Goal: Browse casually: Explore the website without a specific task or goal

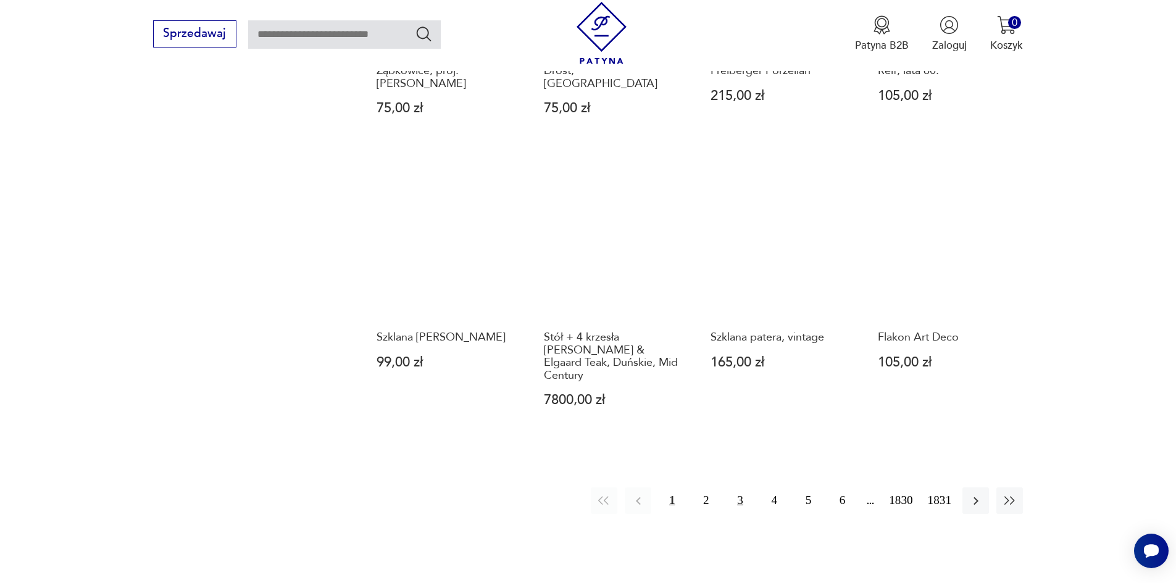
scroll to position [1141, 0]
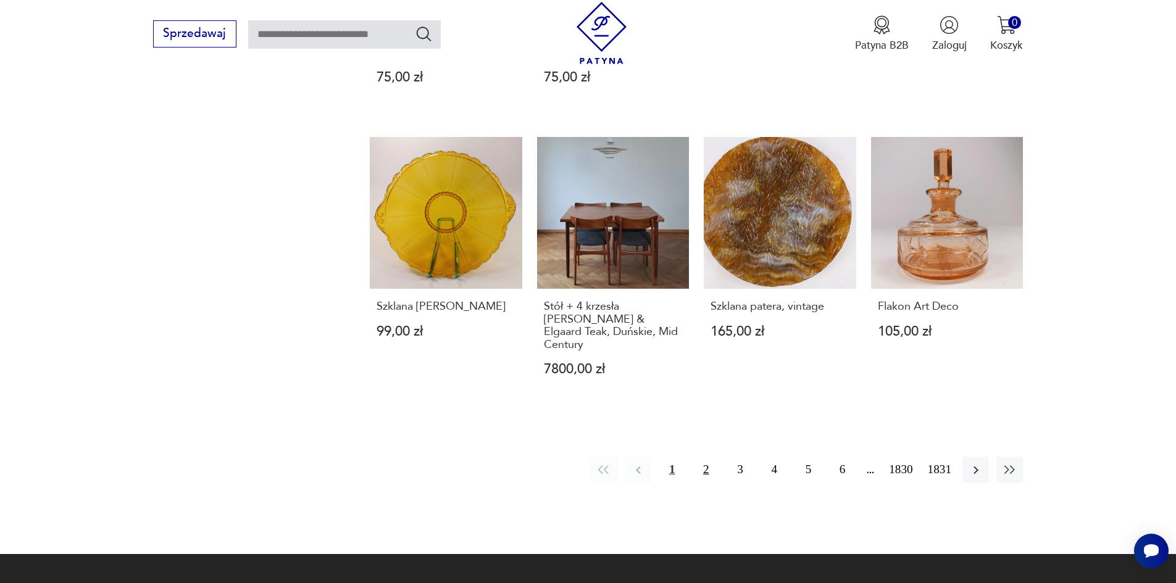
click at [716, 457] on button "2" at bounding box center [705, 470] width 27 height 27
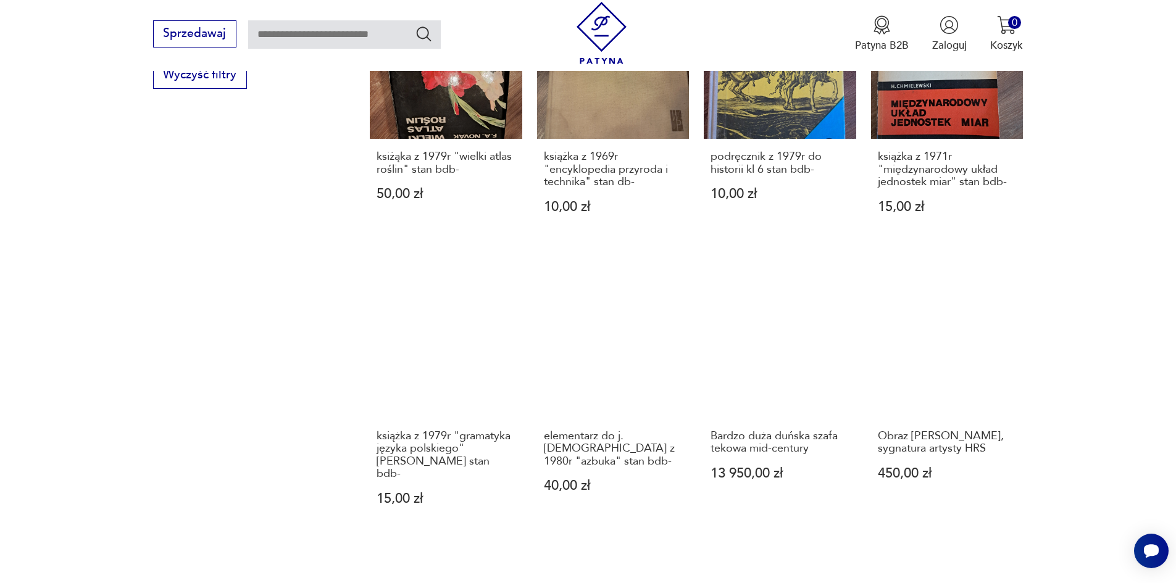
scroll to position [1086, 0]
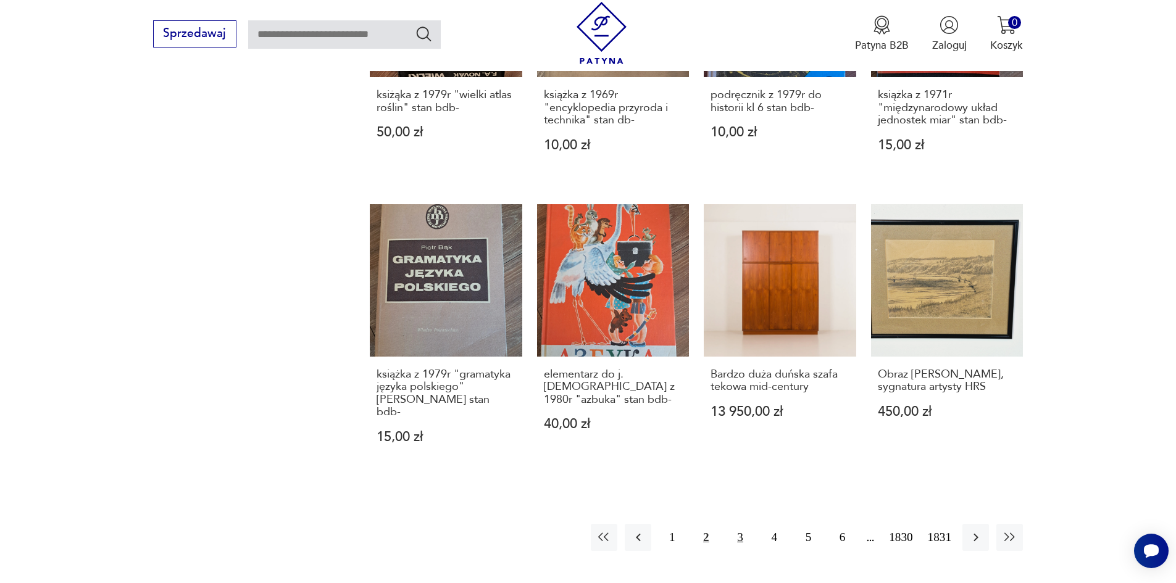
click at [750, 524] on button "3" at bounding box center [739, 537] width 27 height 27
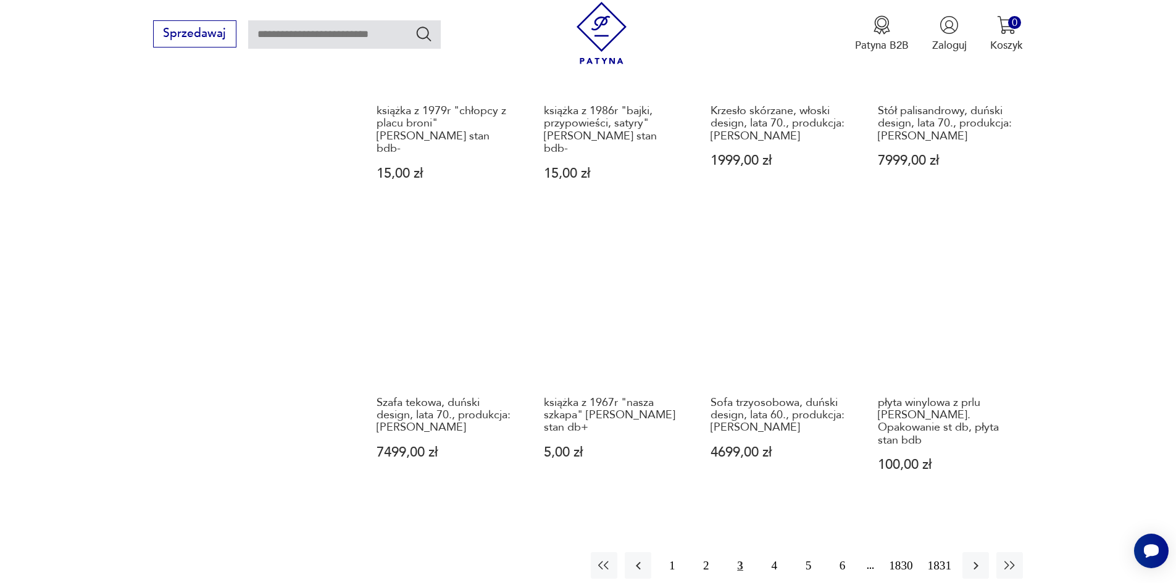
scroll to position [1086, 0]
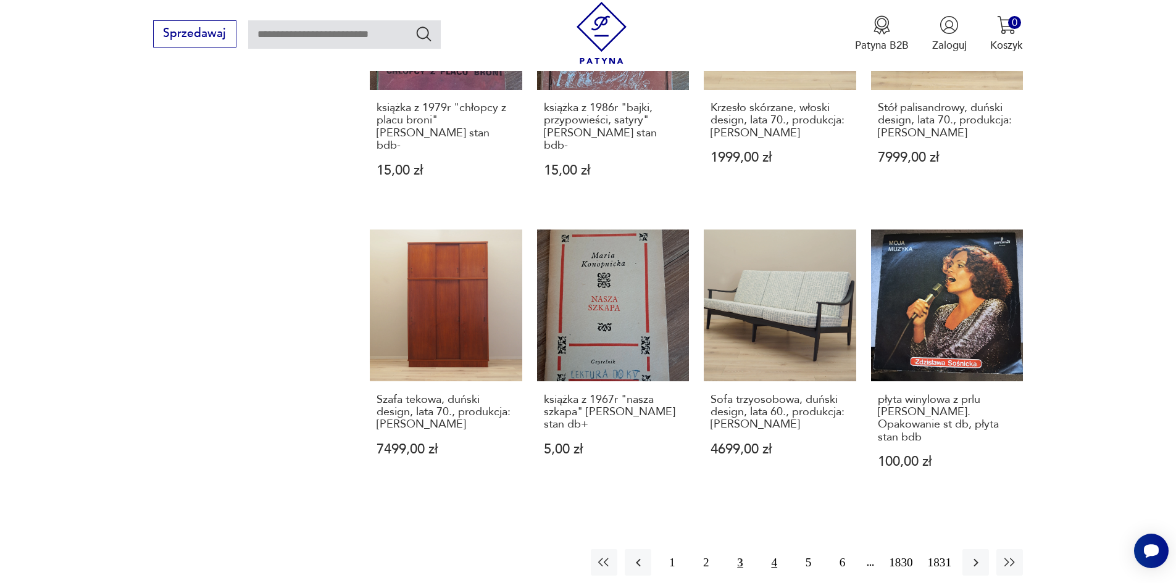
click at [787, 549] on button "4" at bounding box center [774, 562] width 27 height 27
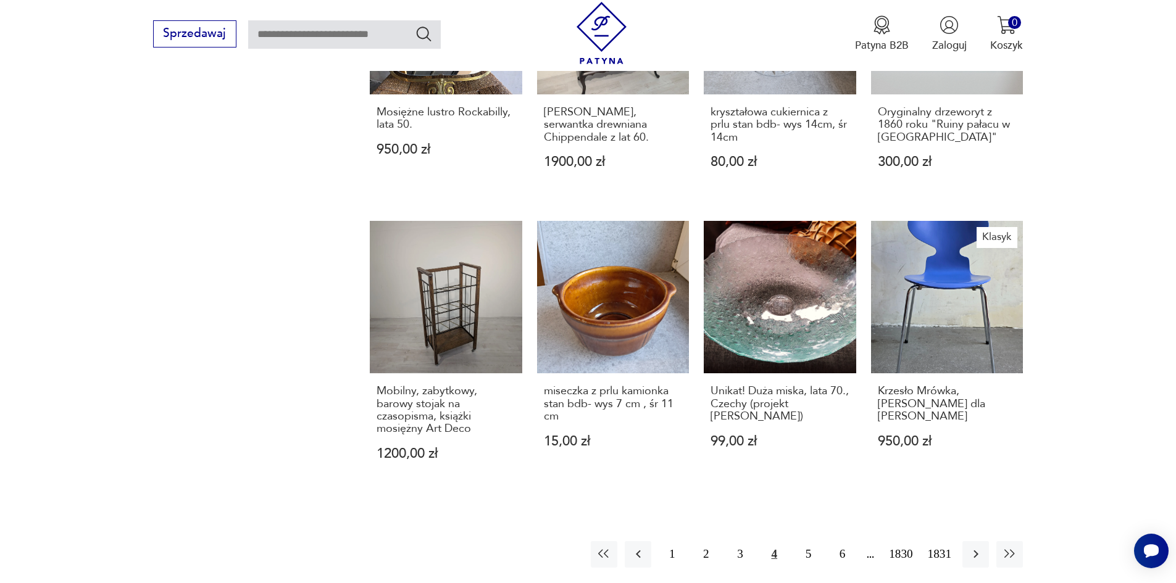
scroll to position [1086, 0]
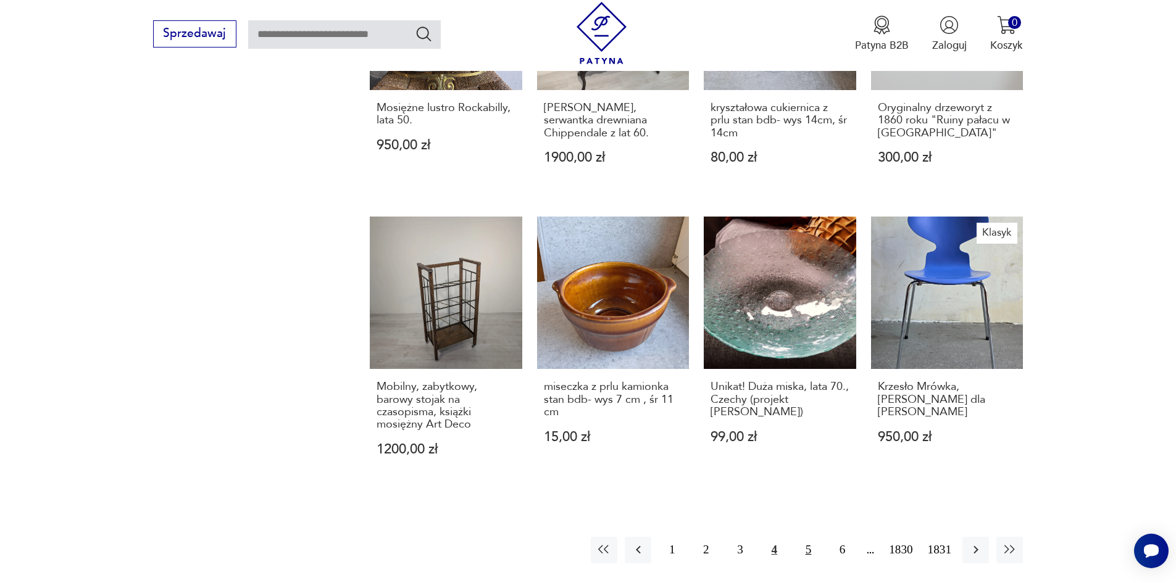
click at [821, 537] on button "5" at bounding box center [808, 550] width 27 height 27
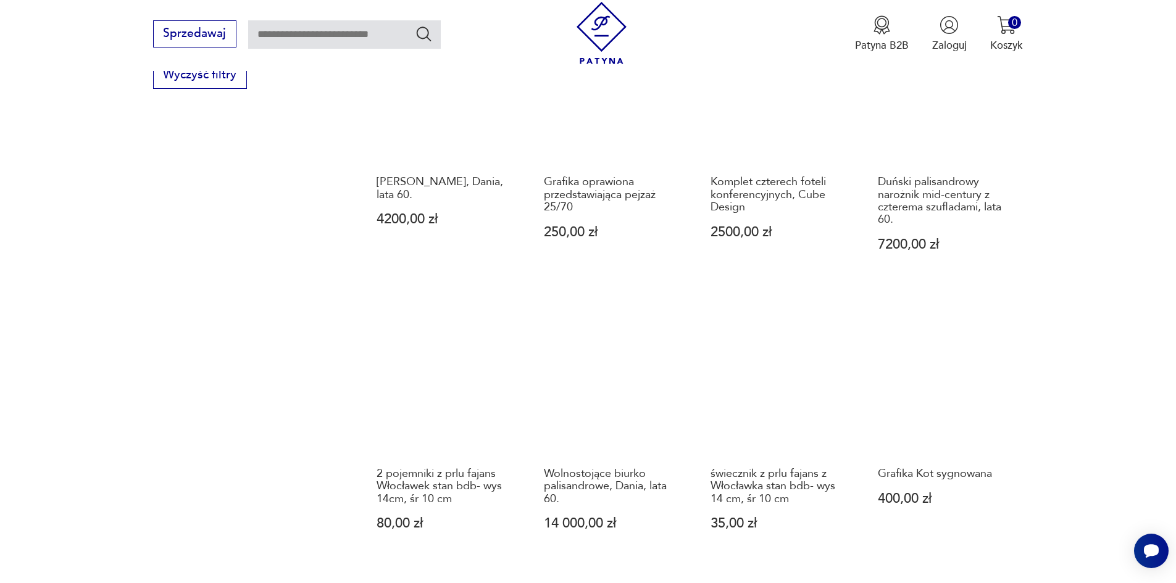
scroll to position [1086, 0]
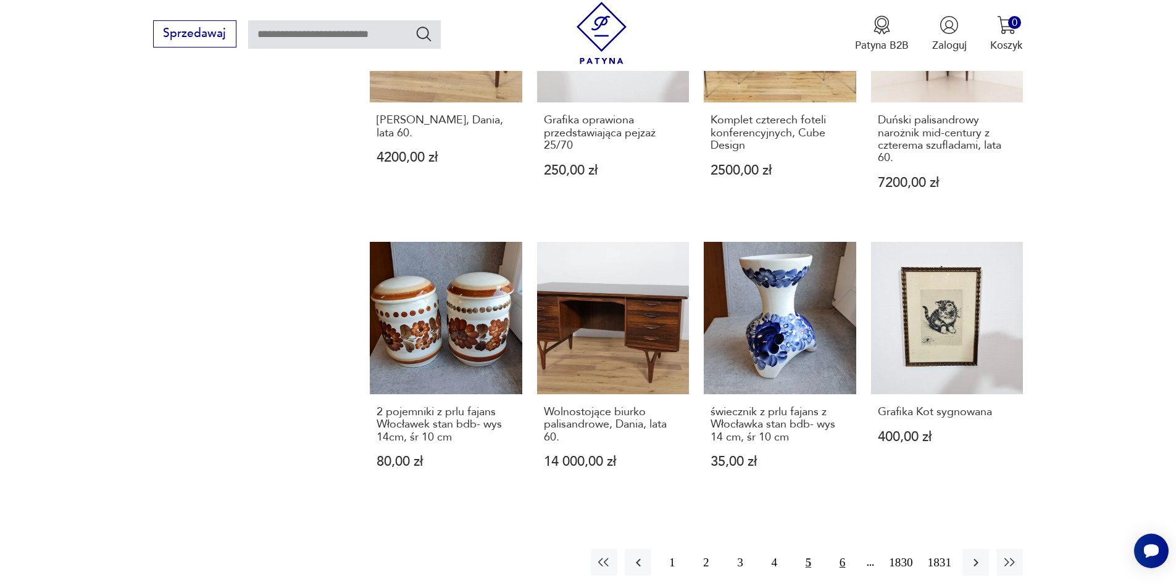
click at [849, 549] on button "6" at bounding box center [842, 562] width 27 height 27
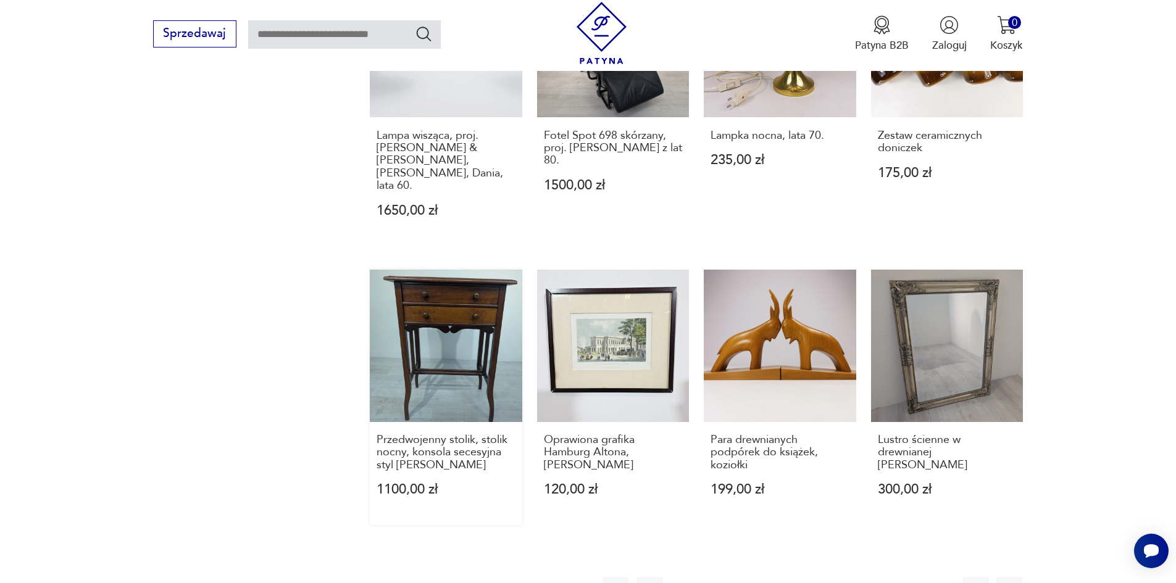
scroll to position [1086, 0]
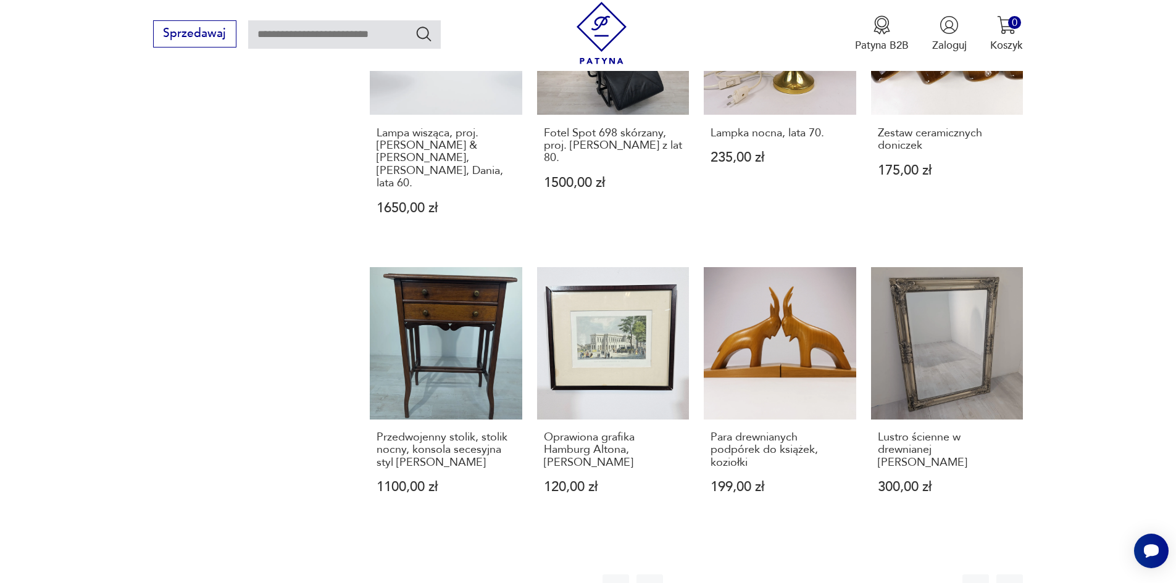
click at [853, 575] on button "7" at bounding box center [842, 588] width 27 height 27
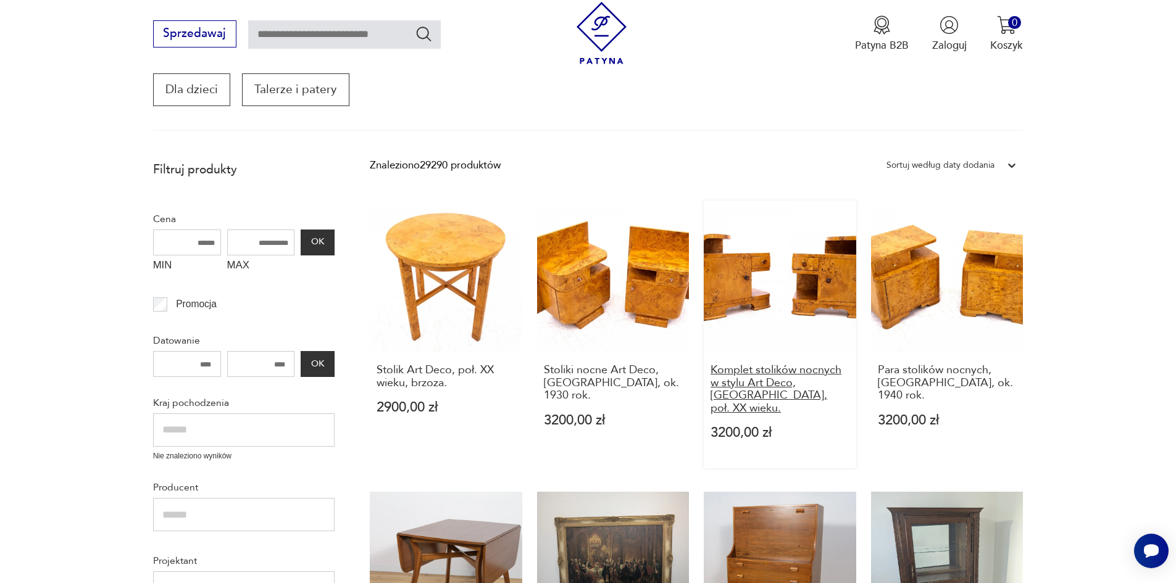
scroll to position [160, 0]
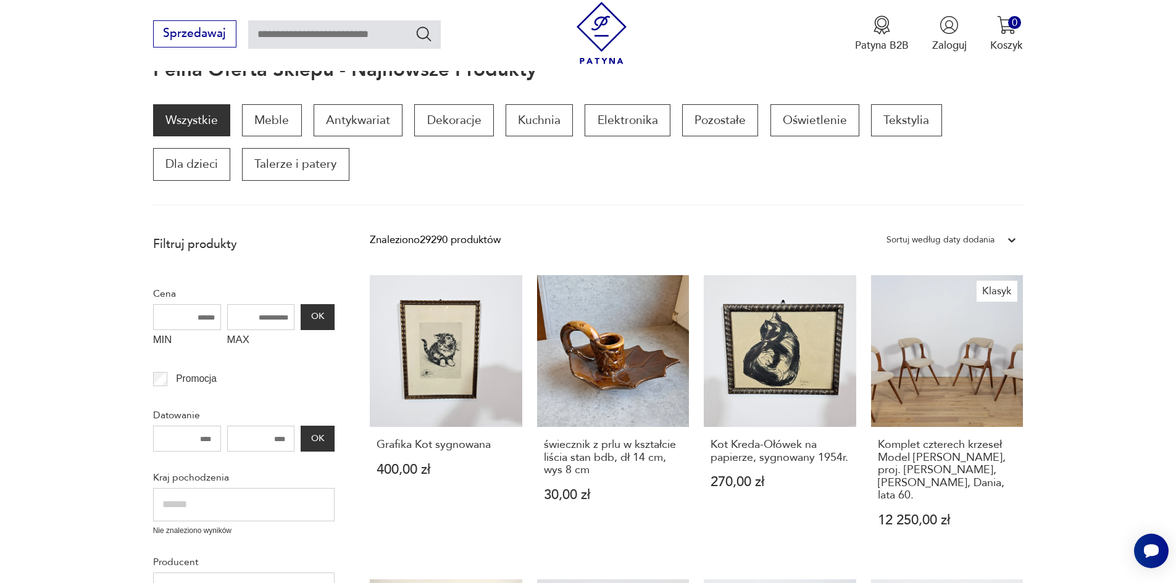
scroll to position [160, 0]
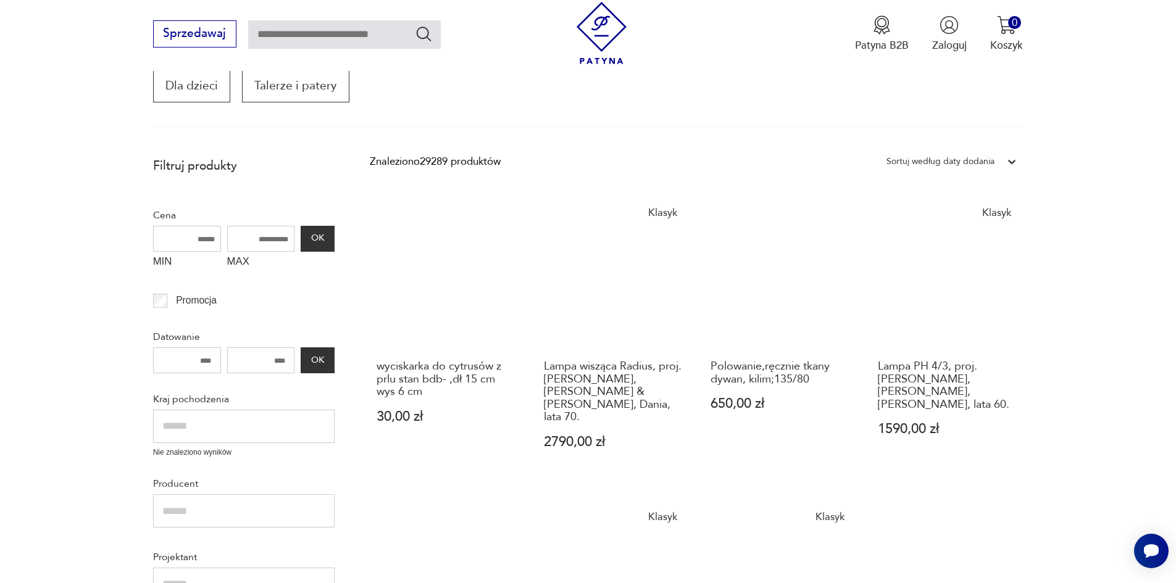
scroll to position [222, 0]
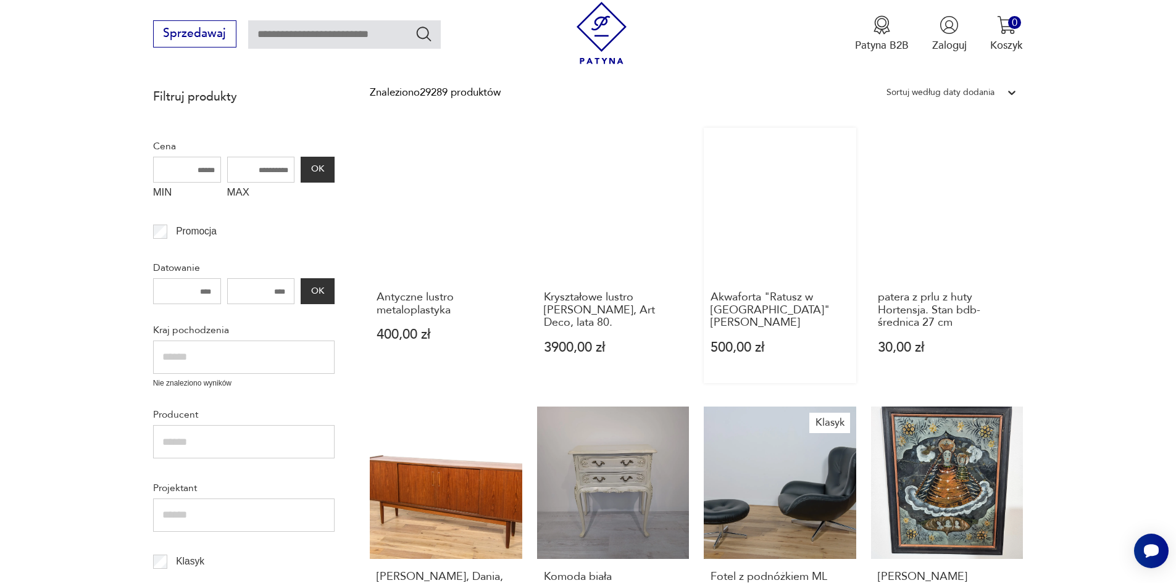
scroll to position [284, 0]
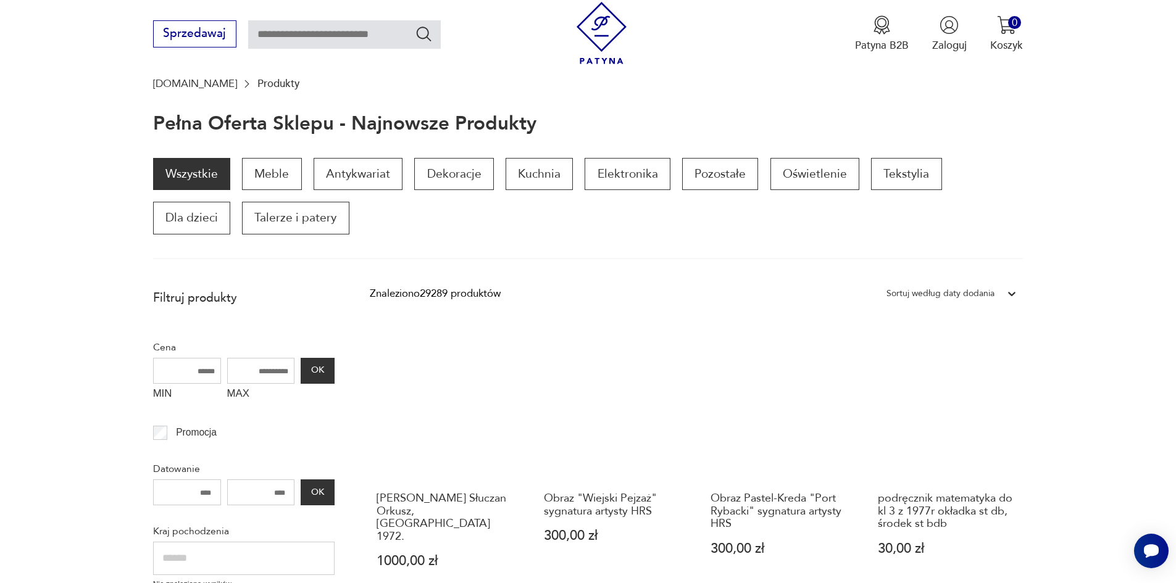
scroll to position [99, 0]
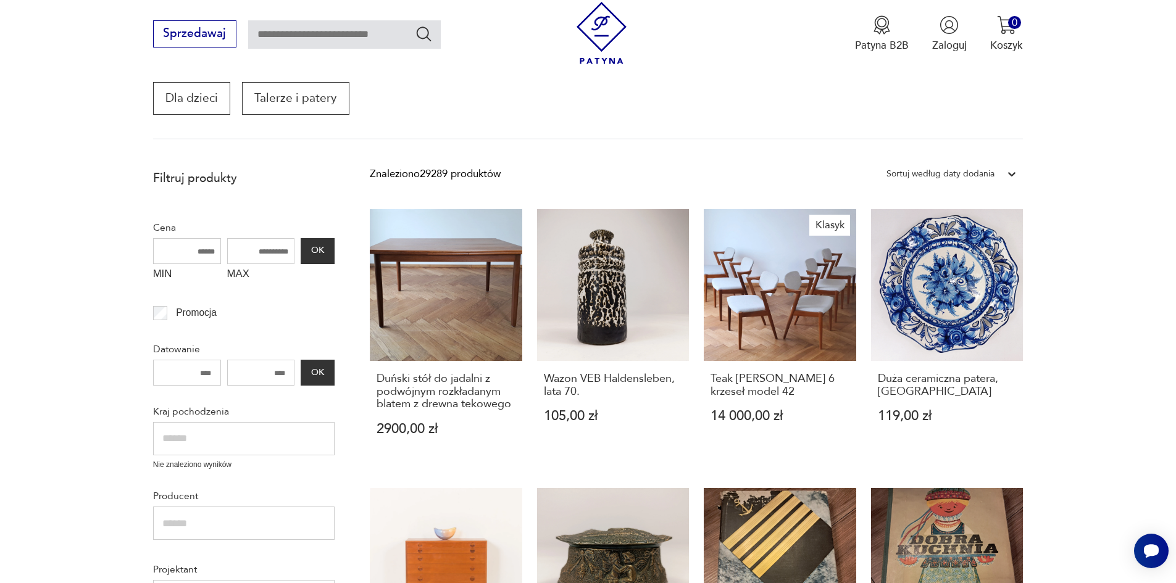
scroll to position [37, 0]
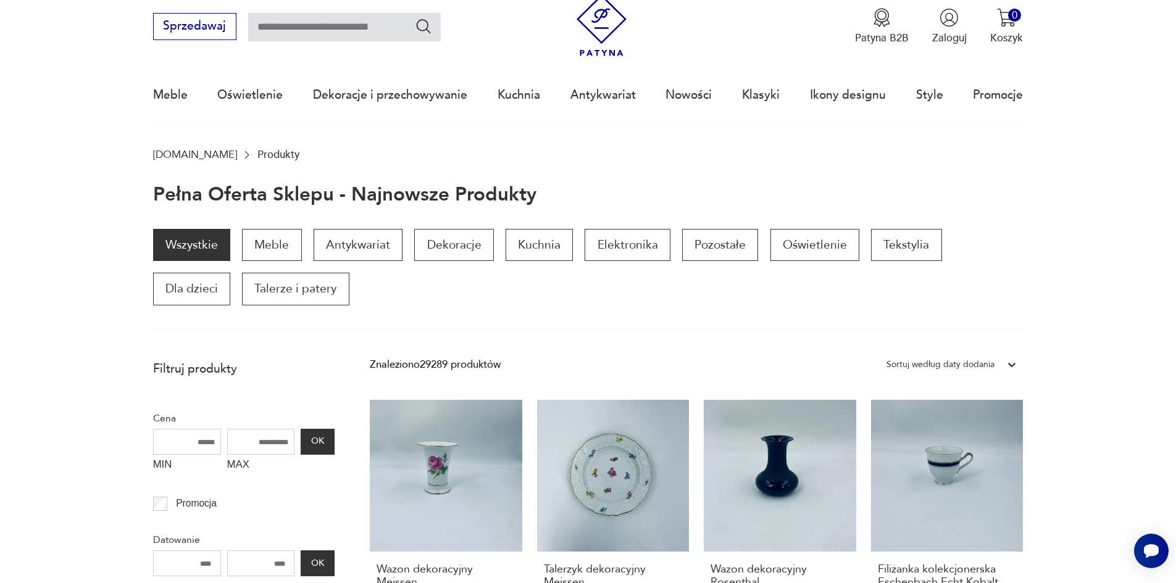
scroll to position [16, 0]
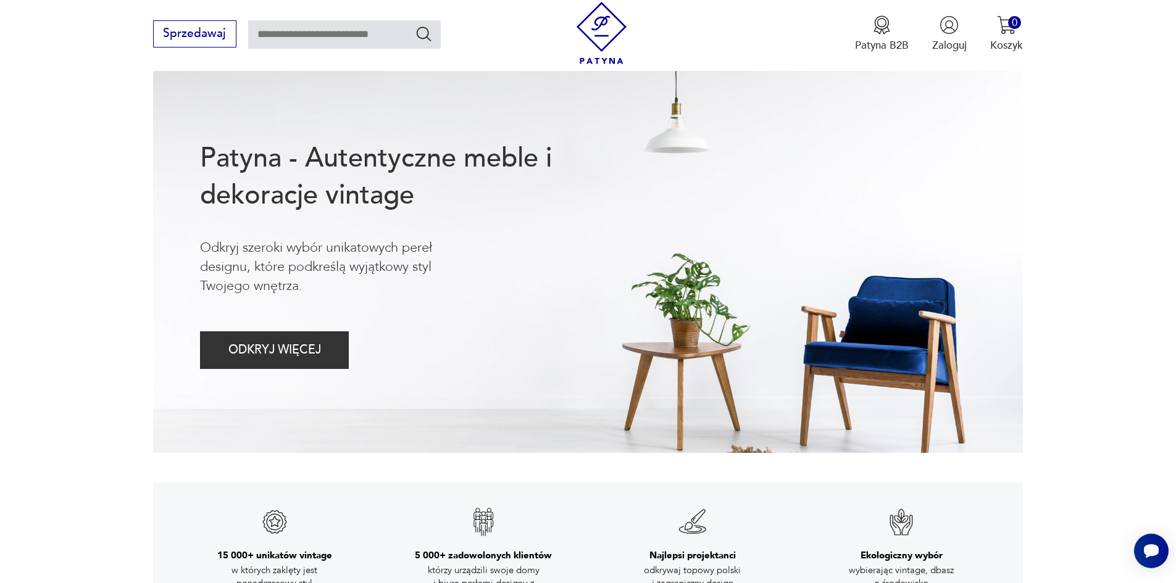
scroll to position [123, 0]
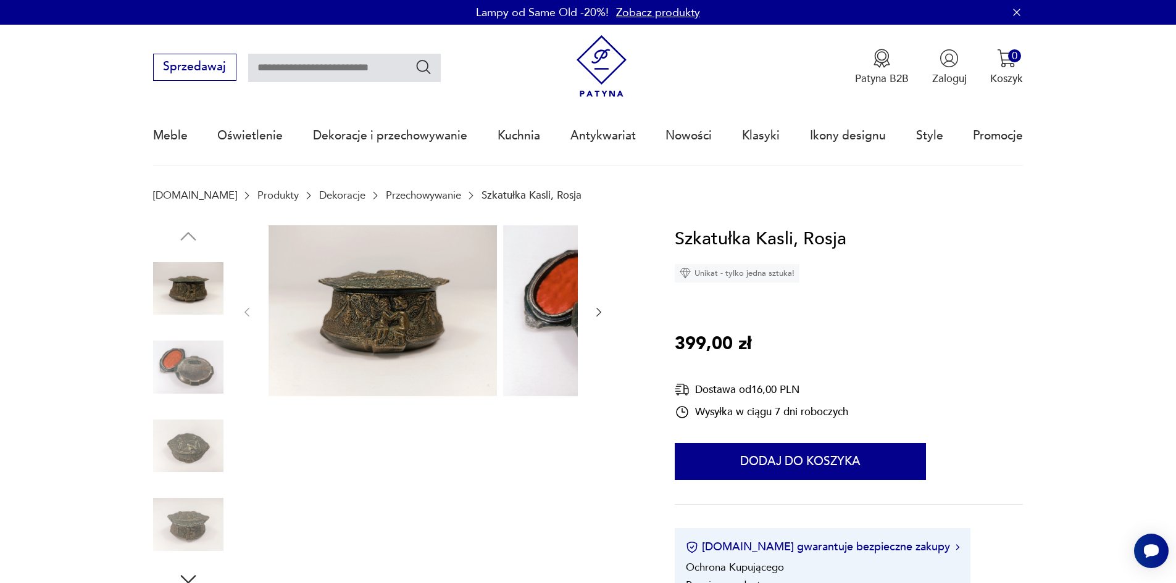
click at [189, 378] on img at bounding box center [188, 367] width 70 height 70
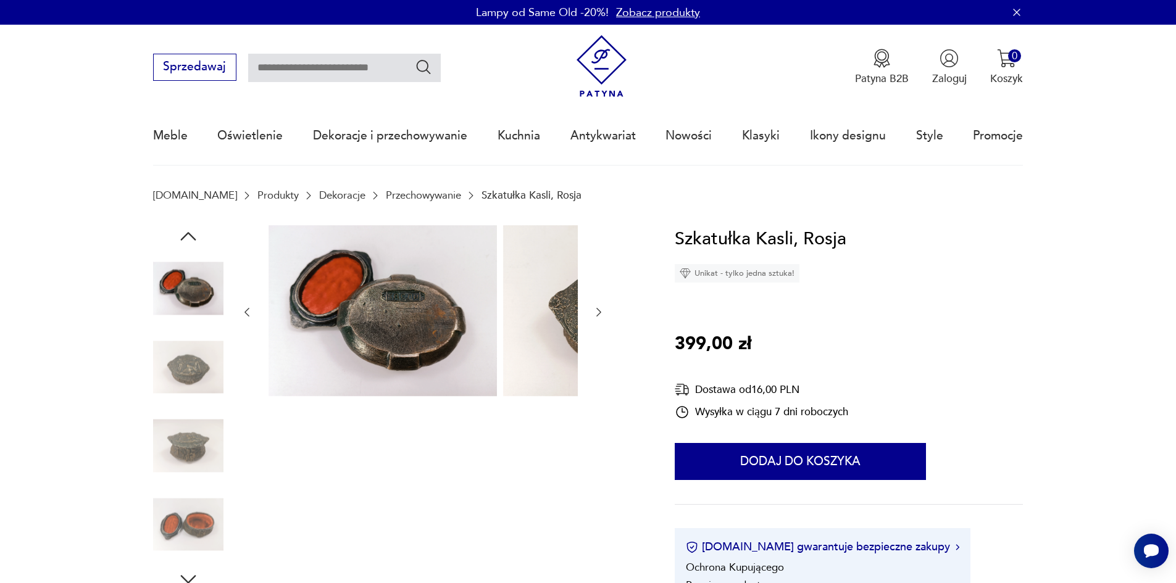
click at [167, 376] on img at bounding box center [188, 367] width 70 height 70
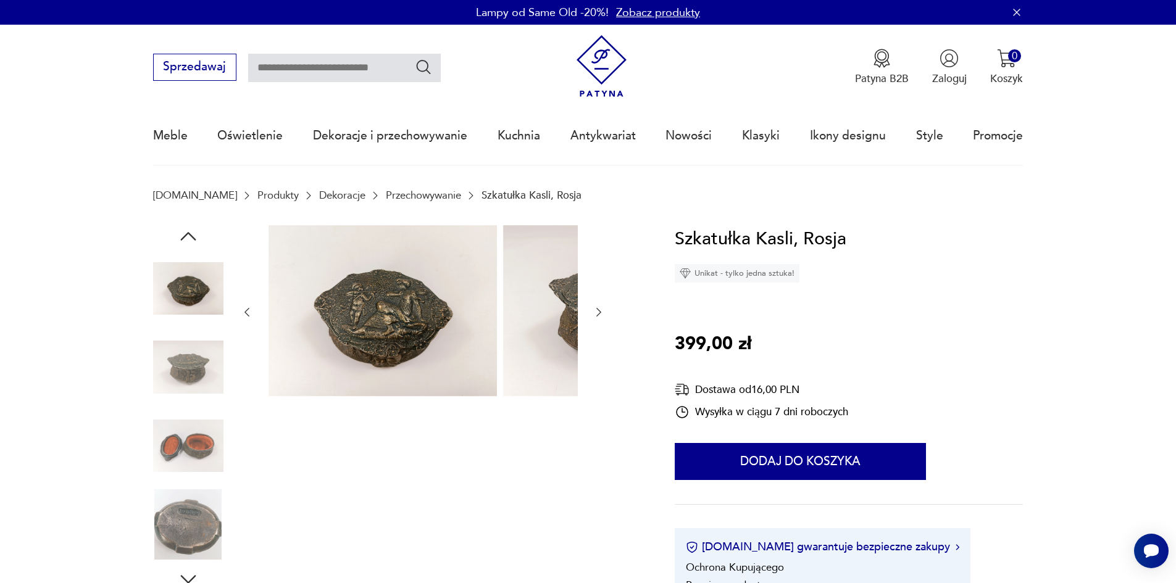
click at [174, 379] on img at bounding box center [188, 367] width 70 height 70
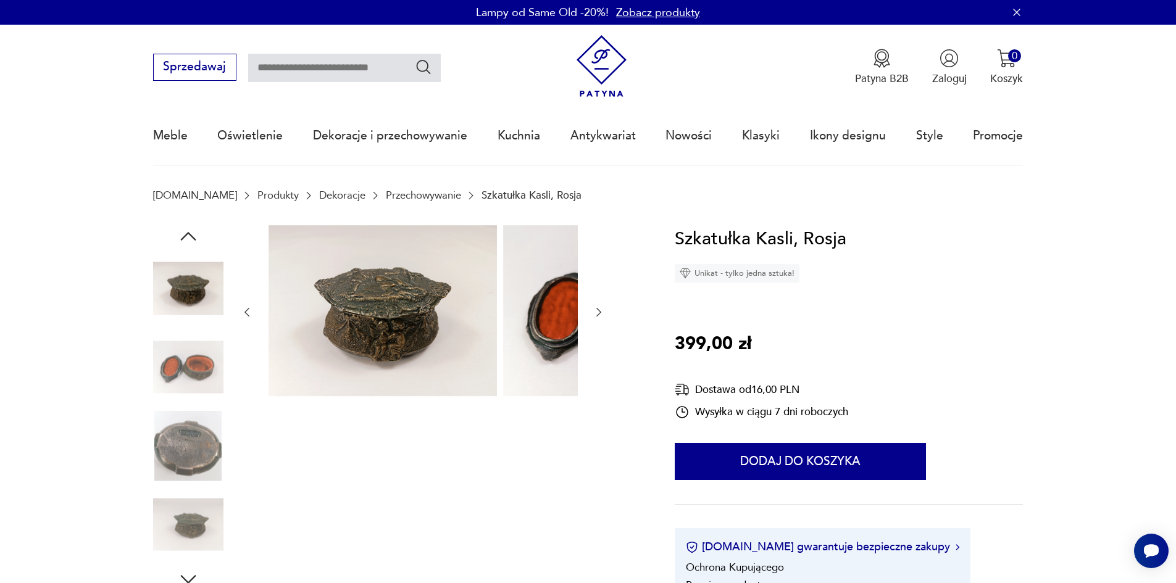
click at [162, 280] on img at bounding box center [188, 289] width 70 height 70
click at [178, 297] on img at bounding box center [188, 289] width 70 height 70
click at [177, 241] on icon "button" at bounding box center [188, 236] width 22 height 22
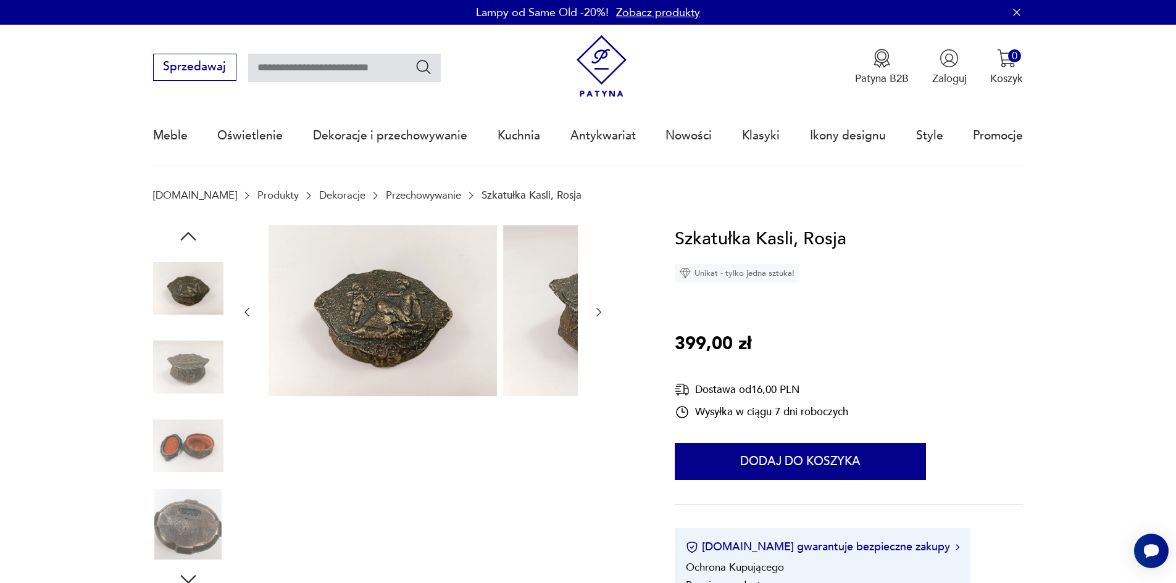
click at [182, 309] on img at bounding box center [188, 289] width 70 height 70
click at [178, 446] on img at bounding box center [188, 446] width 70 height 70
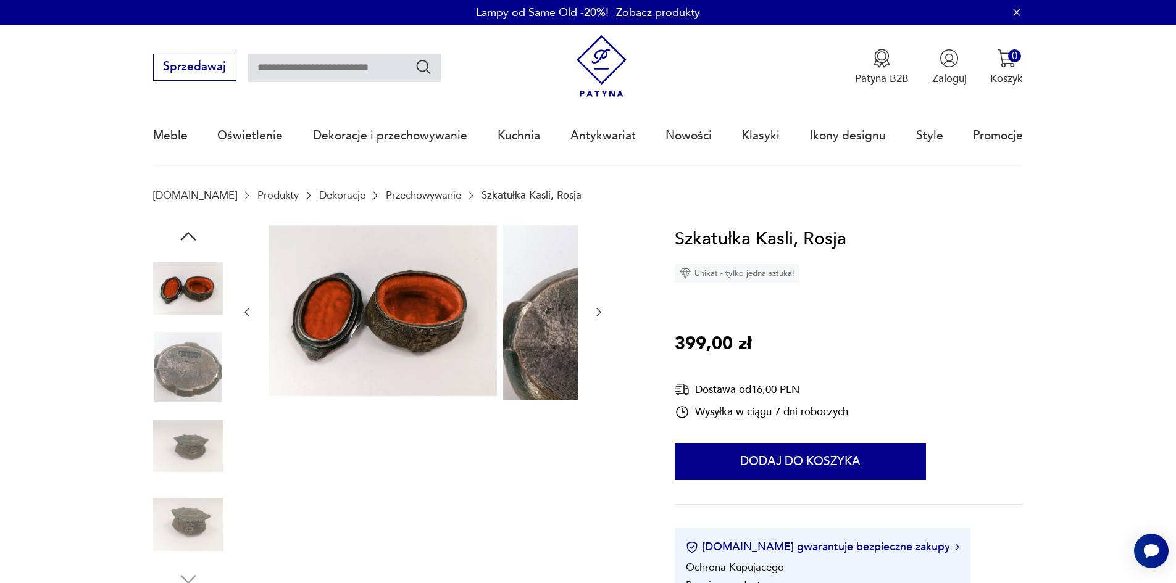
click at [157, 380] on img at bounding box center [188, 367] width 70 height 70
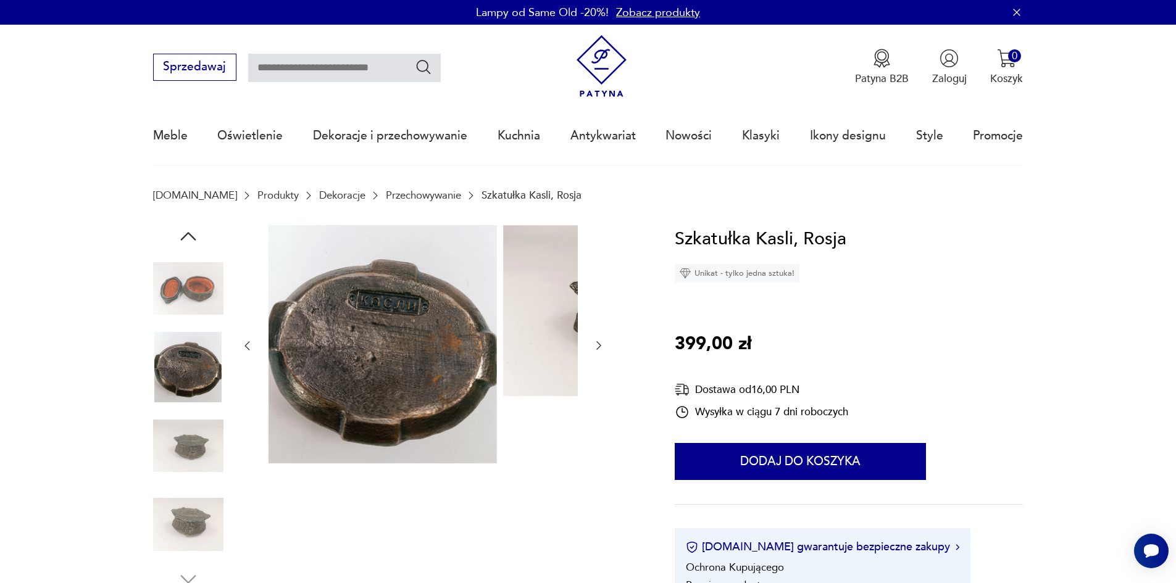
click at [170, 439] on img at bounding box center [188, 446] width 70 height 70
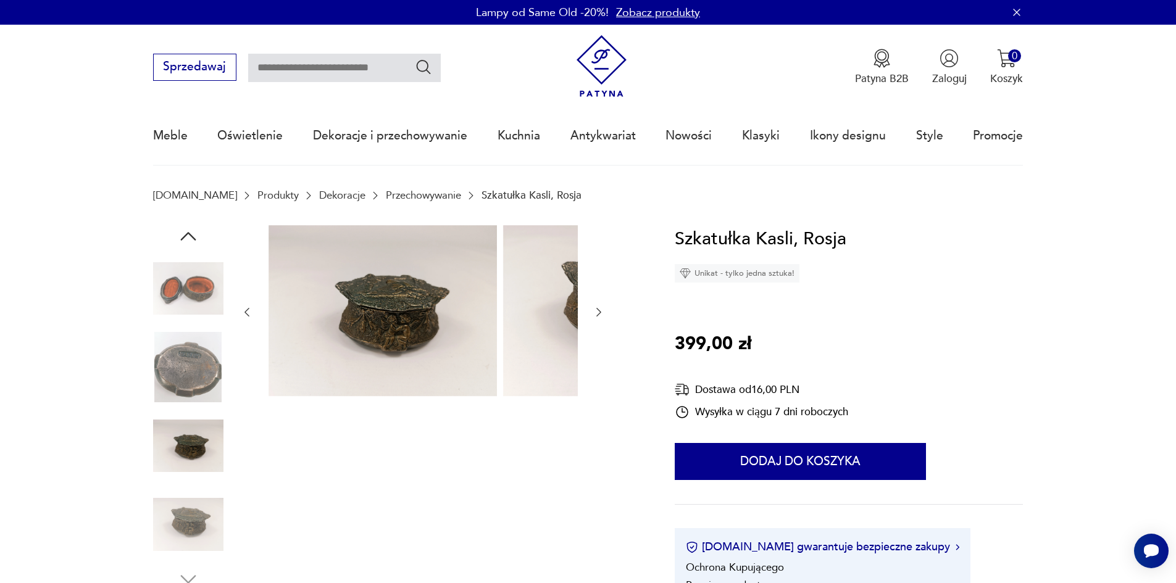
click at [173, 517] on img at bounding box center [188, 524] width 70 height 70
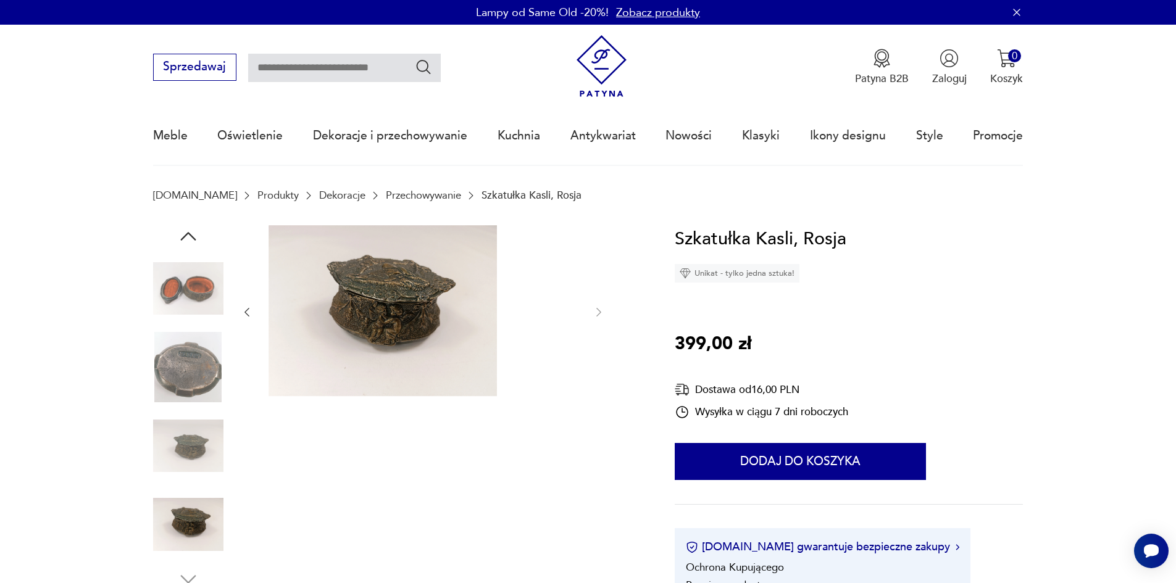
click at [175, 531] on img at bounding box center [188, 524] width 70 height 70
click at [155, 452] on img at bounding box center [188, 446] width 70 height 70
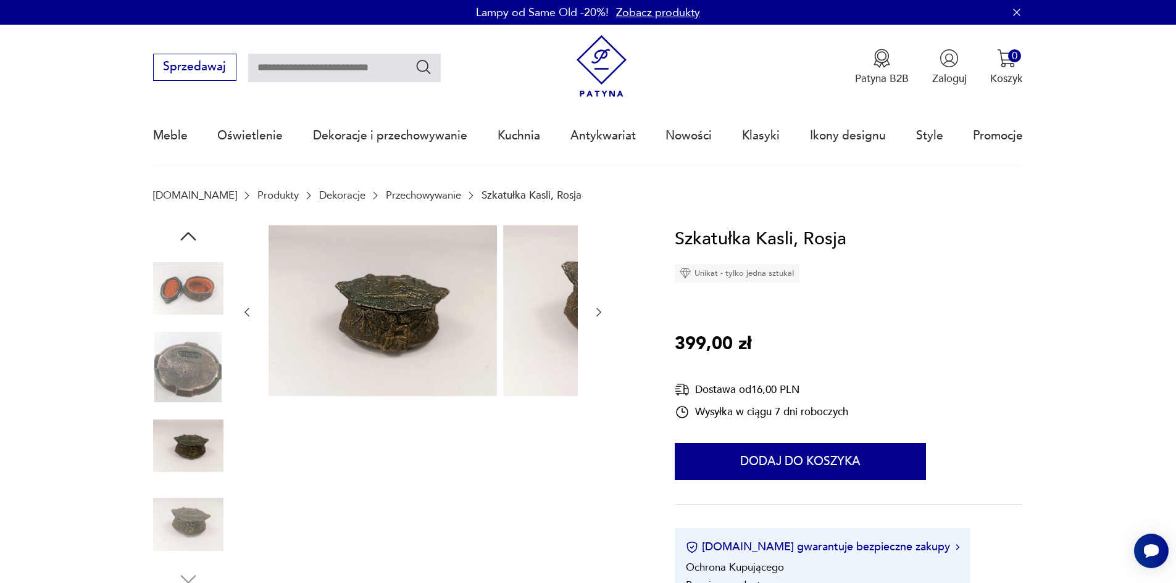
click at [153, 378] on img at bounding box center [188, 367] width 70 height 70
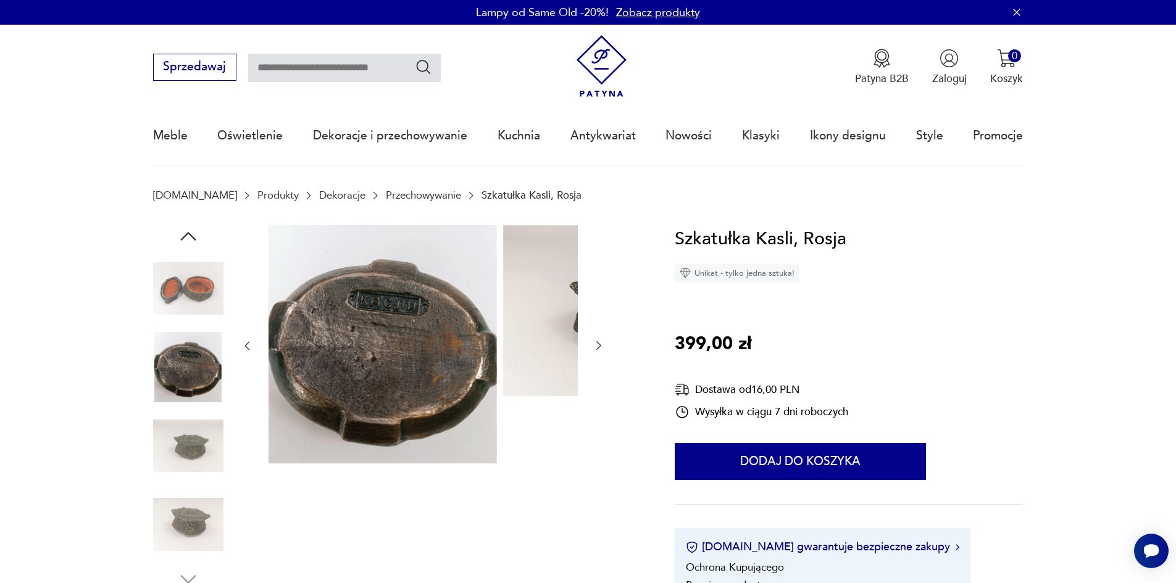
click at [155, 291] on img at bounding box center [188, 289] width 70 height 70
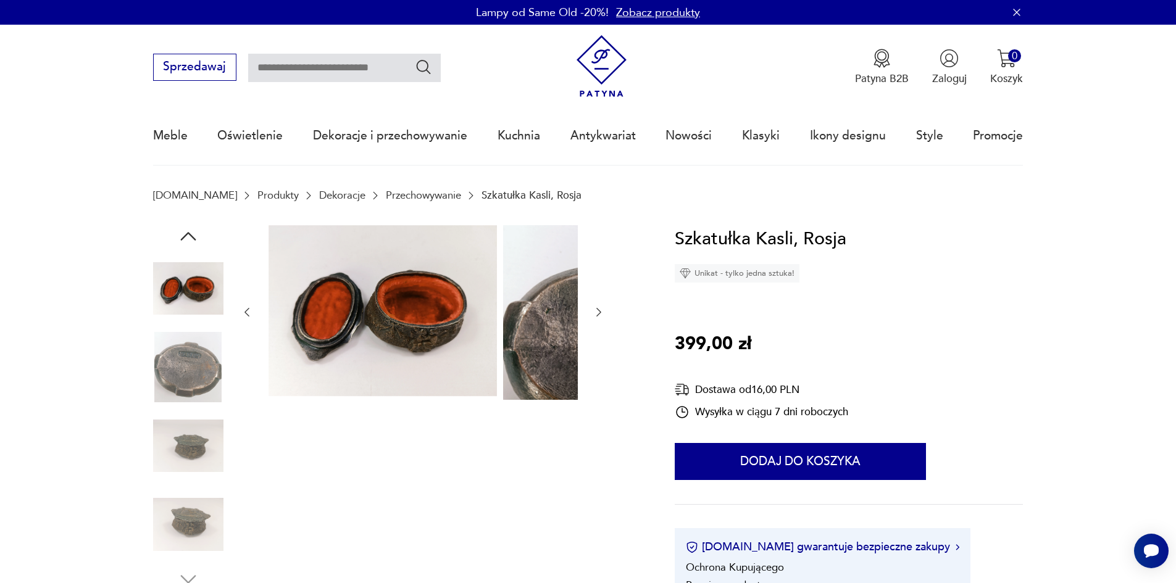
click at [177, 236] on icon "button" at bounding box center [188, 236] width 22 height 22
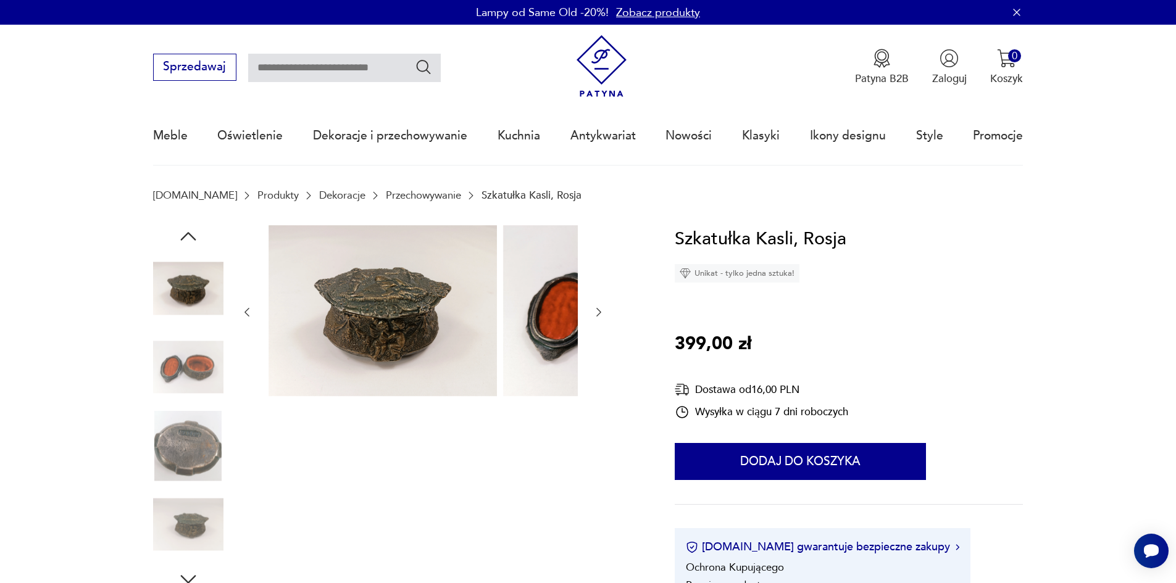
click at [177, 236] on icon "button" at bounding box center [188, 236] width 22 height 22
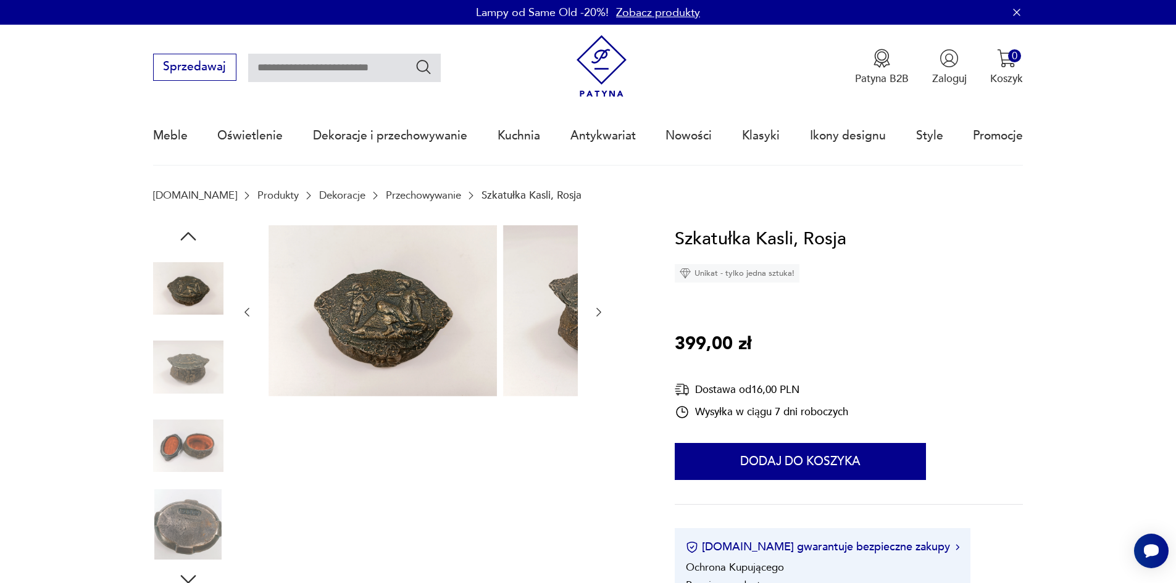
drag, startPoint x: 165, startPoint y: 236, endPoint x: 162, endPoint y: 250, distance: 14.7
click at [177, 237] on icon "button" at bounding box center [188, 236] width 22 height 22
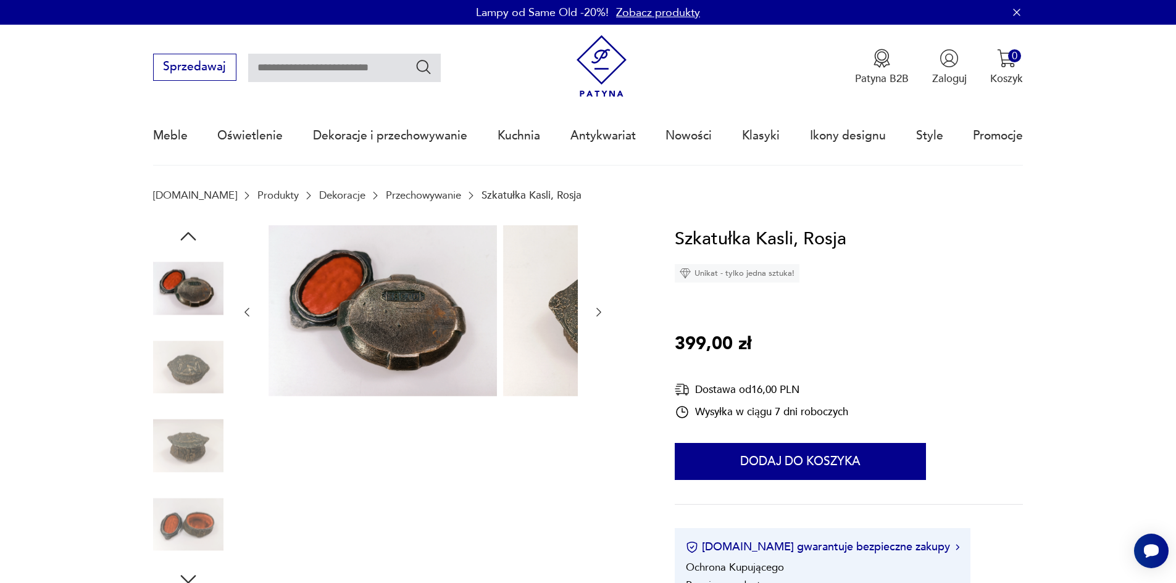
click at [159, 424] on img at bounding box center [188, 446] width 70 height 70
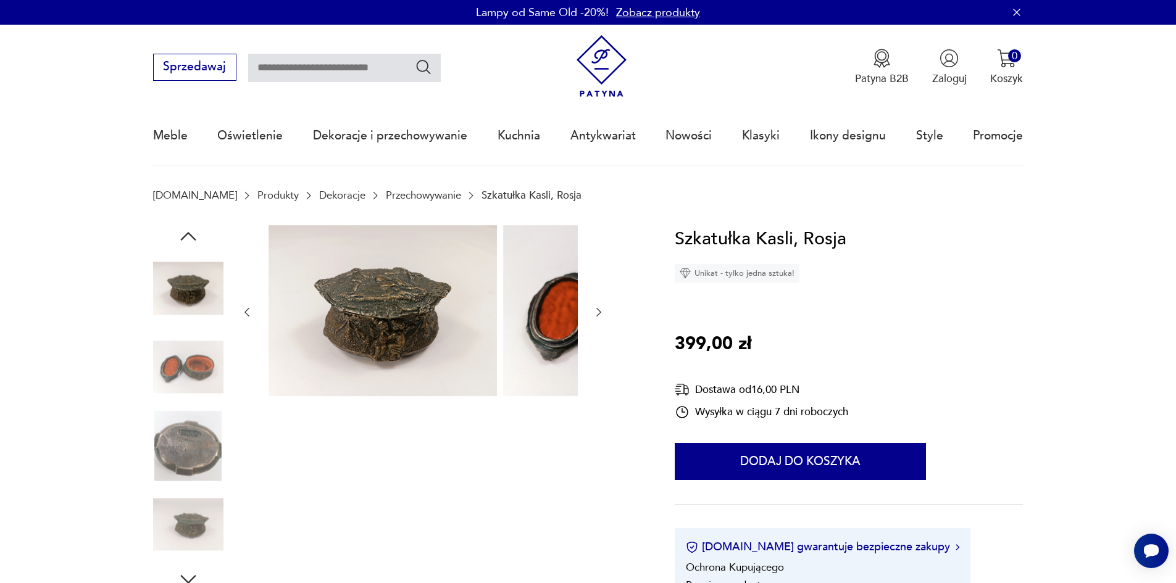
click at [177, 238] on icon "button" at bounding box center [188, 236] width 22 height 22
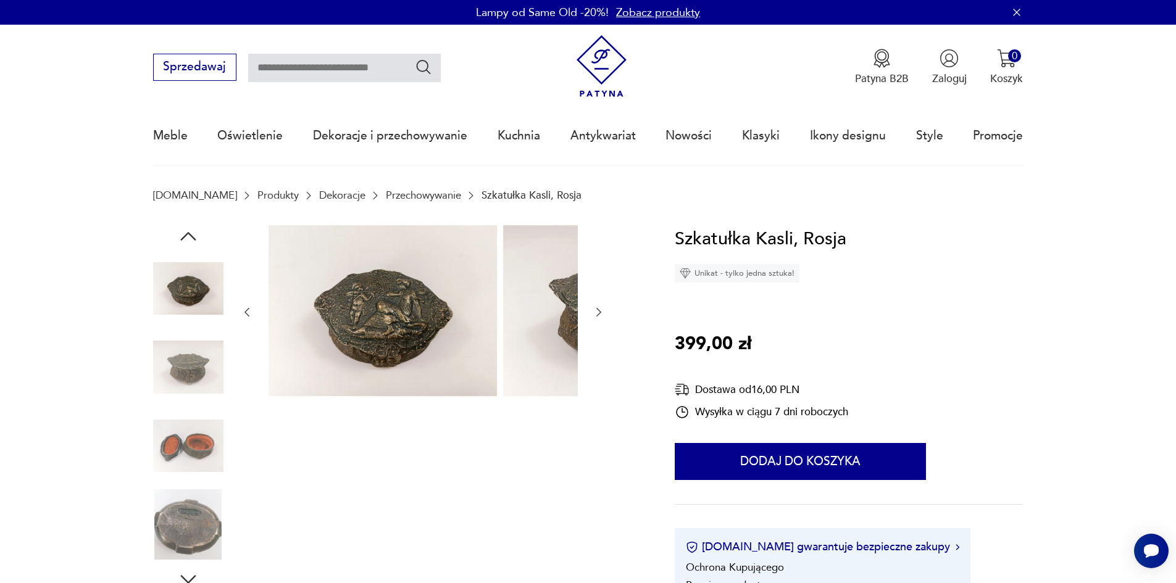
click at [177, 238] on icon "button" at bounding box center [188, 236] width 22 height 22
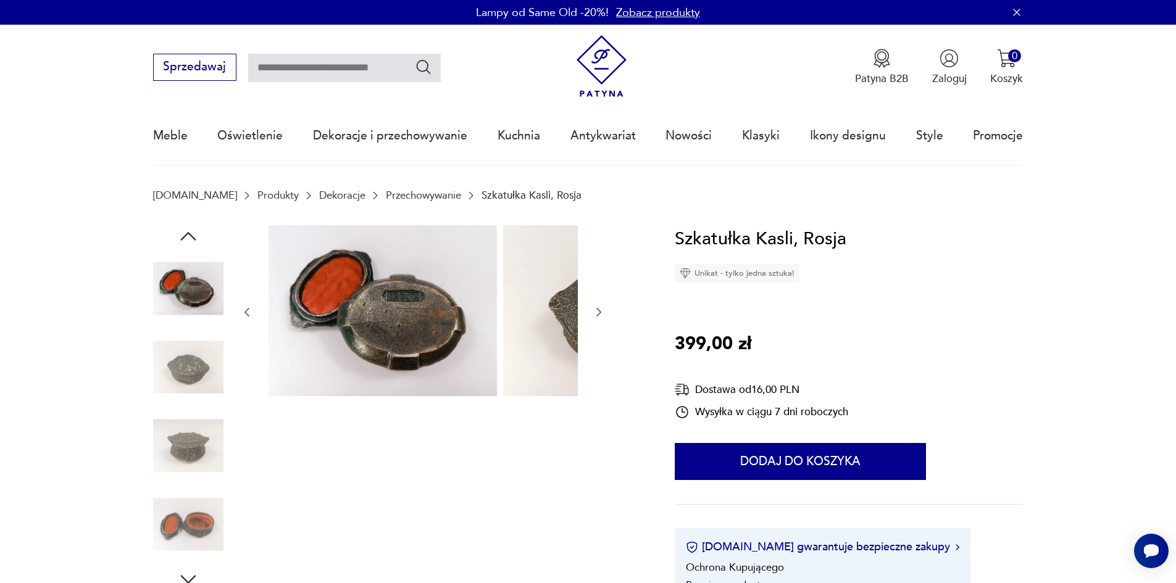
click at [177, 238] on icon "button" at bounding box center [188, 236] width 22 height 22
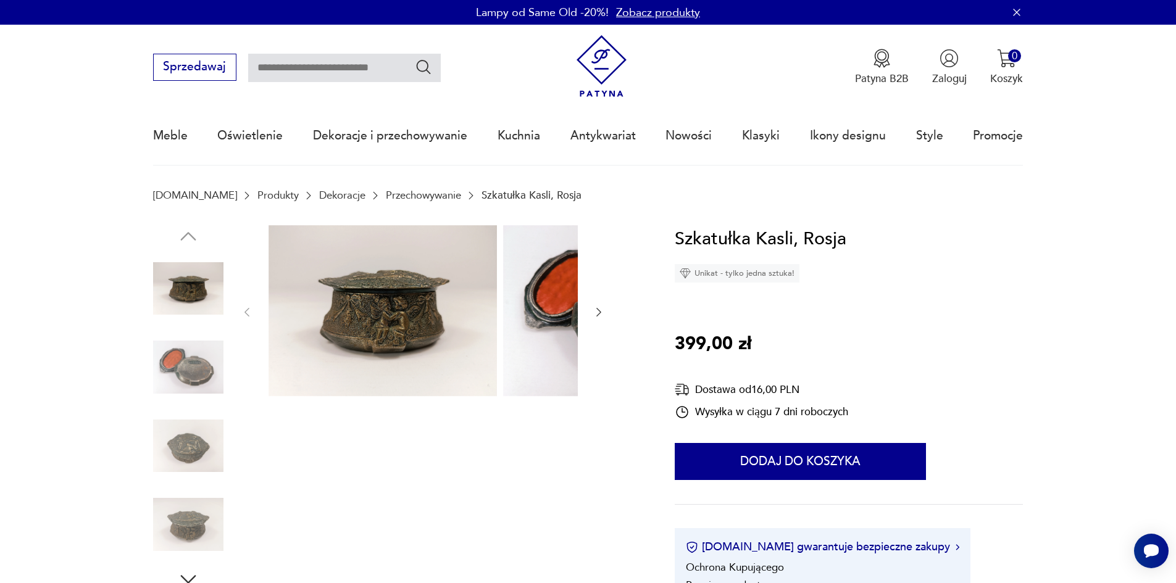
click at [153, 428] on img at bounding box center [188, 446] width 70 height 70
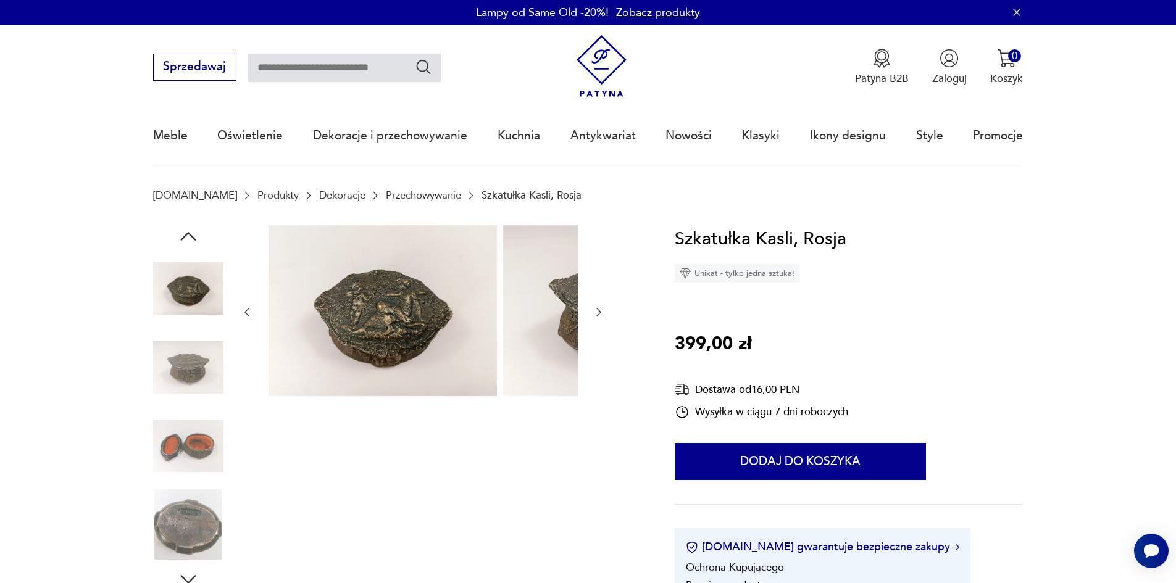
click at [177, 238] on icon "button" at bounding box center [188, 236] width 22 height 22
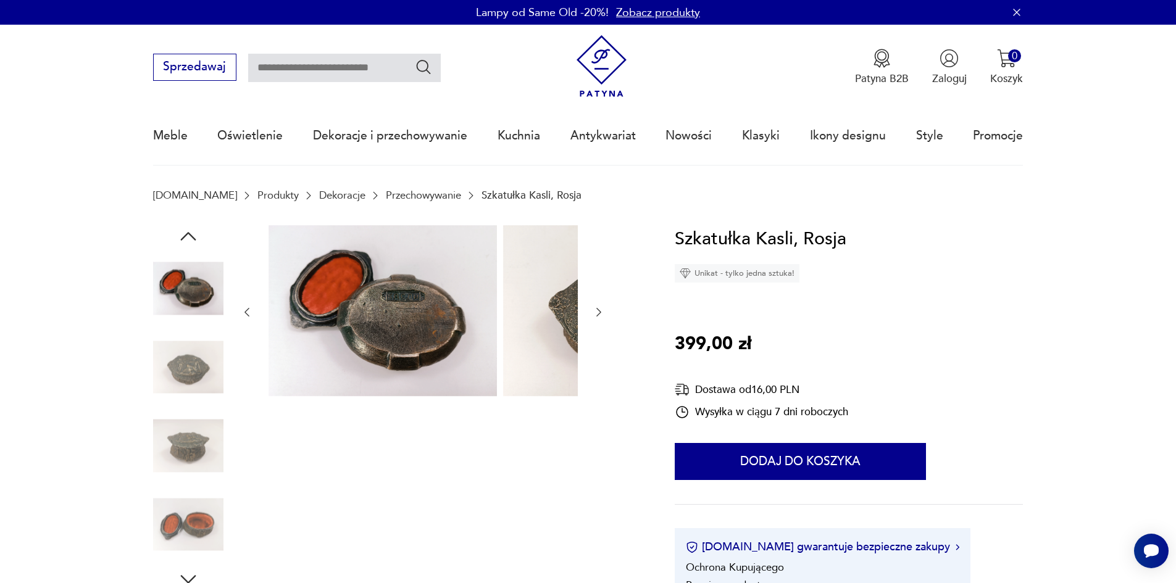
click at [177, 238] on icon "button" at bounding box center [188, 236] width 22 height 22
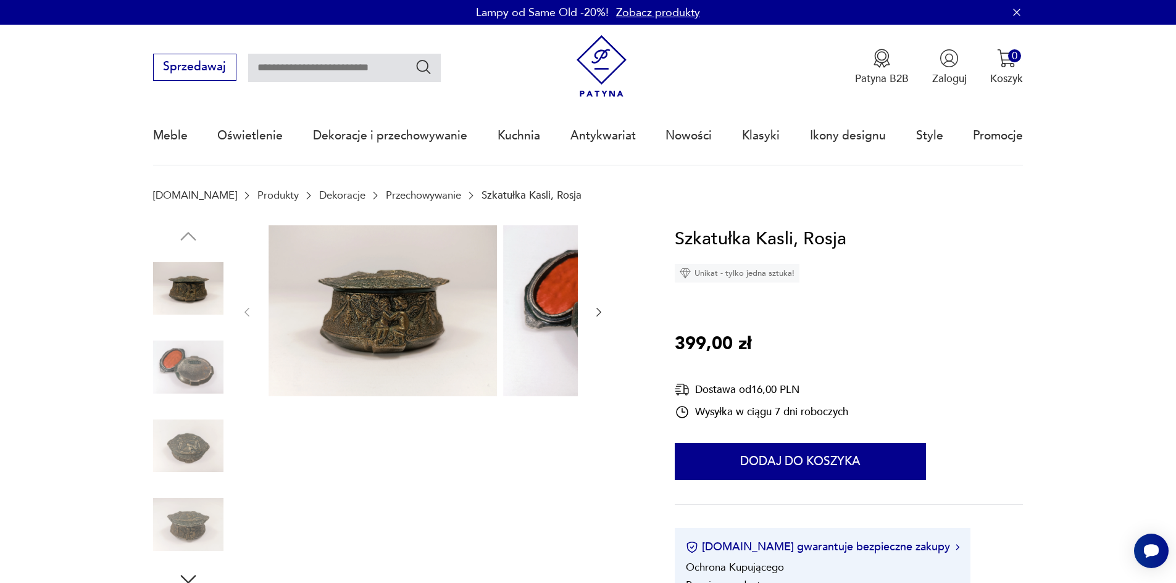
click at [162, 368] on img at bounding box center [188, 367] width 70 height 70
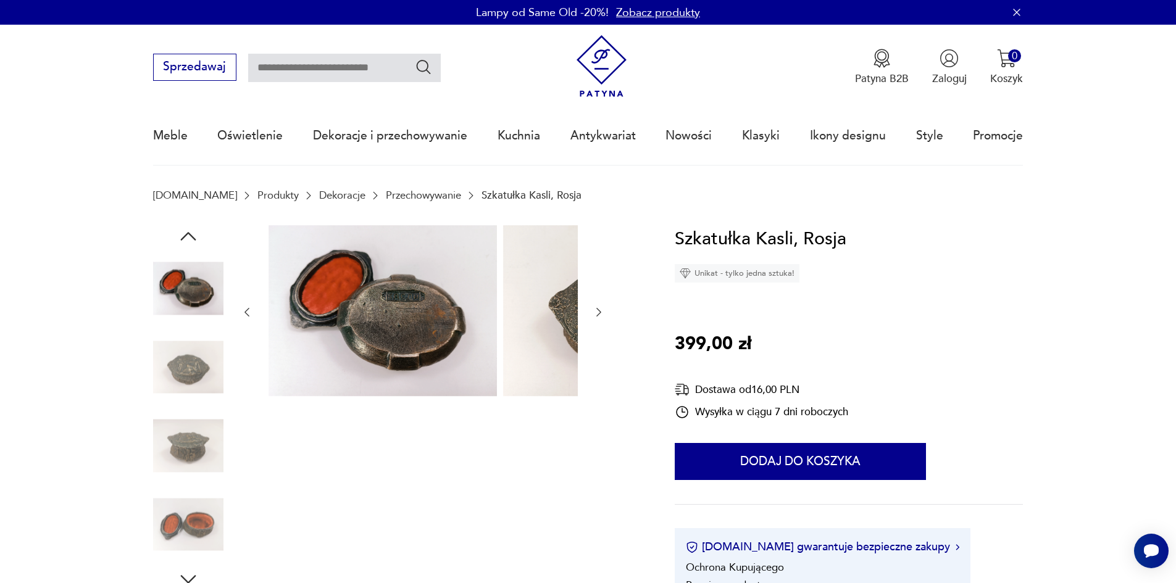
click at [177, 243] on icon "button" at bounding box center [188, 236] width 22 height 22
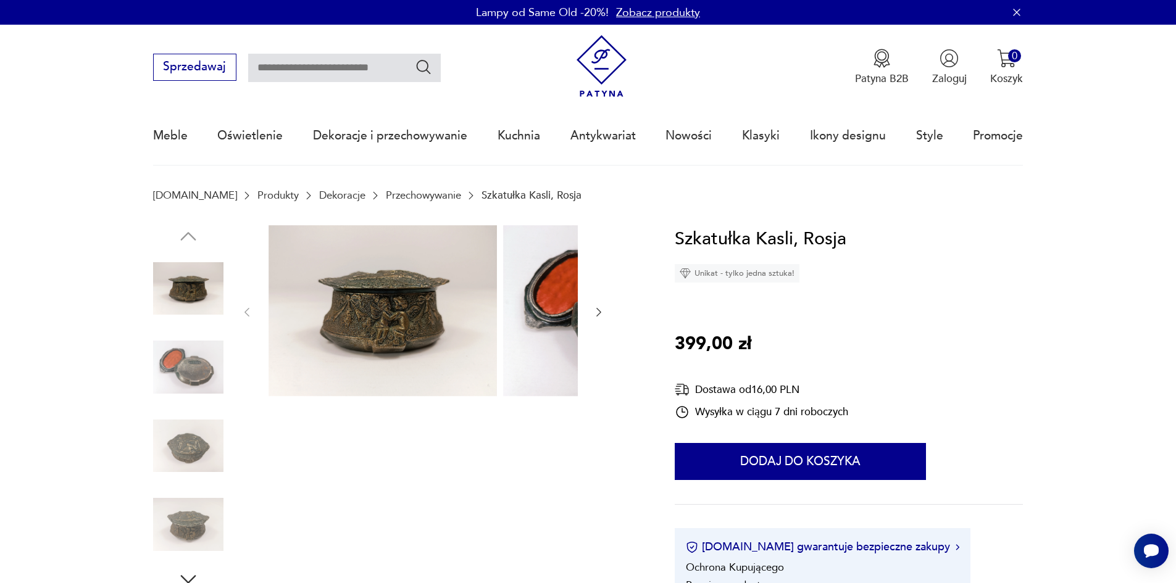
click at [164, 295] on img at bounding box center [188, 289] width 70 height 70
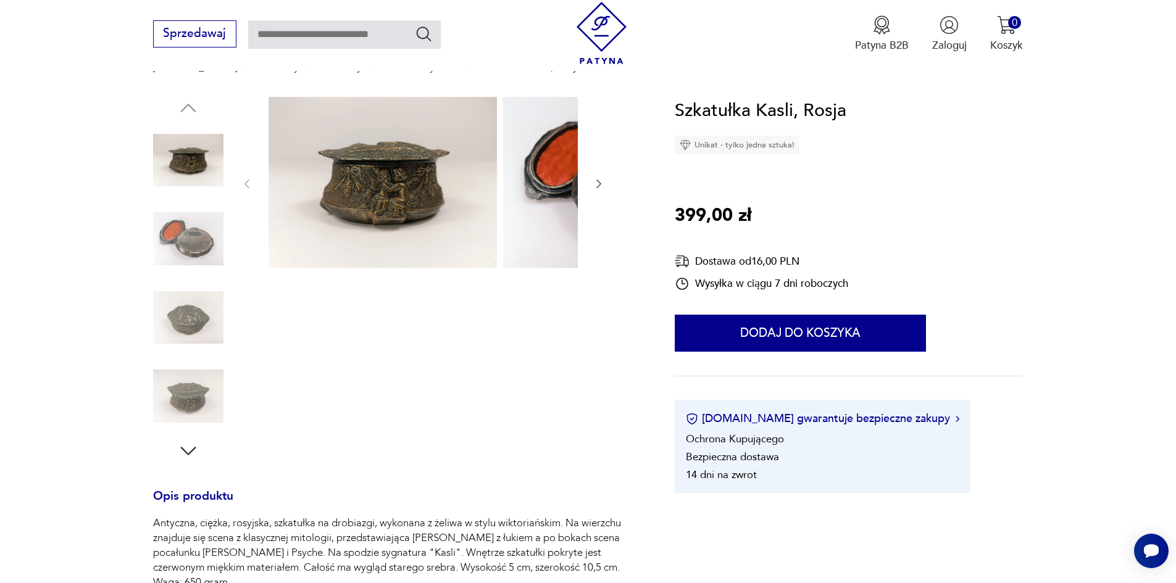
scroll to position [123, 0]
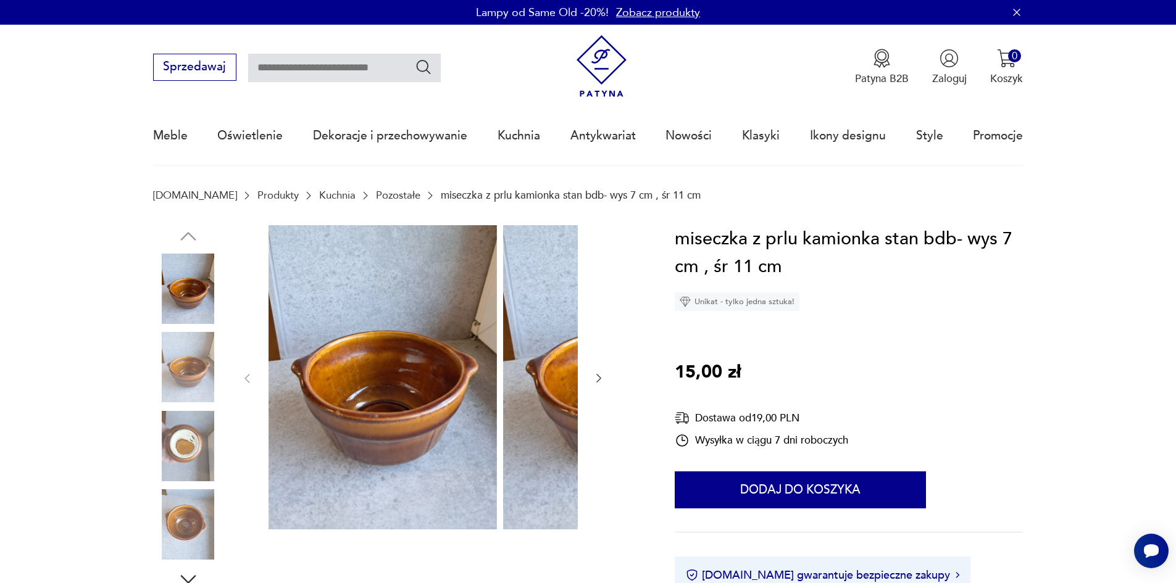
click at [165, 378] on img at bounding box center [188, 367] width 70 height 70
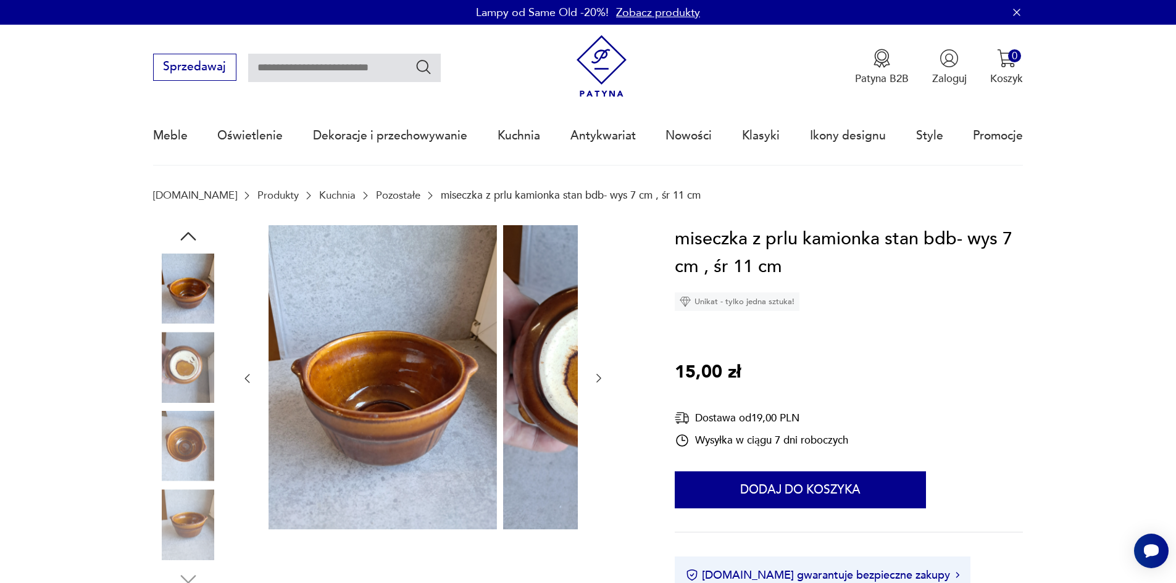
click at [173, 458] on img at bounding box center [188, 446] width 70 height 70
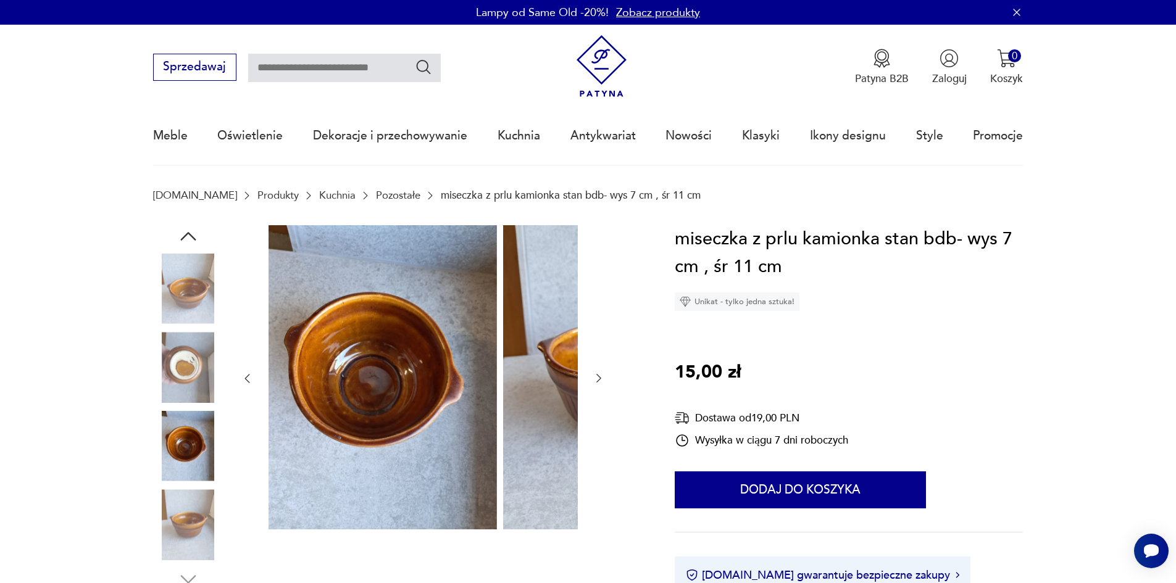
click at [186, 510] on img at bounding box center [188, 524] width 70 height 70
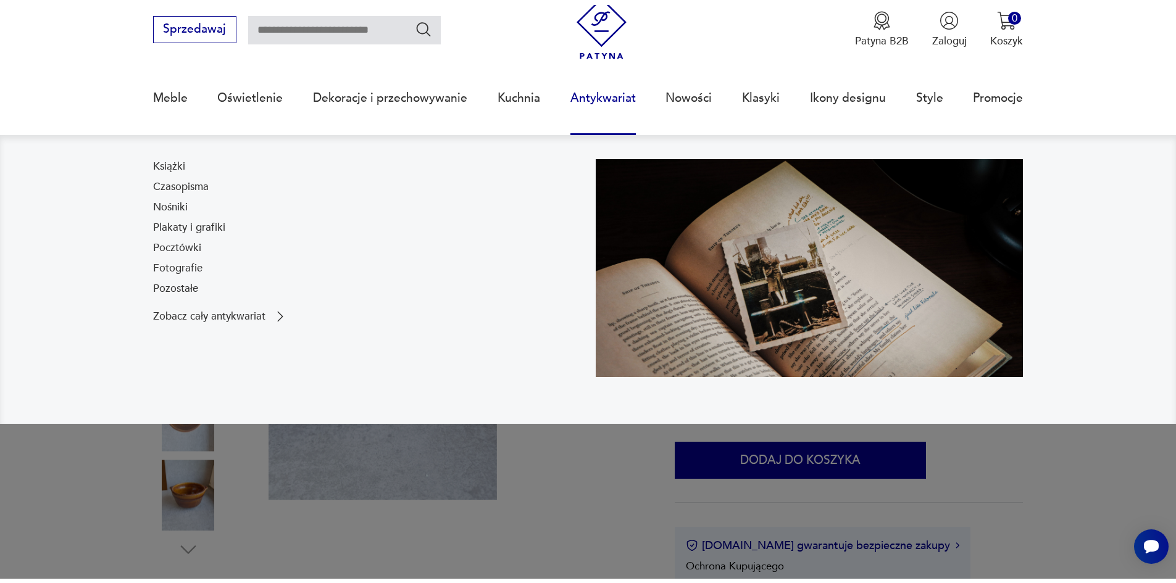
scroll to position [247, 0]
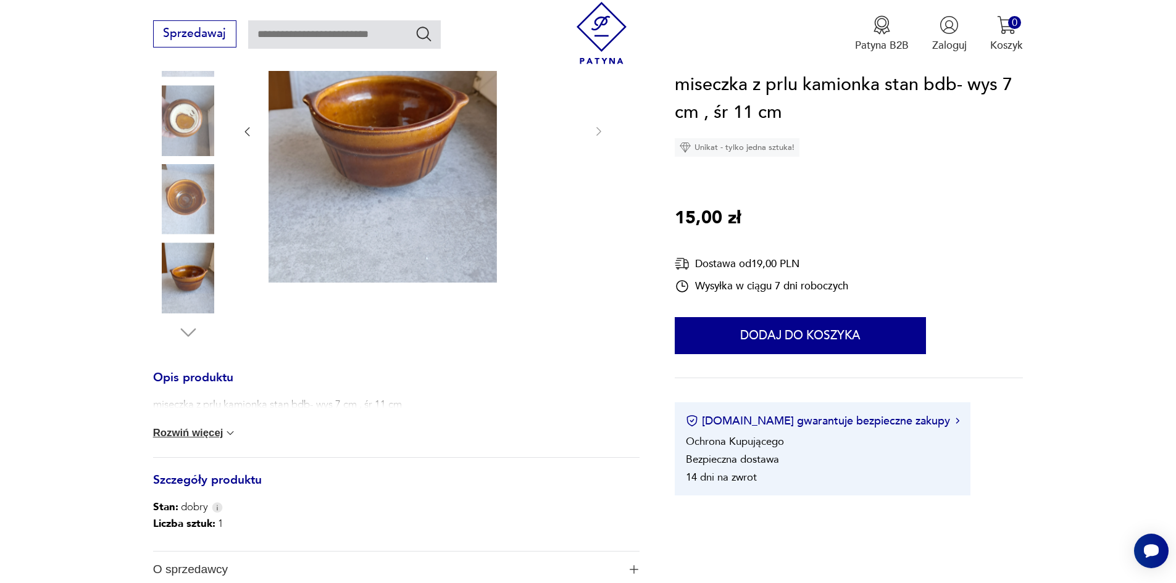
click at [193, 439] on button "Rozwiń więcej" at bounding box center [195, 433] width 84 height 12
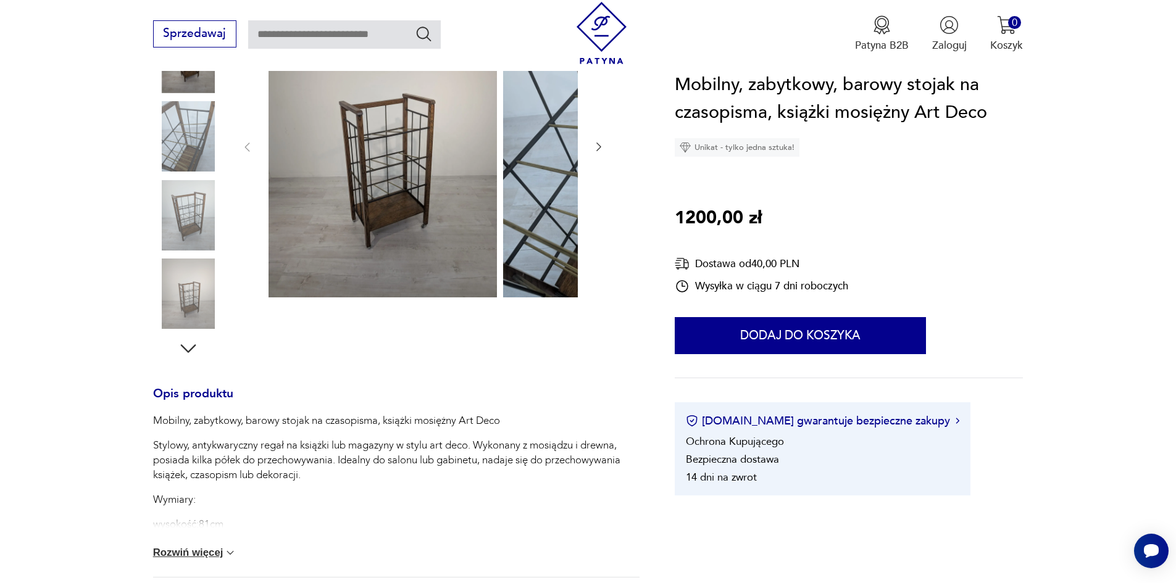
scroll to position [247, 0]
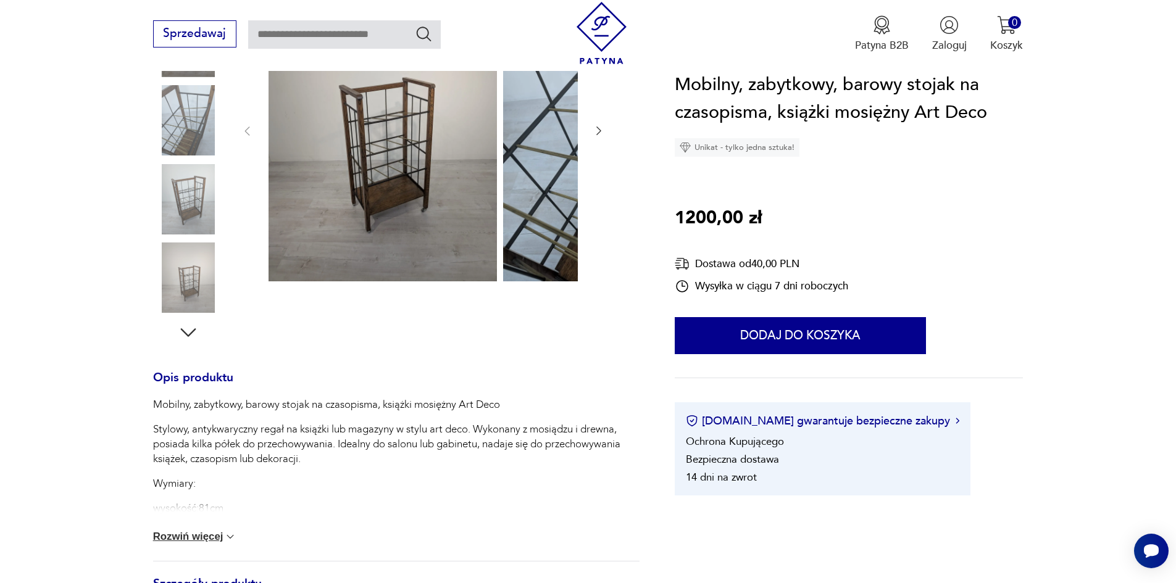
click at [488, 134] on div at bounding box center [423, 131] width 364 height 306
click at [592, 136] on icon "button" at bounding box center [598, 131] width 12 height 12
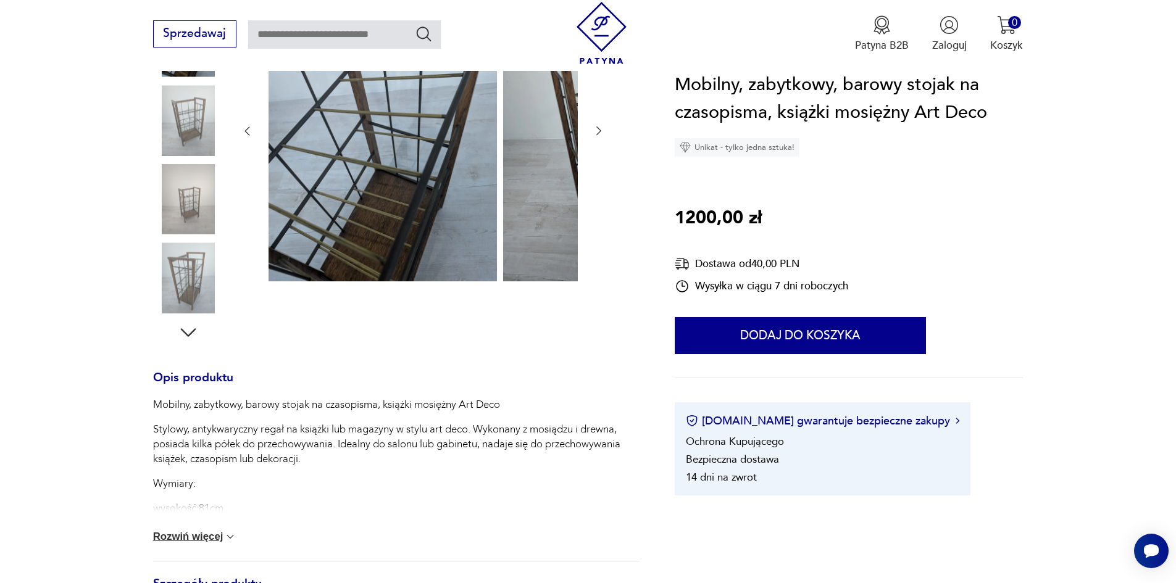
click at [592, 137] on icon "button" at bounding box center [598, 131] width 12 height 12
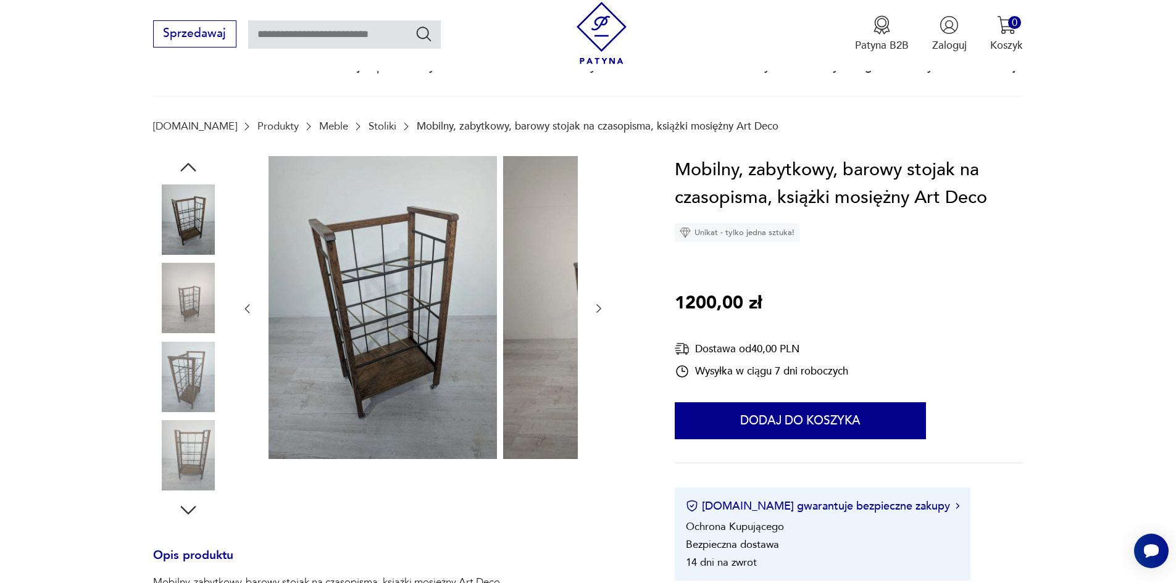
scroll to position [62, 0]
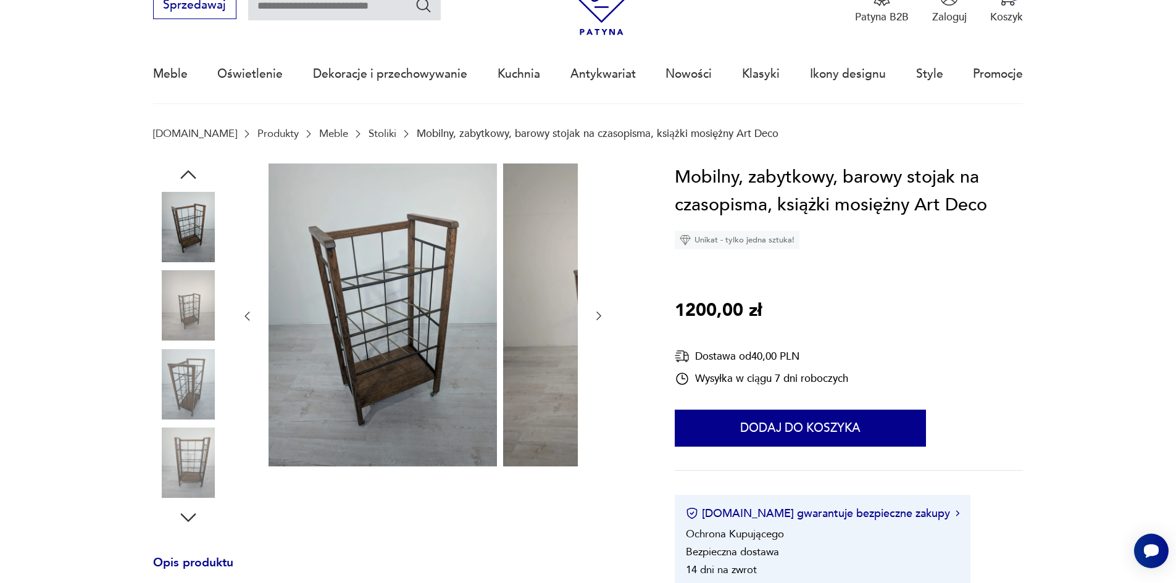
click at [596, 320] on icon "button" at bounding box center [598, 316] width 5 height 9
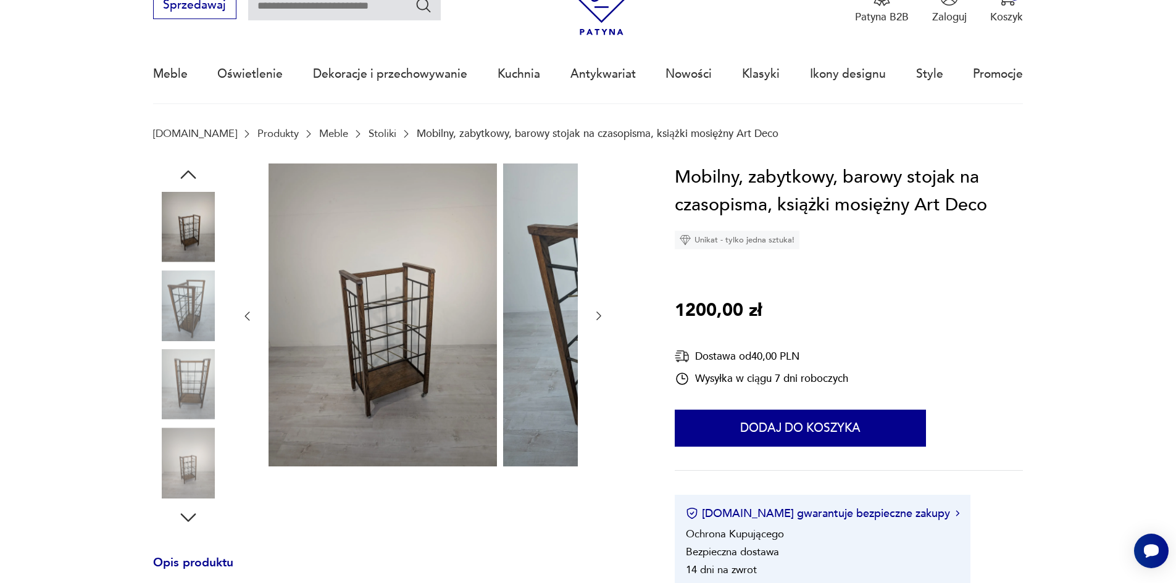
click at [596, 320] on icon "button" at bounding box center [598, 316] width 5 height 9
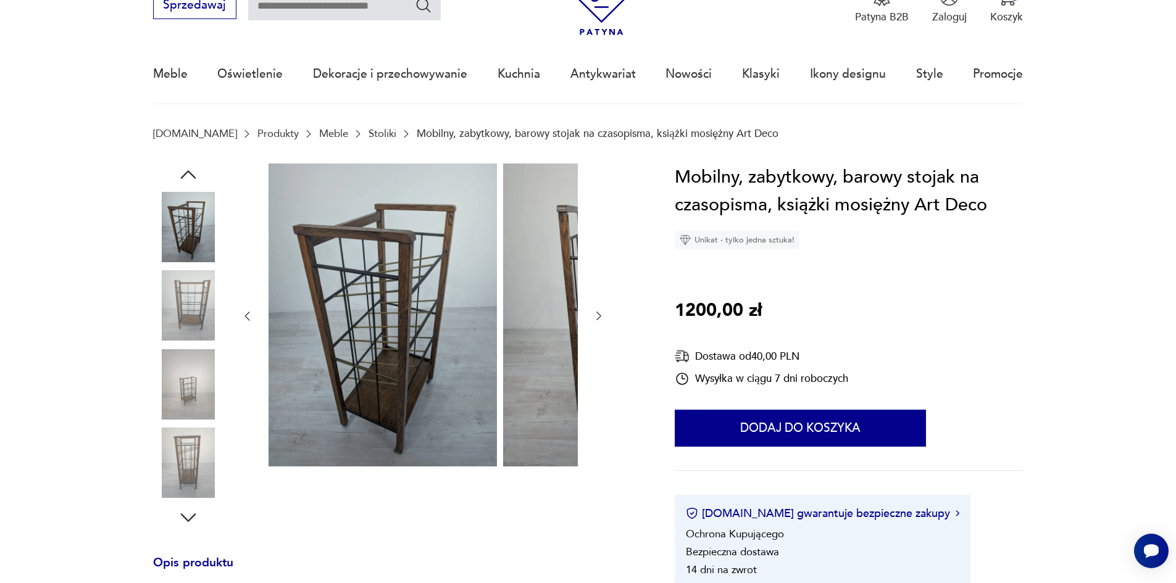
click at [596, 320] on icon "button" at bounding box center [598, 316] width 5 height 9
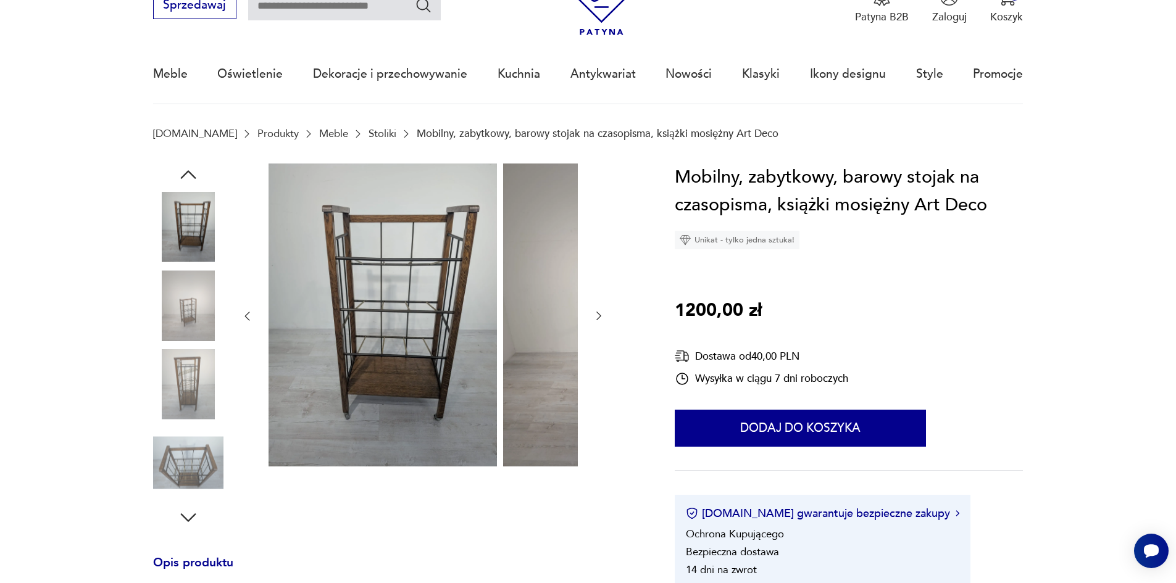
click at [596, 320] on icon "button" at bounding box center [598, 316] width 5 height 9
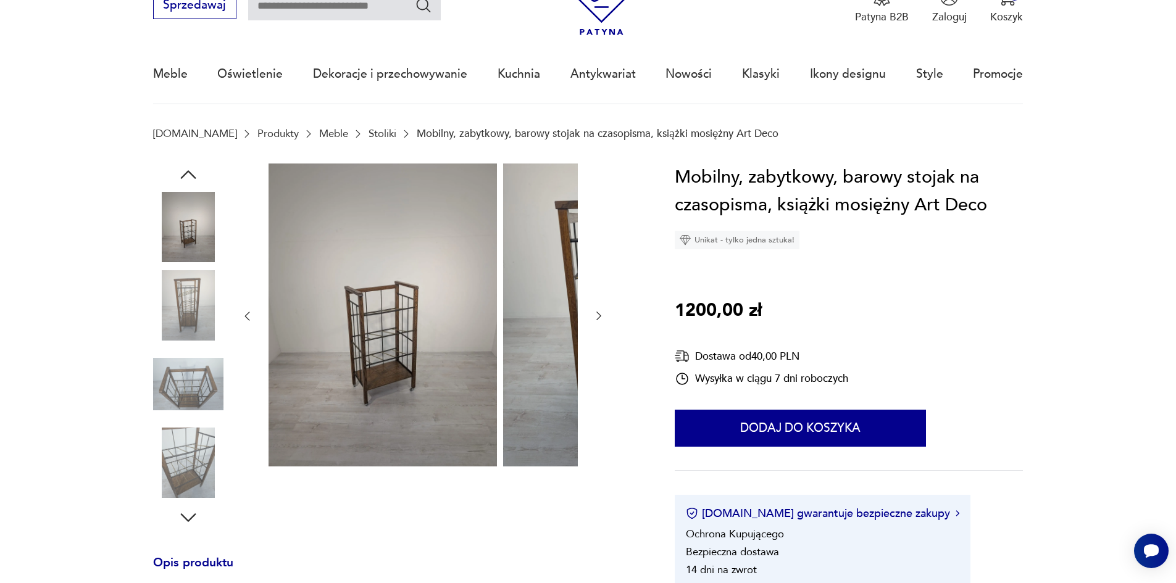
click at [596, 320] on icon "button" at bounding box center [598, 316] width 5 height 9
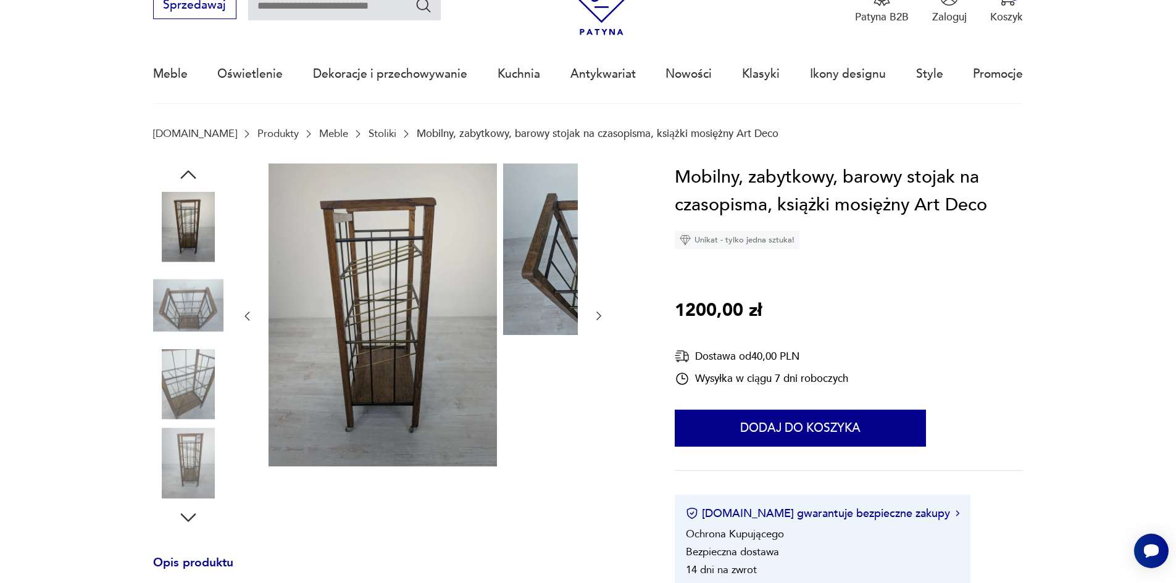
click at [596, 320] on icon "button" at bounding box center [598, 316] width 5 height 9
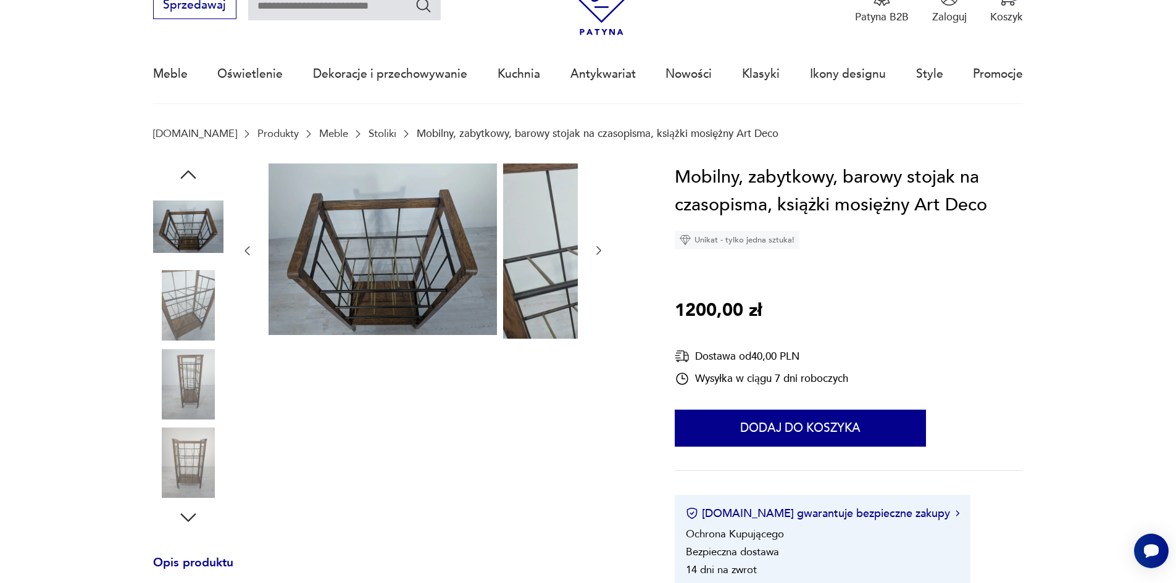
click at [496, 320] on div at bounding box center [423, 251] width 364 height 175
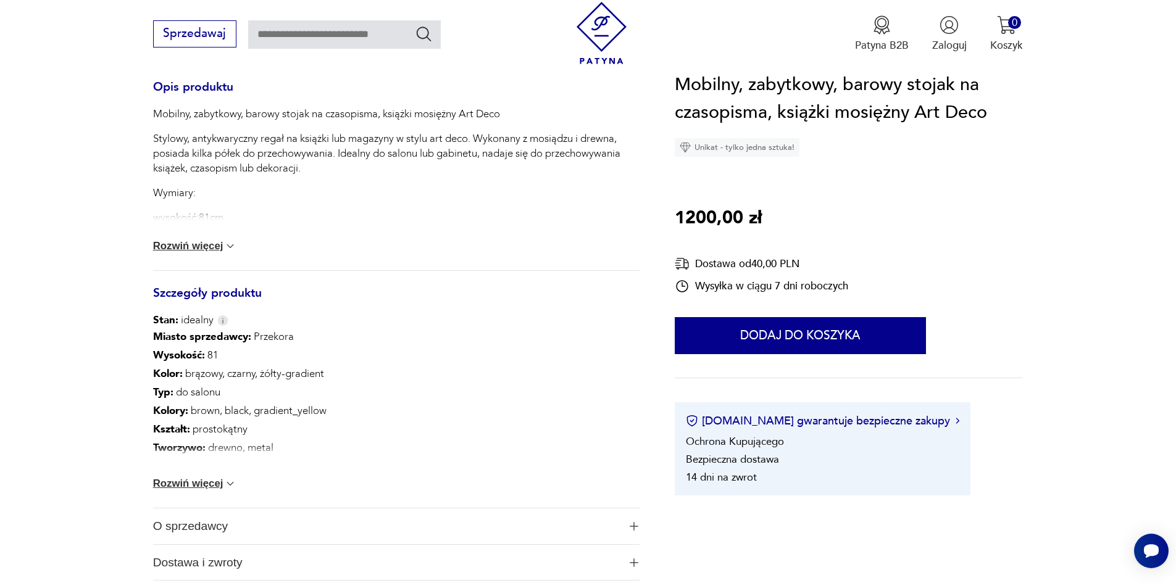
scroll to position [555, 0]
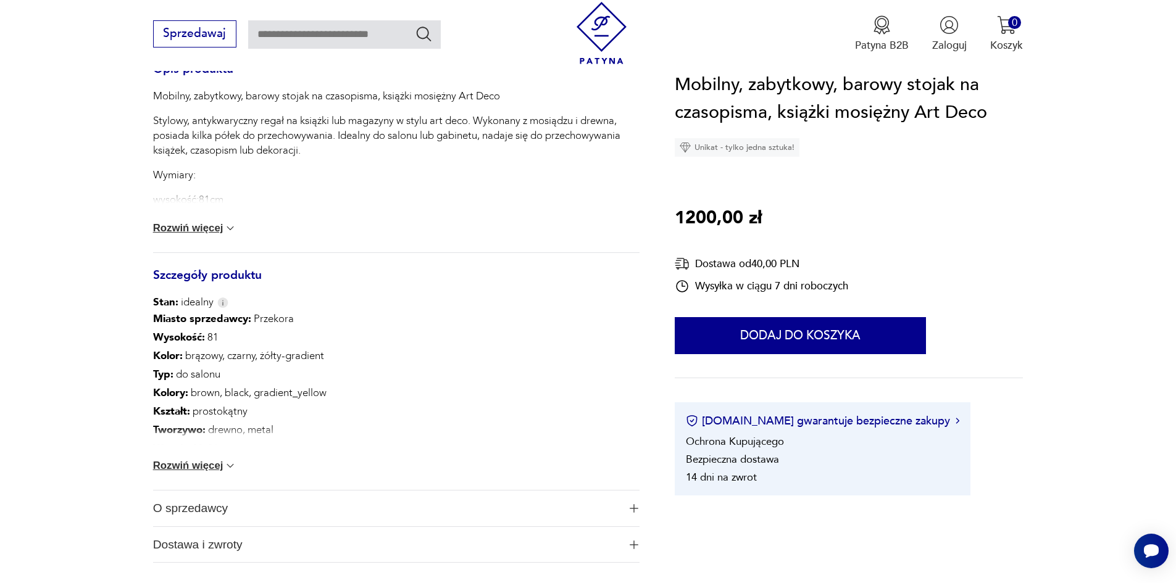
click at [165, 472] on button "Rozwiń więcej" at bounding box center [195, 466] width 84 height 12
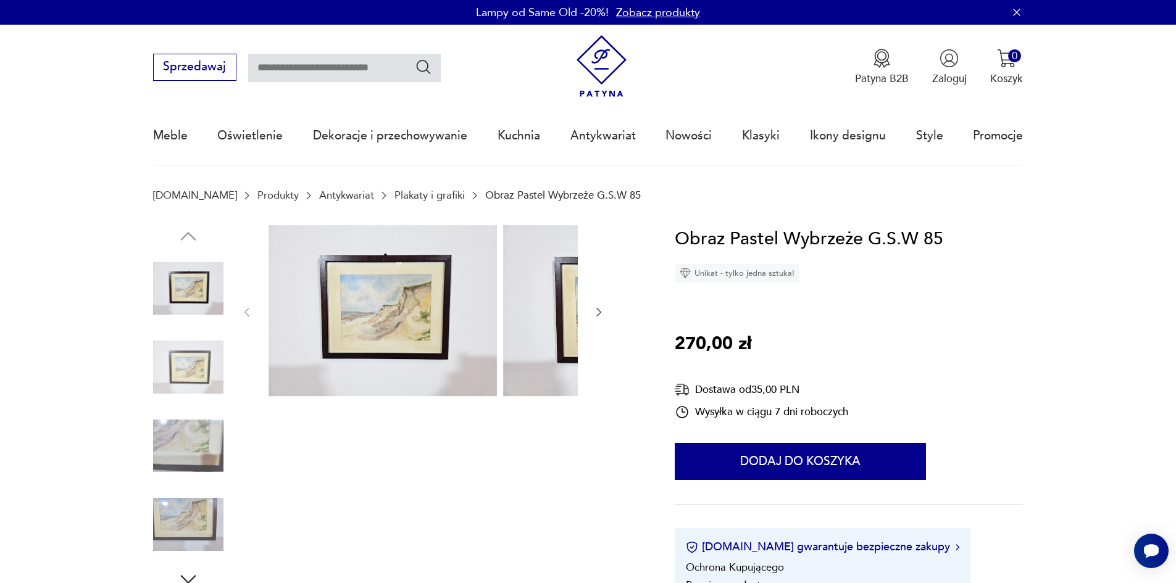
click at [154, 358] on img at bounding box center [188, 367] width 70 height 70
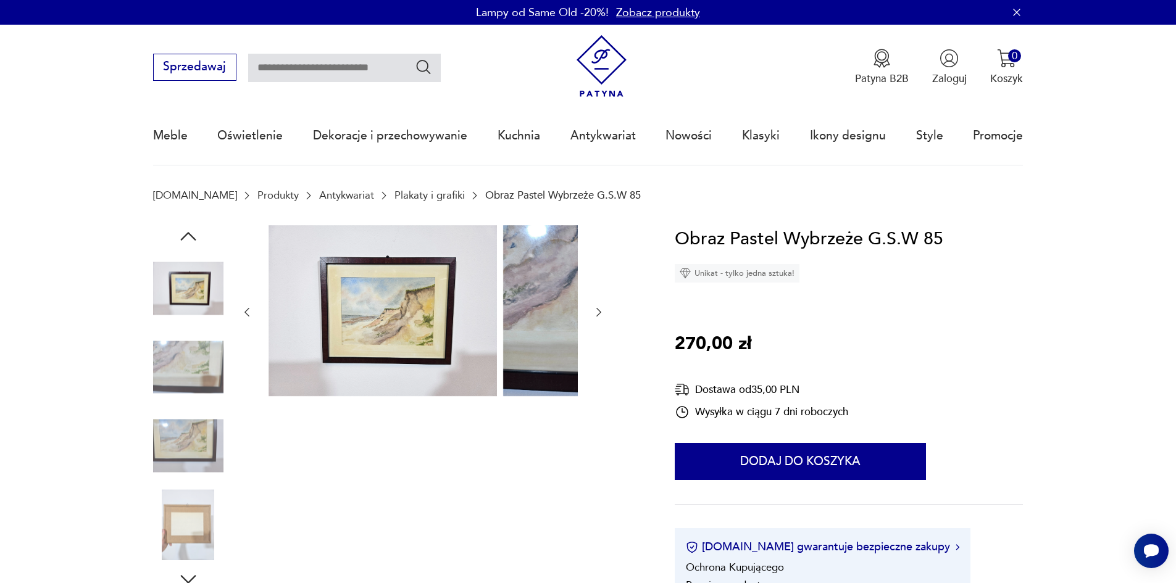
click at [168, 372] on img at bounding box center [188, 367] width 70 height 70
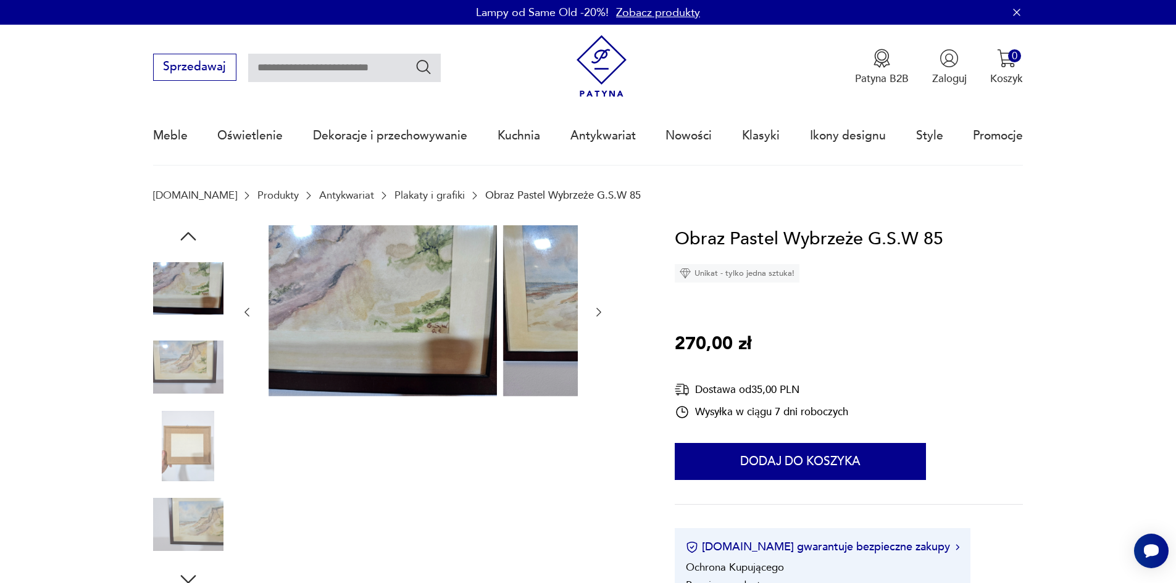
click at [168, 372] on img at bounding box center [188, 367] width 70 height 70
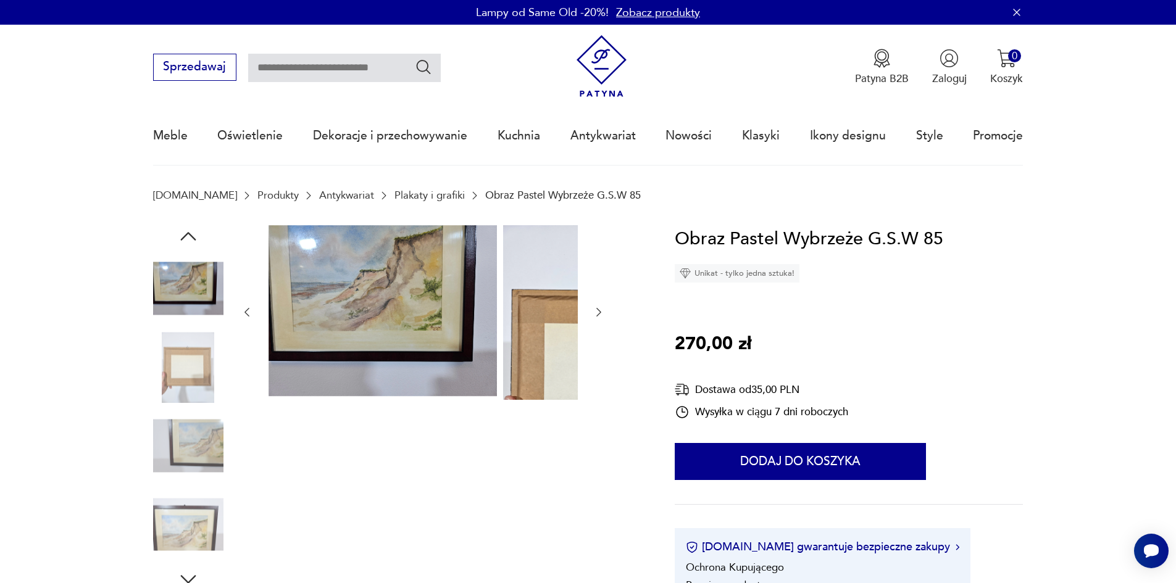
click at [176, 423] on img at bounding box center [188, 446] width 70 height 70
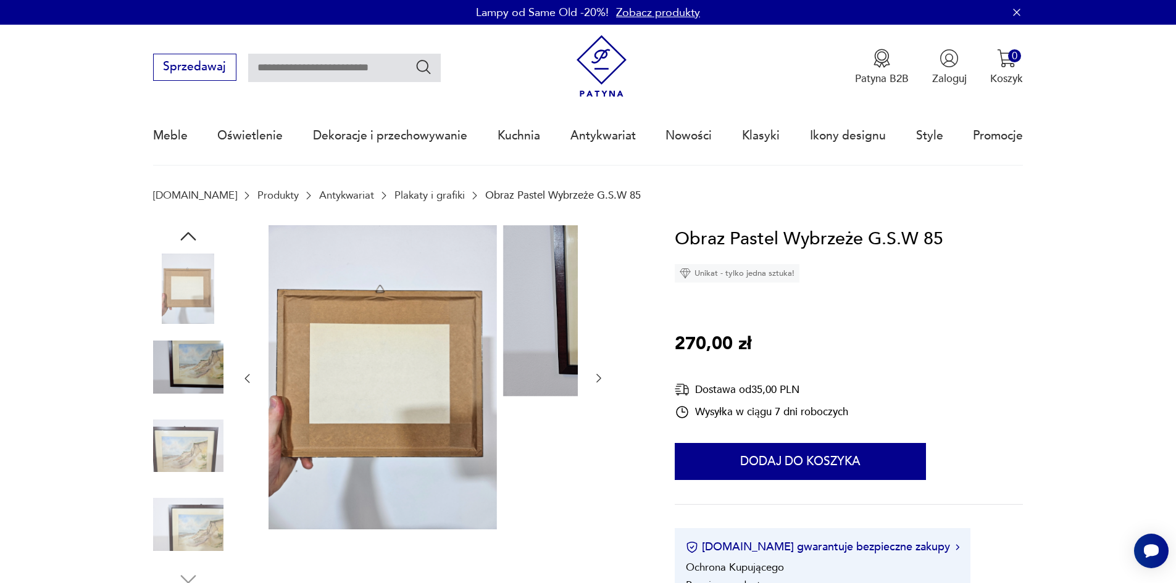
click at [173, 450] on img at bounding box center [188, 446] width 70 height 70
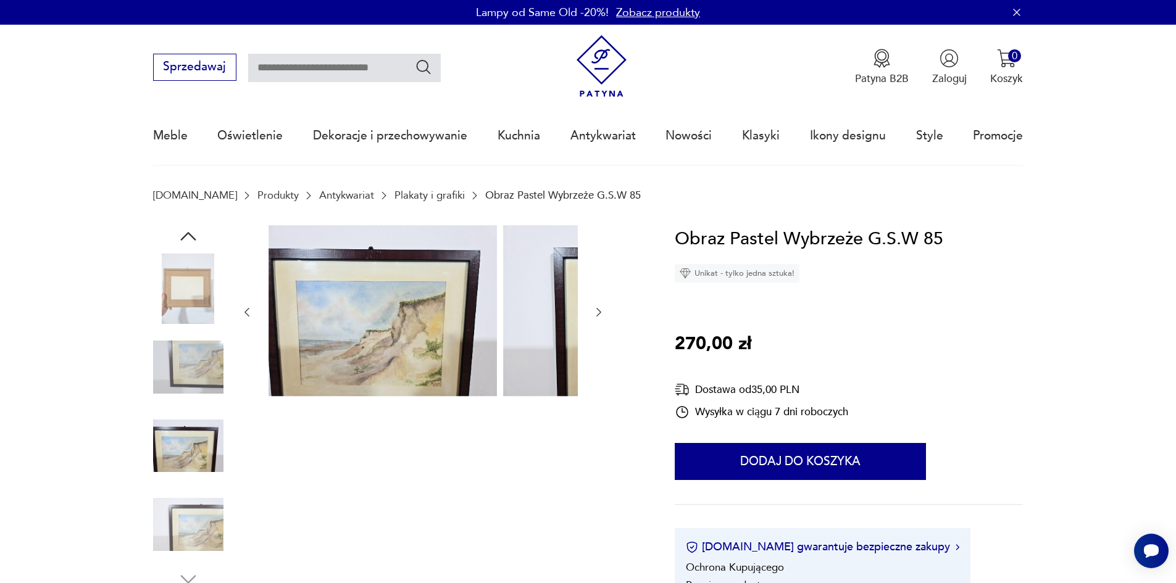
click at [166, 531] on img at bounding box center [188, 524] width 70 height 70
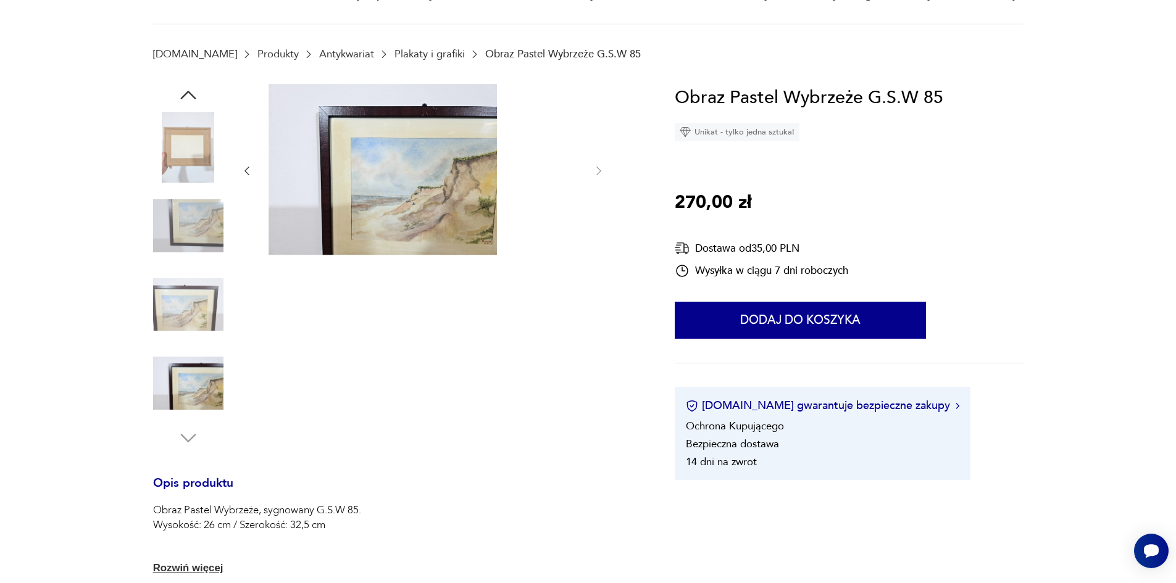
scroll to position [185, 0]
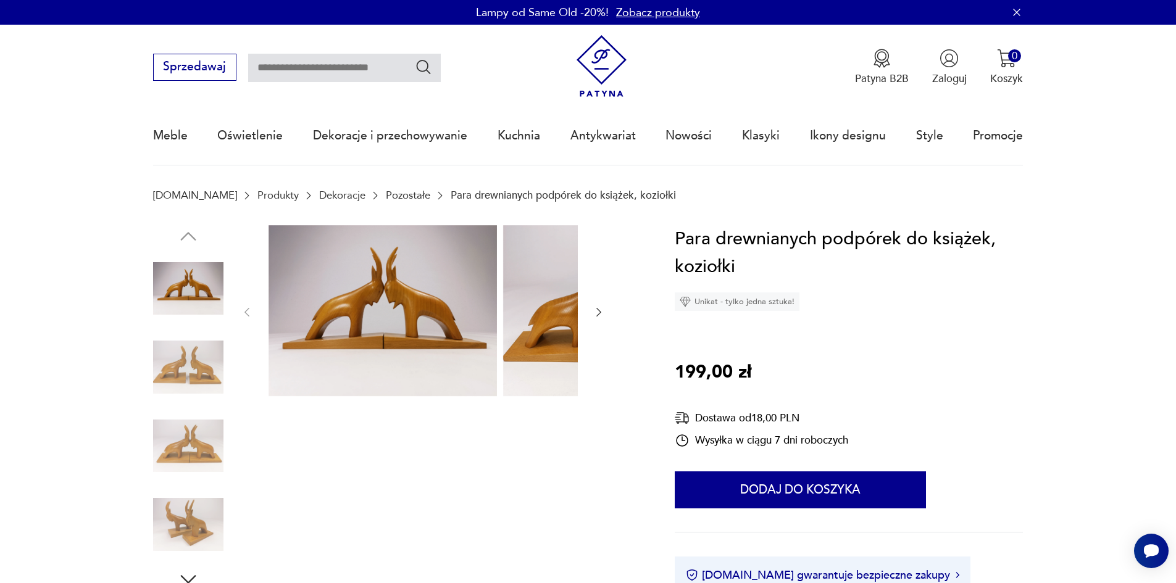
click at [153, 371] on img at bounding box center [188, 367] width 70 height 70
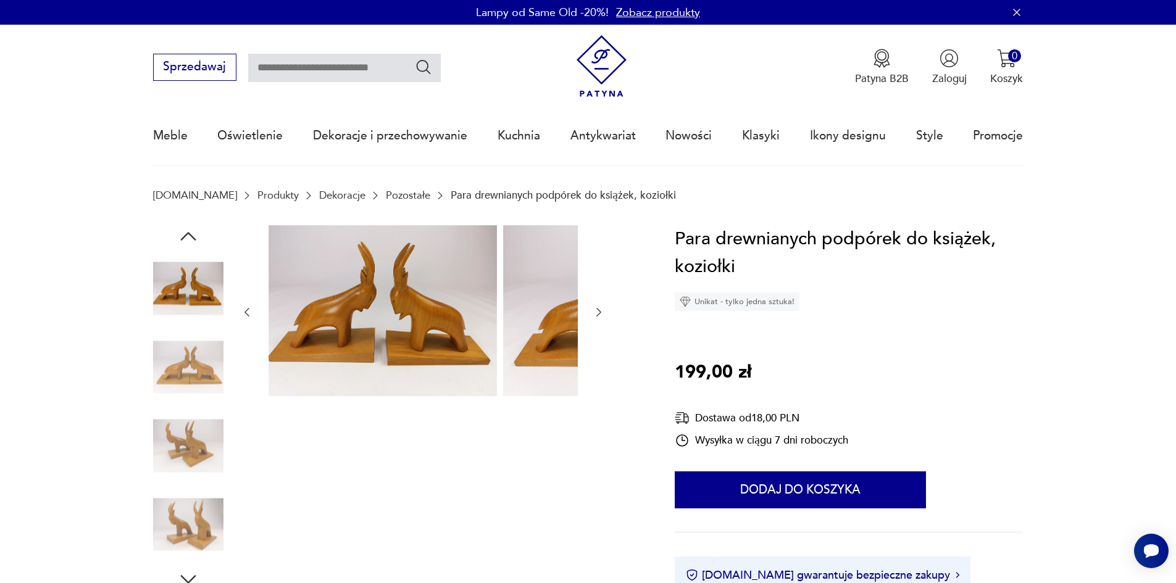
click at [153, 376] on img at bounding box center [188, 367] width 70 height 70
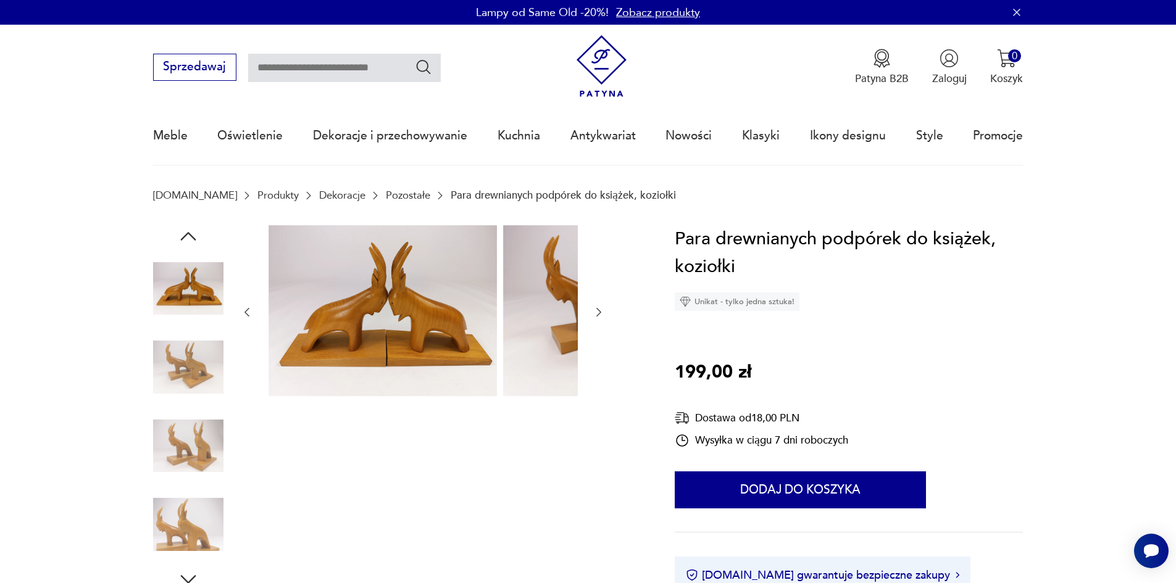
click at [153, 384] on img at bounding box center [188, 367] width 70 height 70
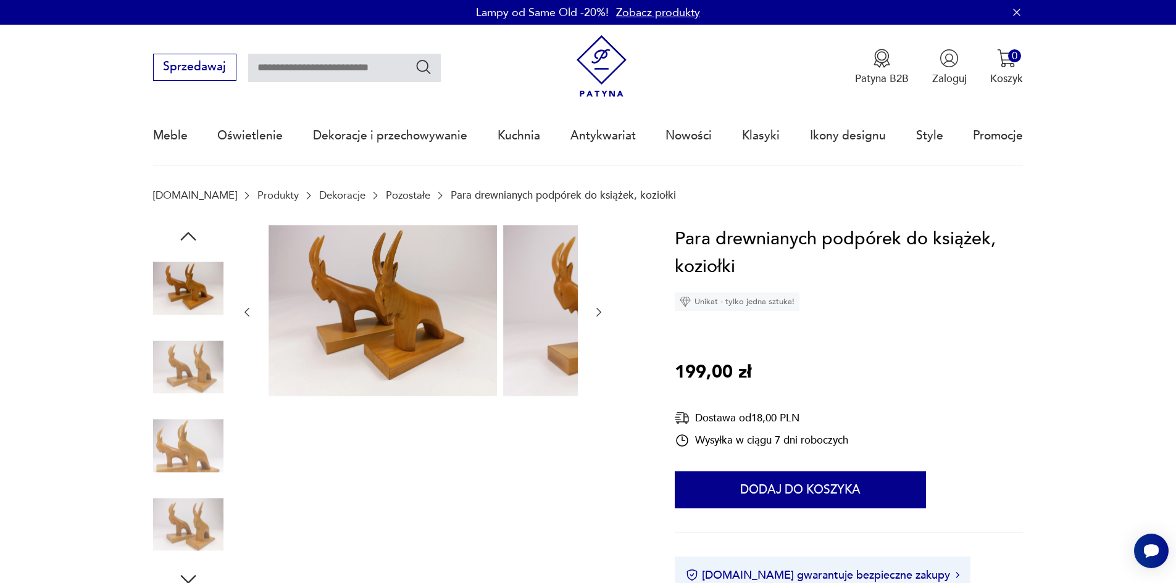
click at [162, 367] on img at bounding box center [188, 367] width 70 height 70
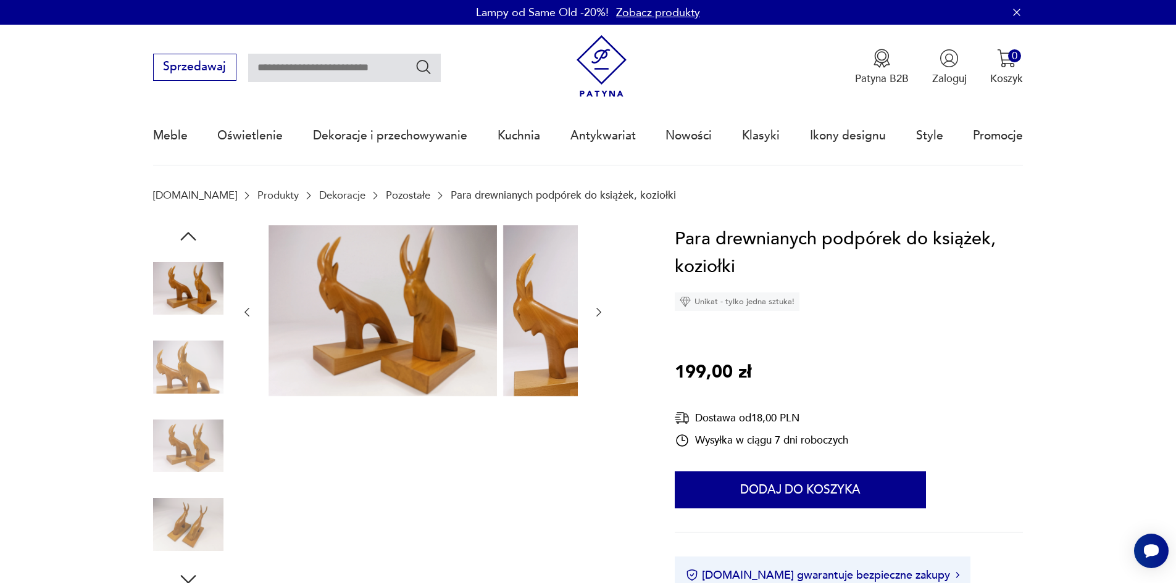
click at [156, 372] on img at bounding box center [188, 367] width 70 height 70
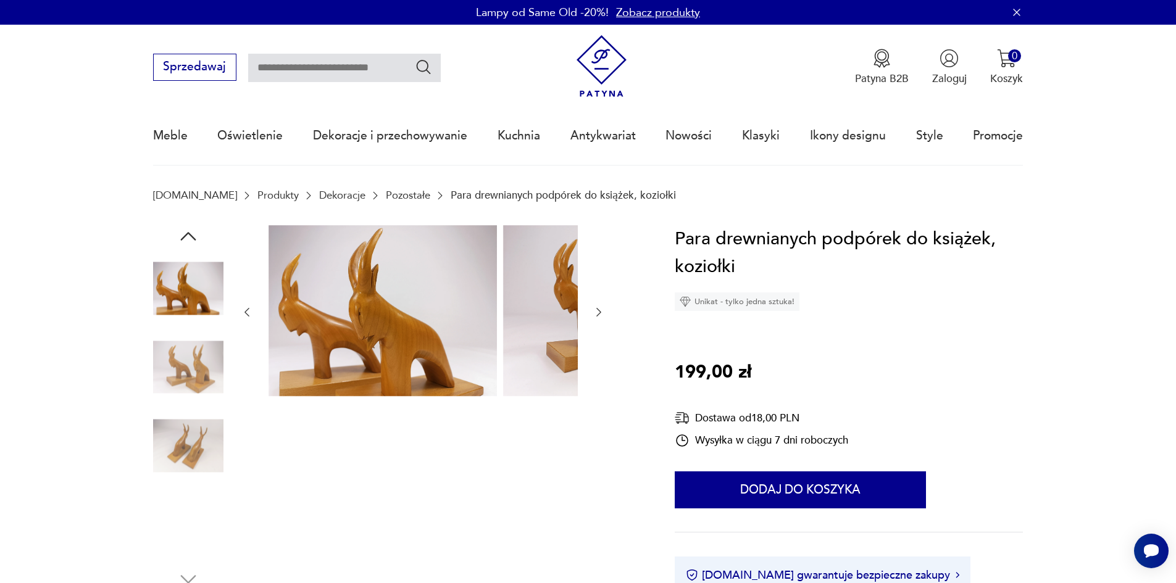
click at [173, 429] on img at bounding box center [188, 446] width 70 height 70
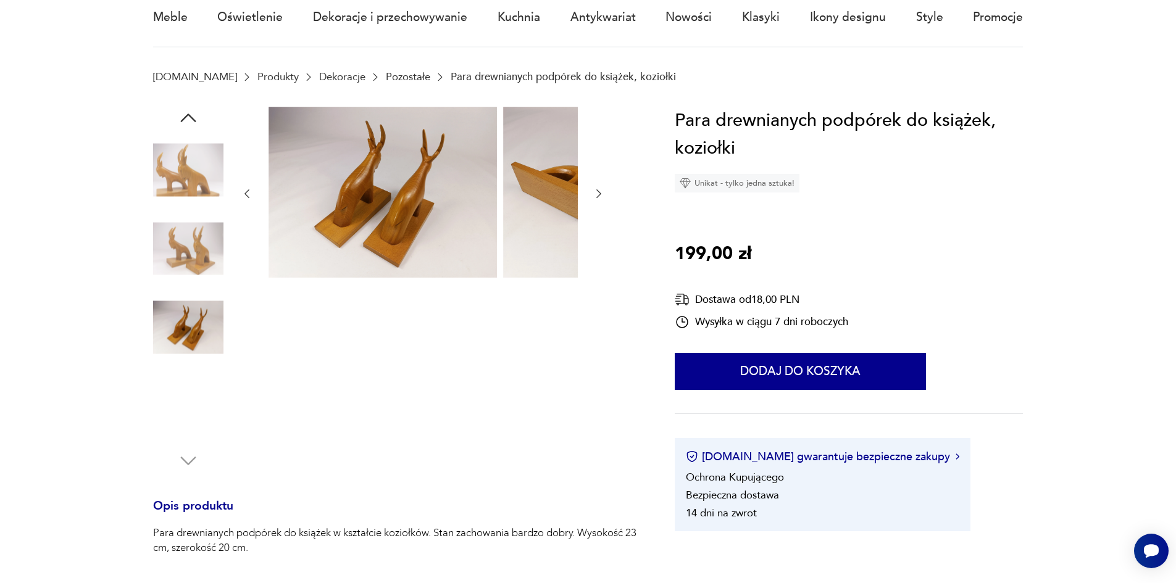
scroll to position [123, 0]
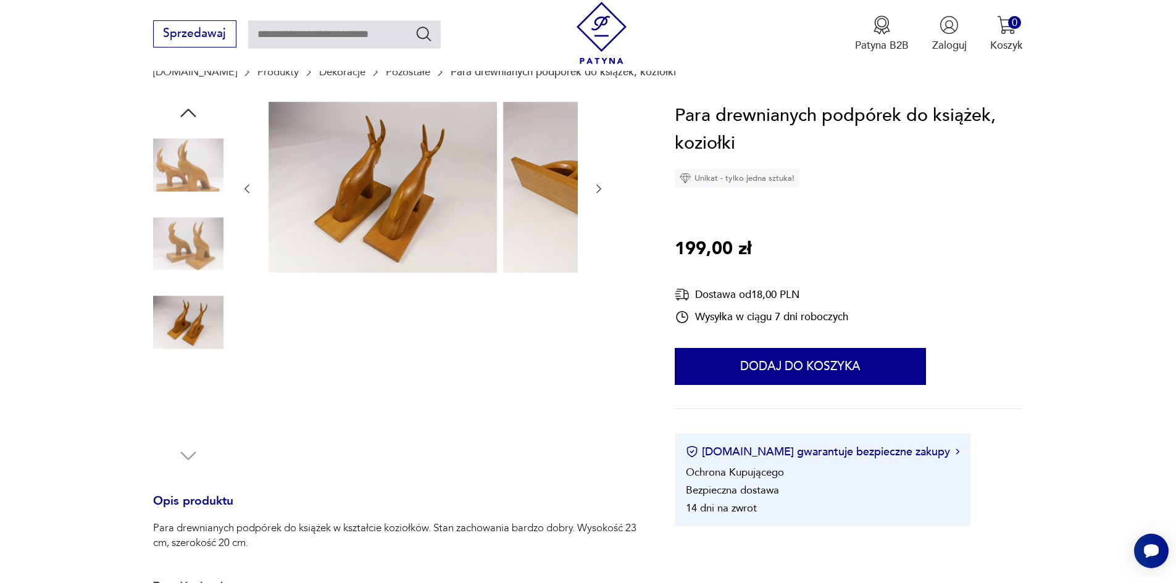
click at [177, 415] on img at bounding box center [188, 401] width 70 height 70
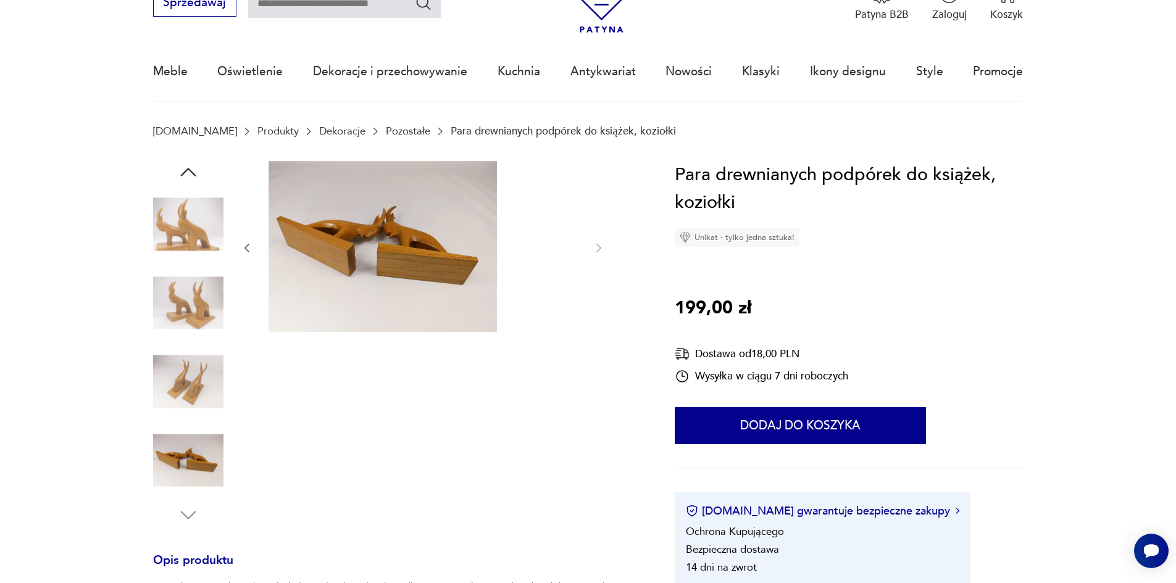
scroll to position [62, 0]
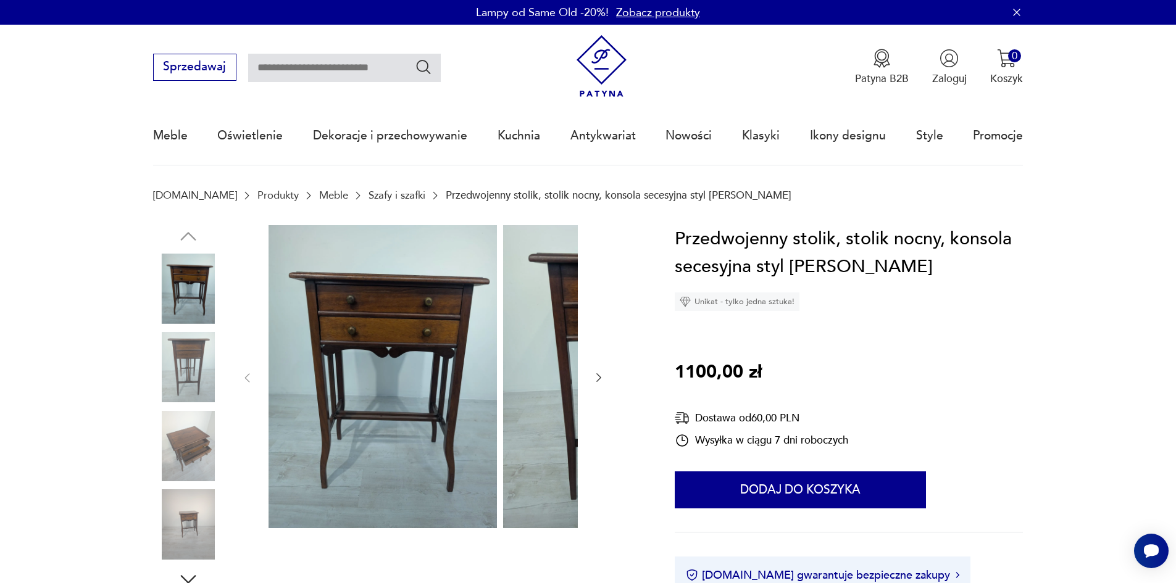
click at [180, 372] on img at bounding box center [188, 367] width 70 height 70
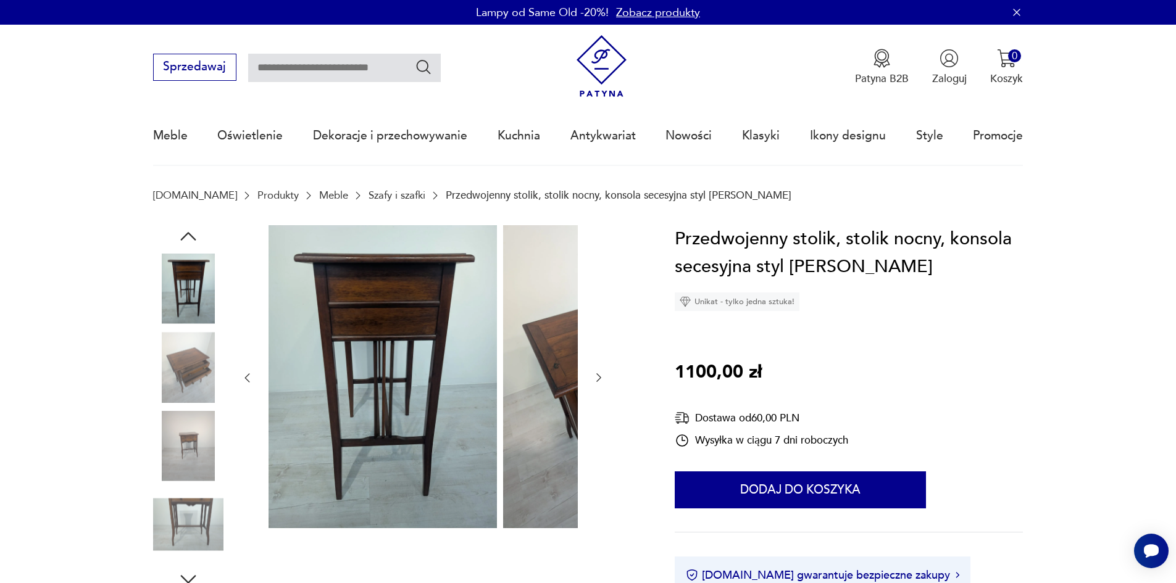
click at [169, 381] on img at bounding box center [188, 367] width 70 height 70
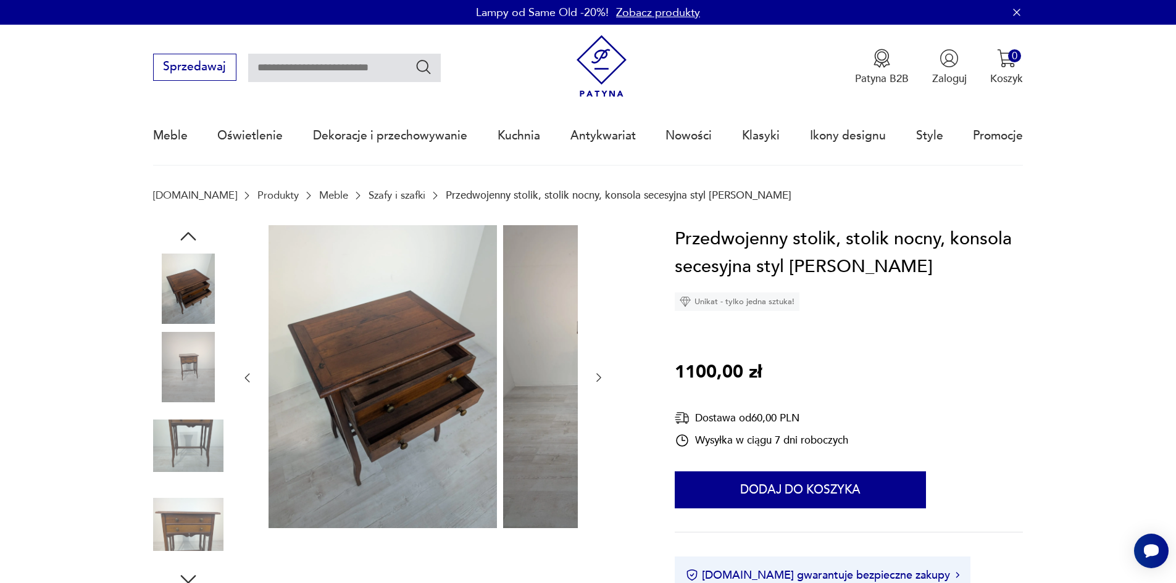
click at [153, 375] on img at bounding box center [188, 367] width 70 height 70
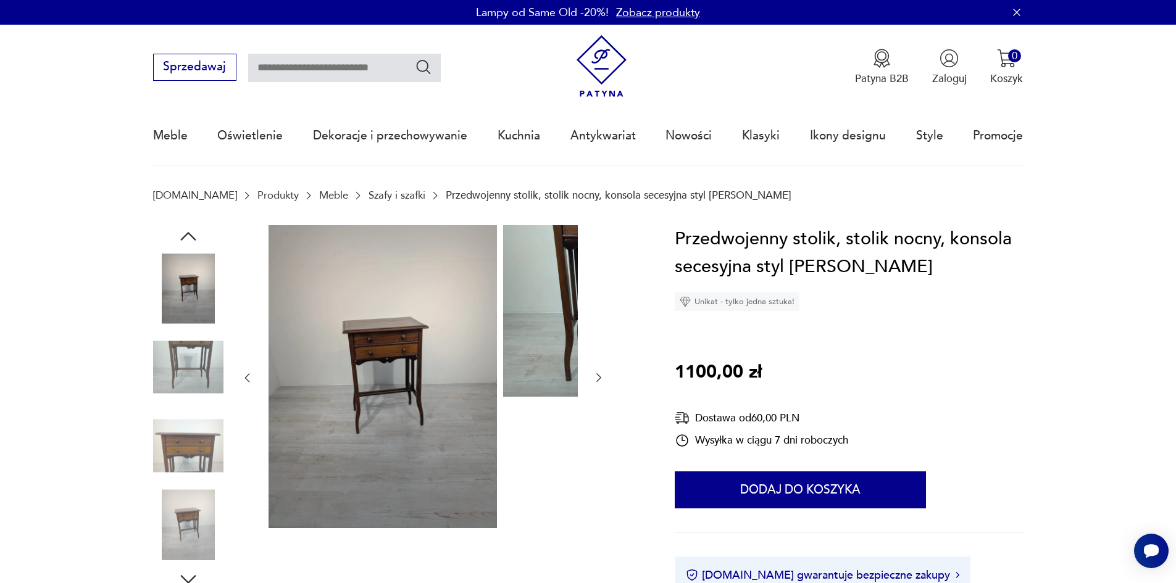
click at [160, 366] on img at bounding box center [188, 367] width 70 height 70
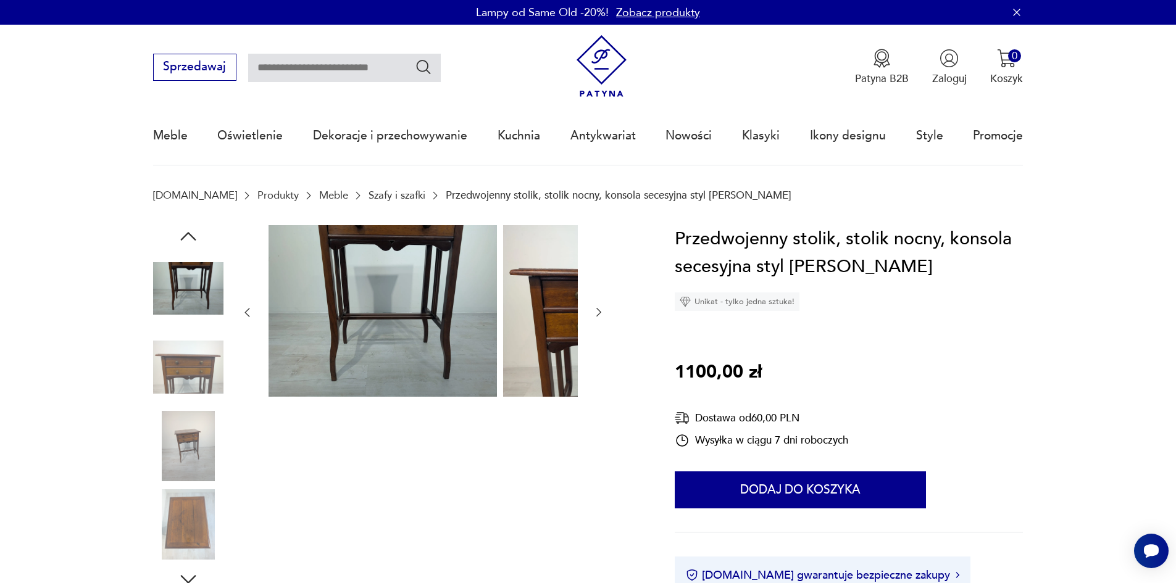
click at [162, 376] on img at bounding box center [188, 367] width 70 height 70
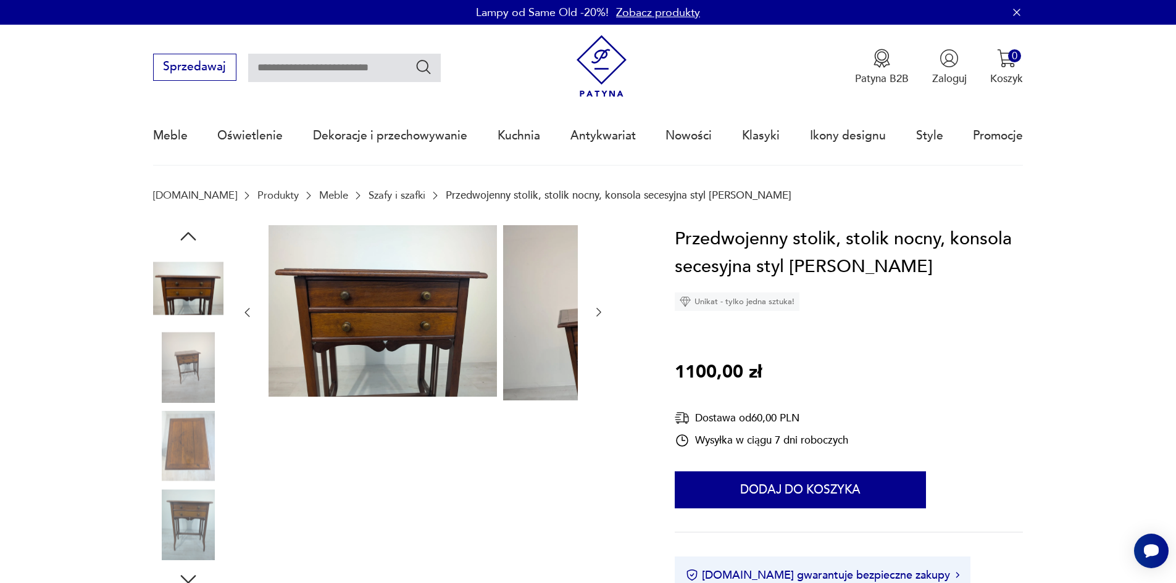
click at [156, 391] on img at bounding box center [188, 367] width 70 height 70
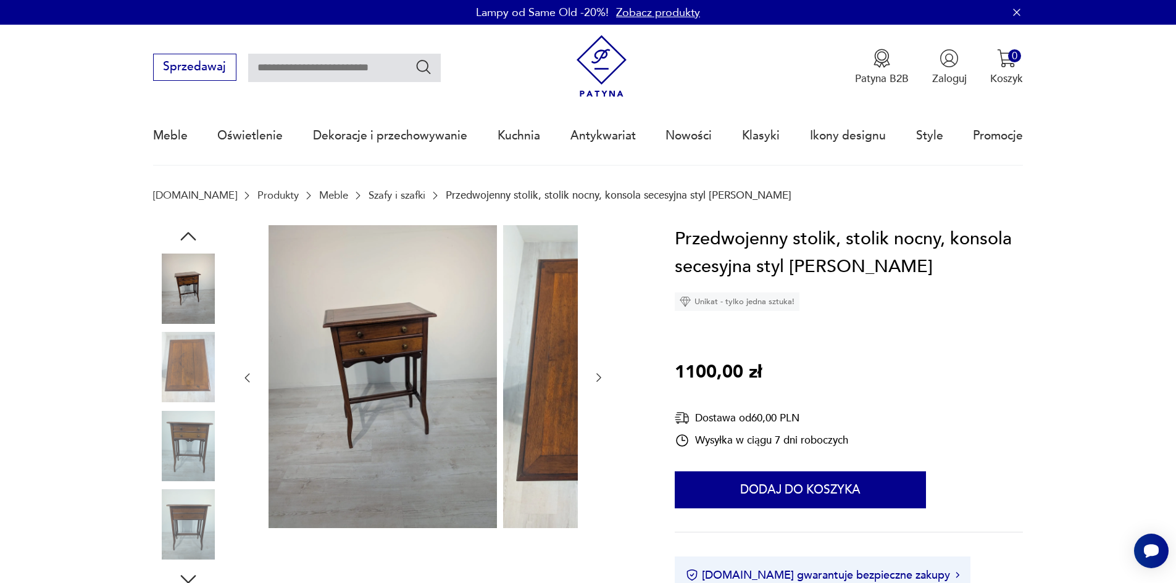
click at [163, 374] on img at bounding box center [188, 367] width 70 height 70
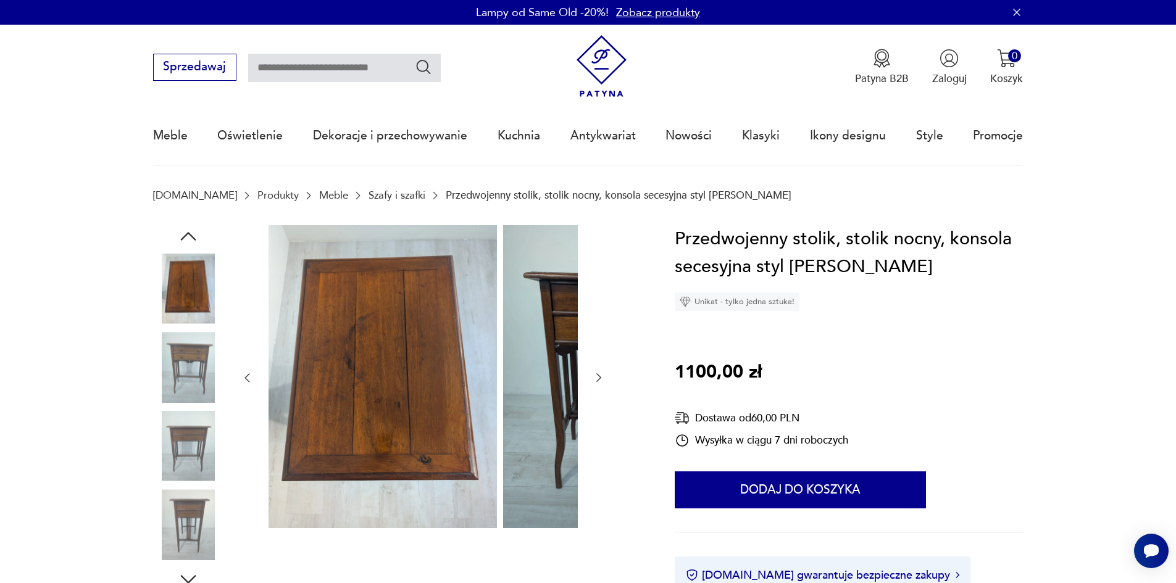
click at [168, 394] on img at bounding box center [188, 367] width 70 height 70
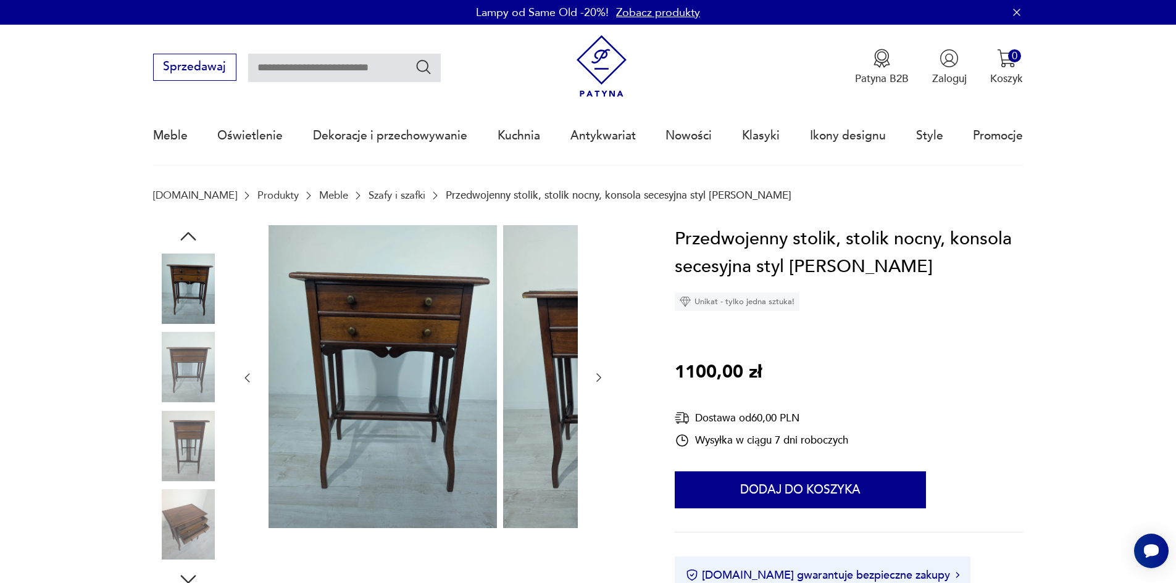
click at [165, 383] on img at bounding box center [188, 367] width 70 height 70
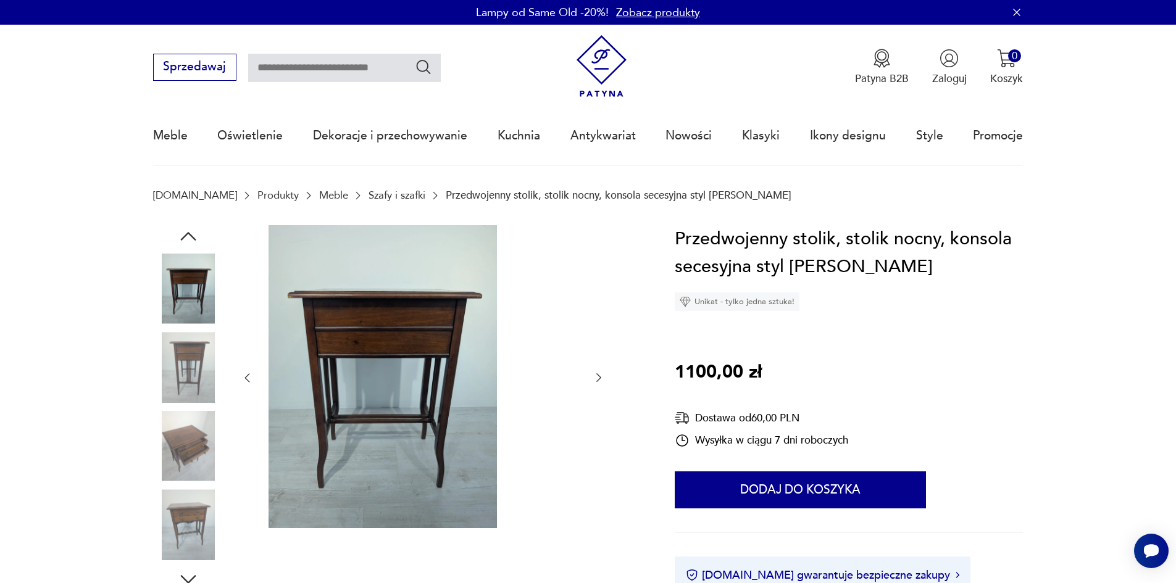
click at [165, 400] on img at bounding box center [188, 367] width 70 height 70
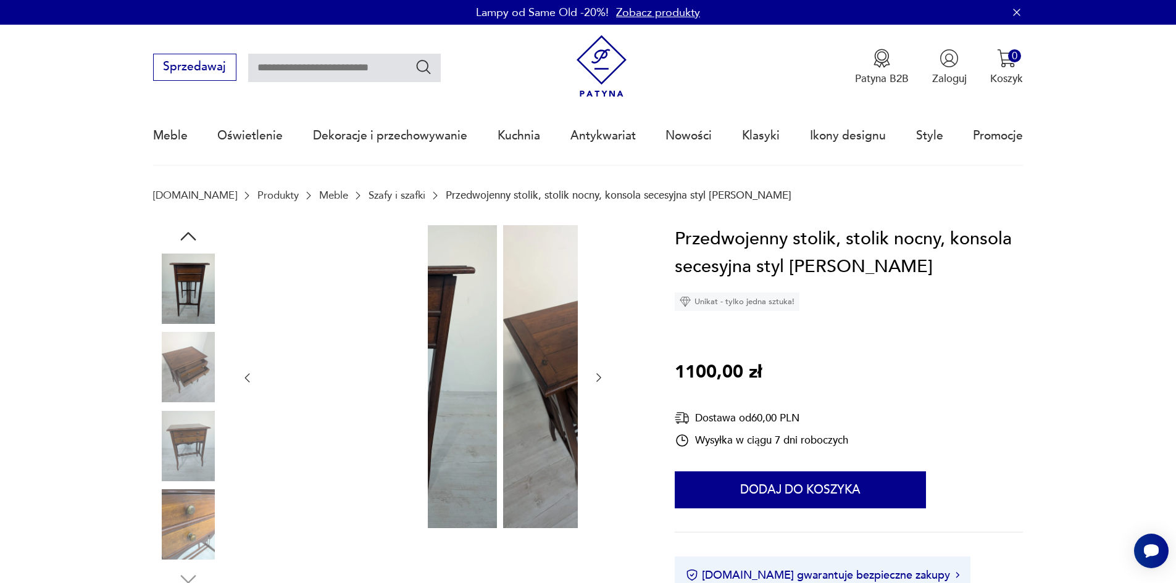
click at [160, 389] on img at bounding box center [188, 367] width 70 height 70
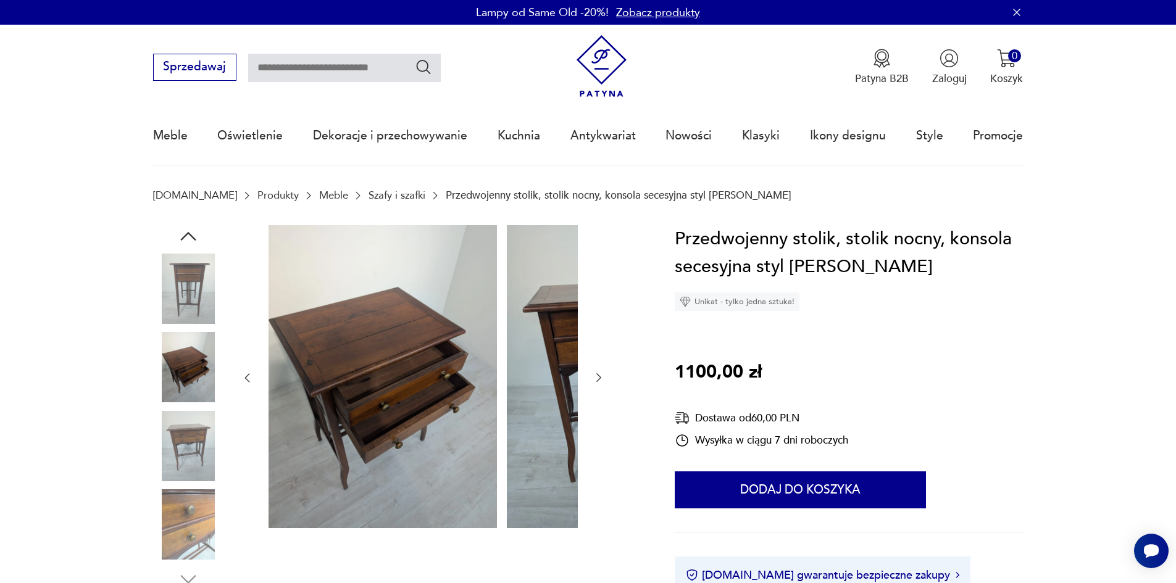
click at [168, 435] on img at bounding box center [188, 446] width 70 height 70
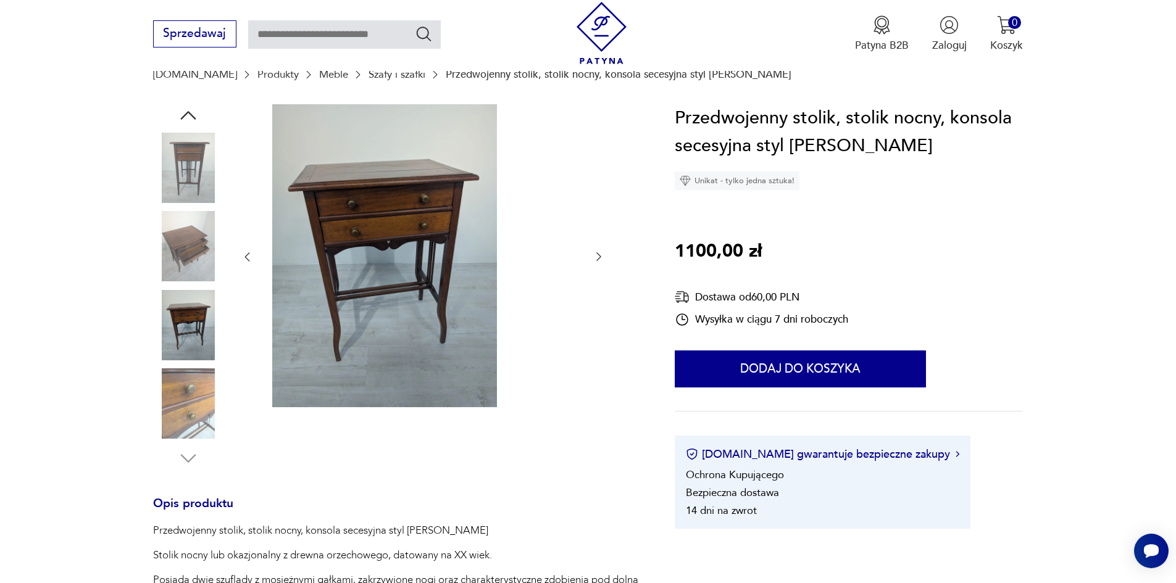
scroll to position [123, 0]
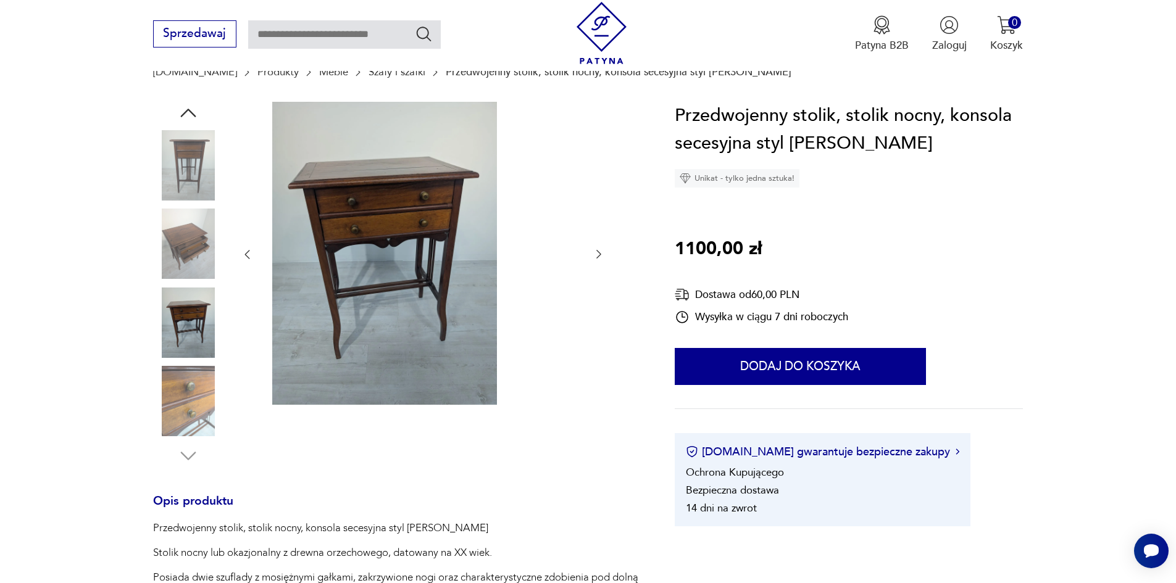
click at [165, 413] on img at bounding box center [188, 401] width 70 height 70
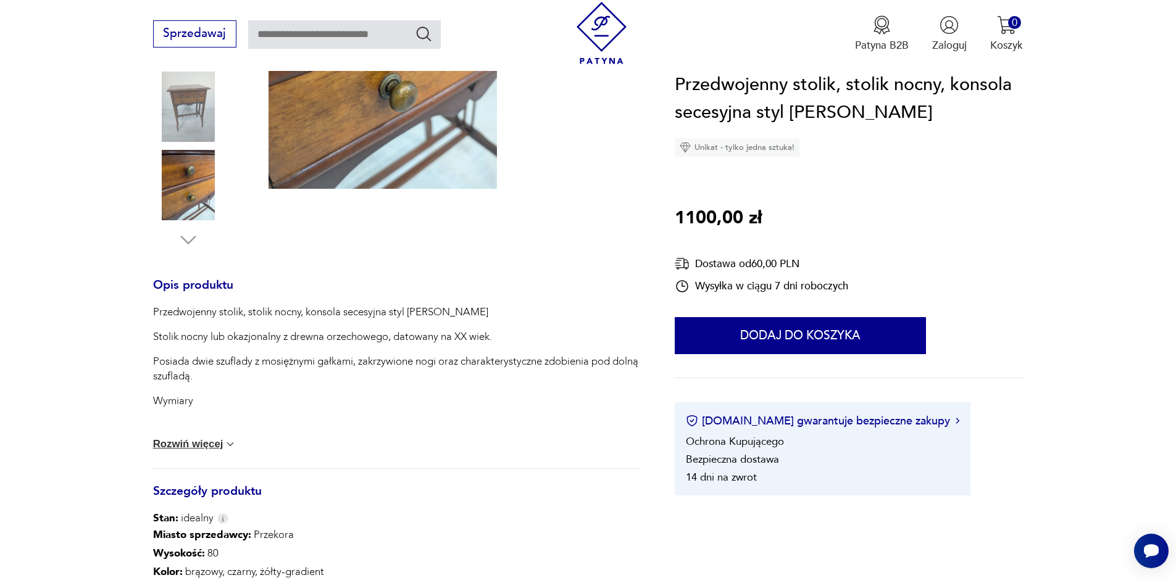
scroll to position [370, 0]
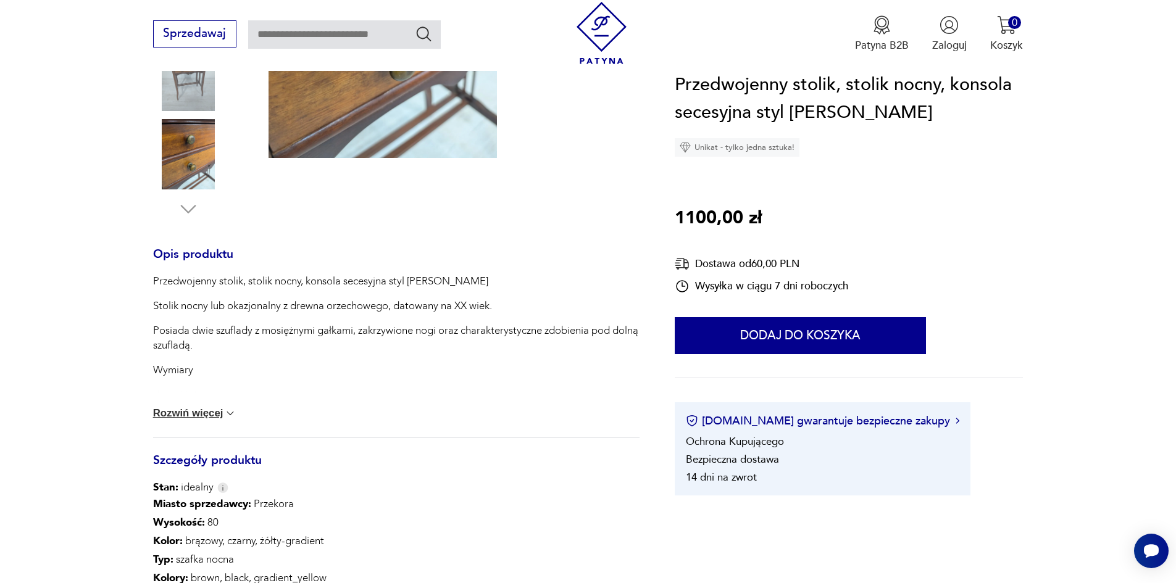
click at [153, 420] on button "Rozwiń więcej" at bounding box center [195, 413] width 84 height 12
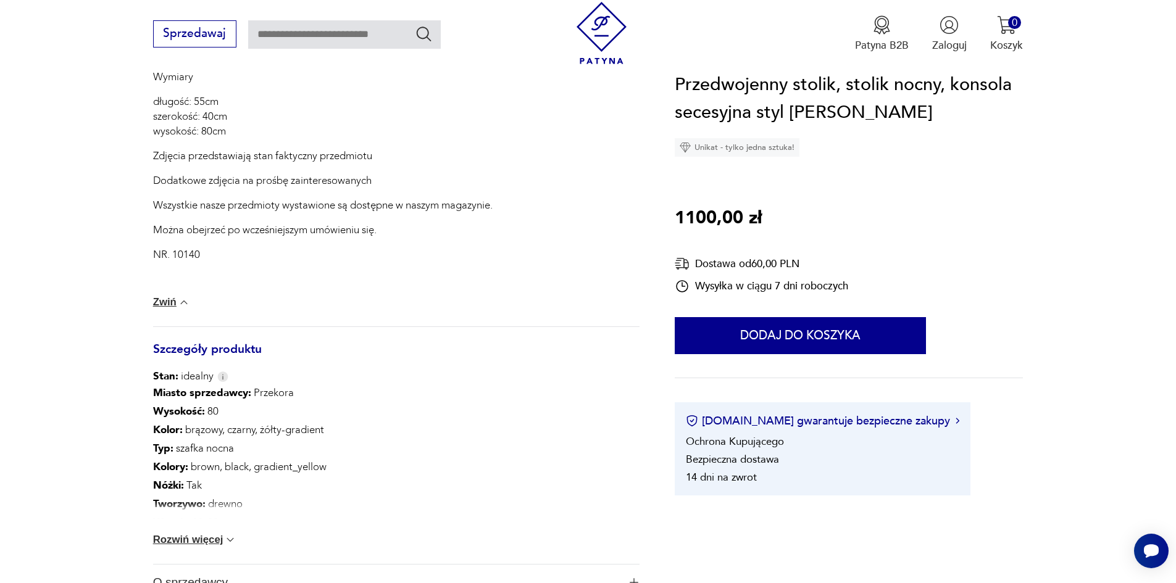
scroll to position [679, 0]
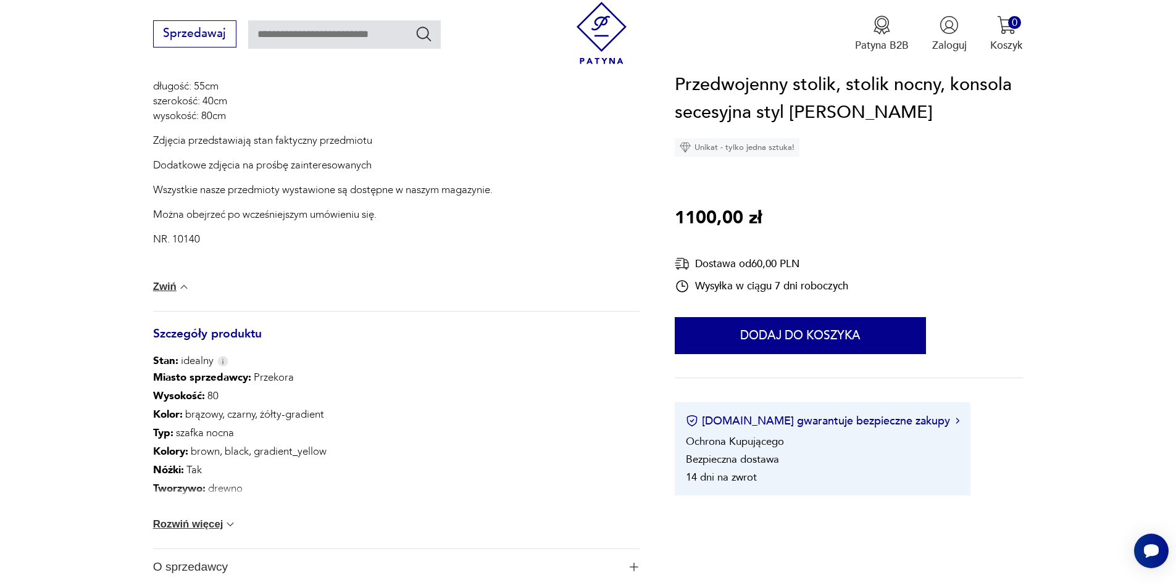
click at [178, 531] on button "Rozwiń więcej" at bounding box center [195, 524] width 84 height 12
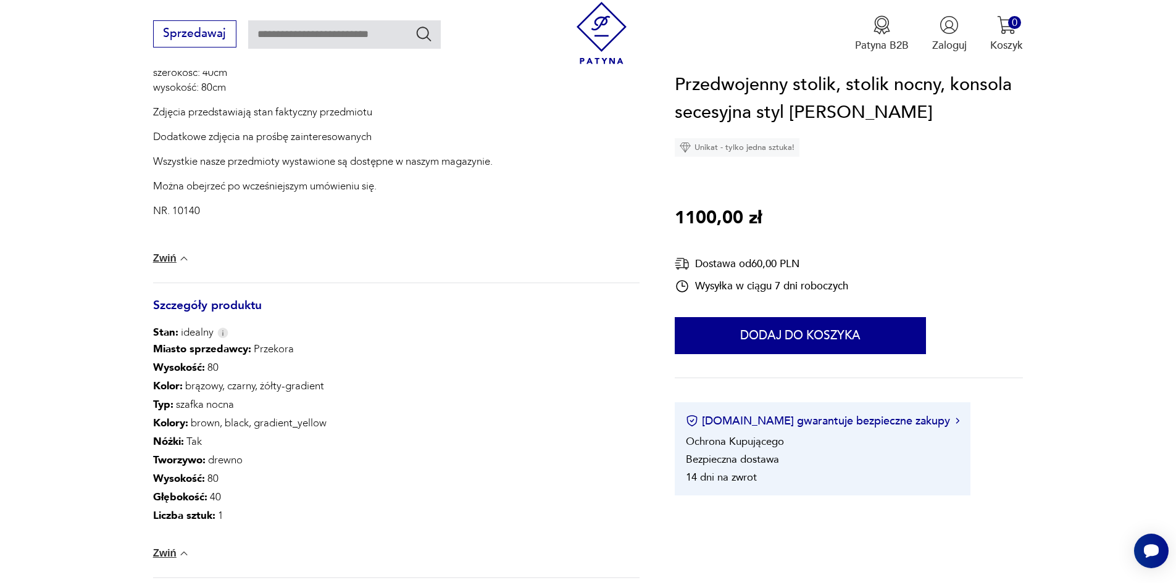
scroll to position [494, 0]
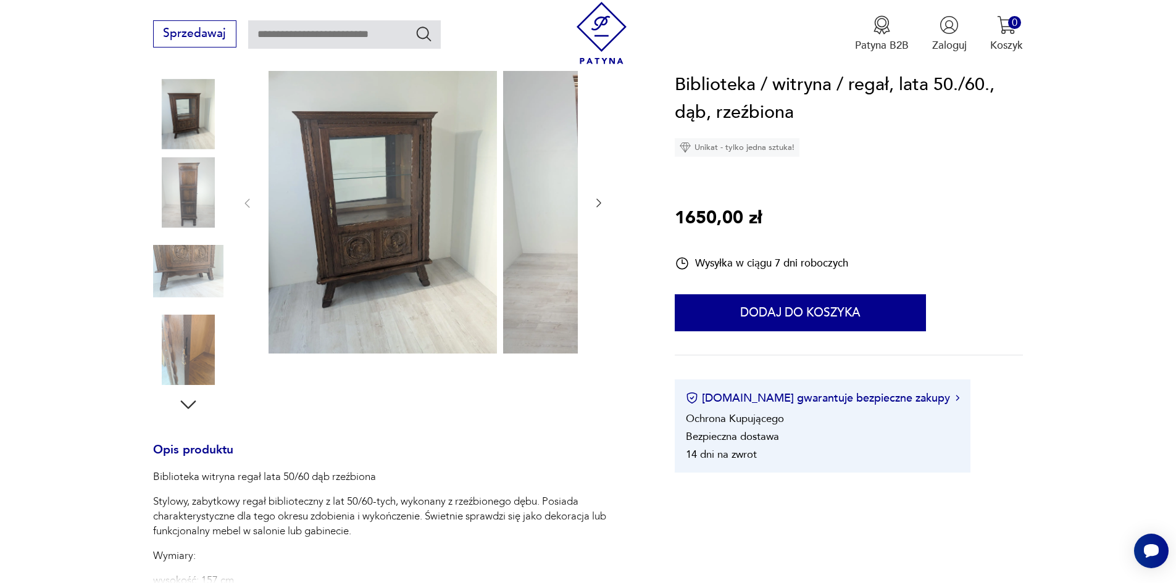
scroll to position [185, 0]
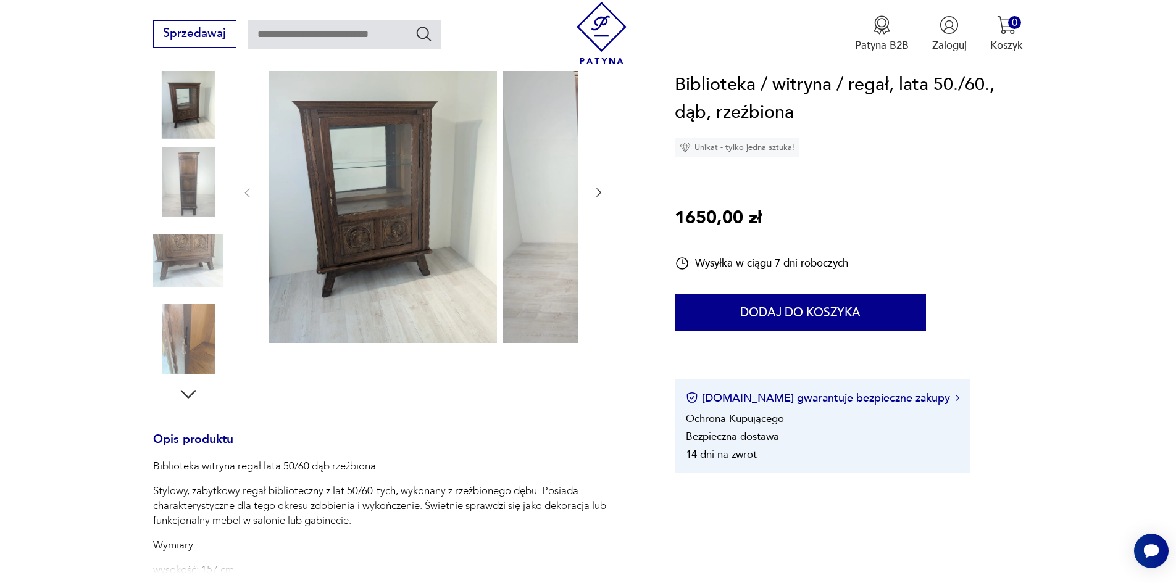
click at [160, 185] on img at bounding box center [188, 182] width 70 height 70
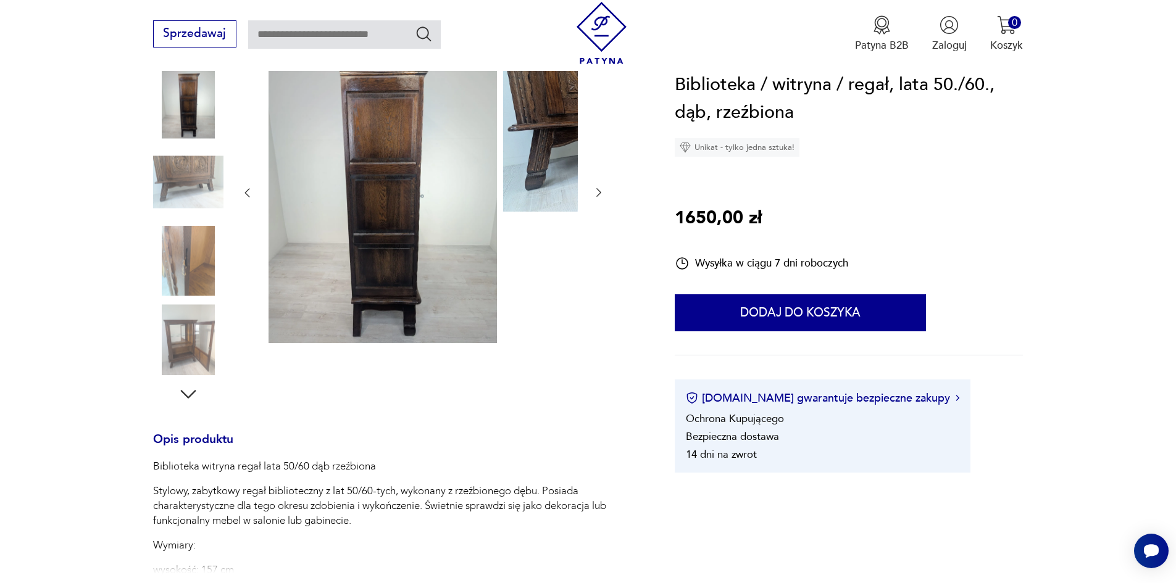
click at [157, 204] on img at bounding box center [188, 182] width 70 height 70
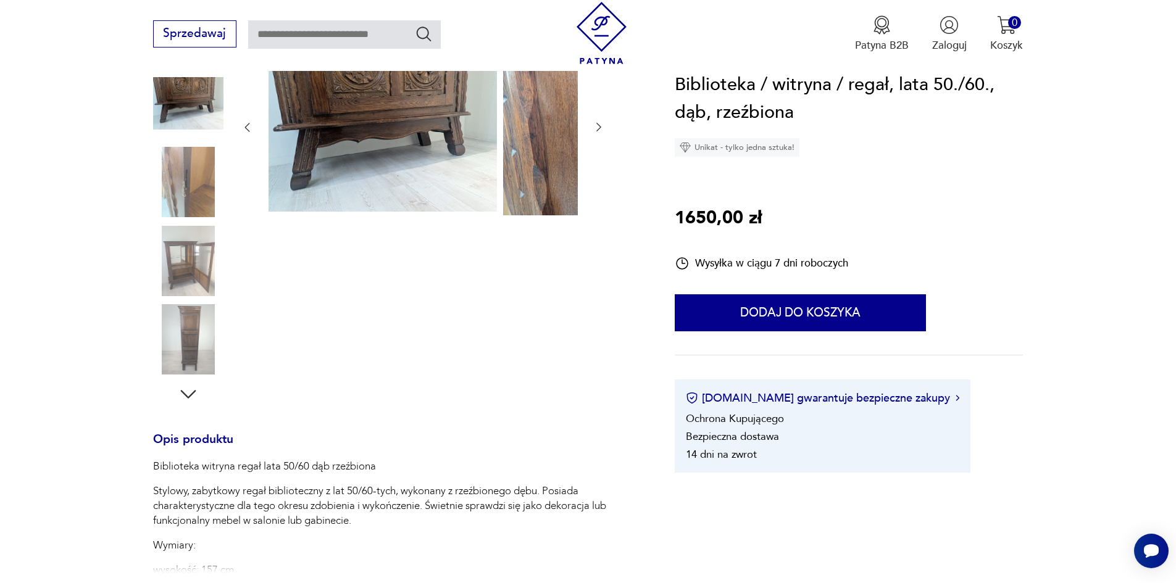
click at [160, 207] on img at bounding box center [188, 182] width 70 height 70
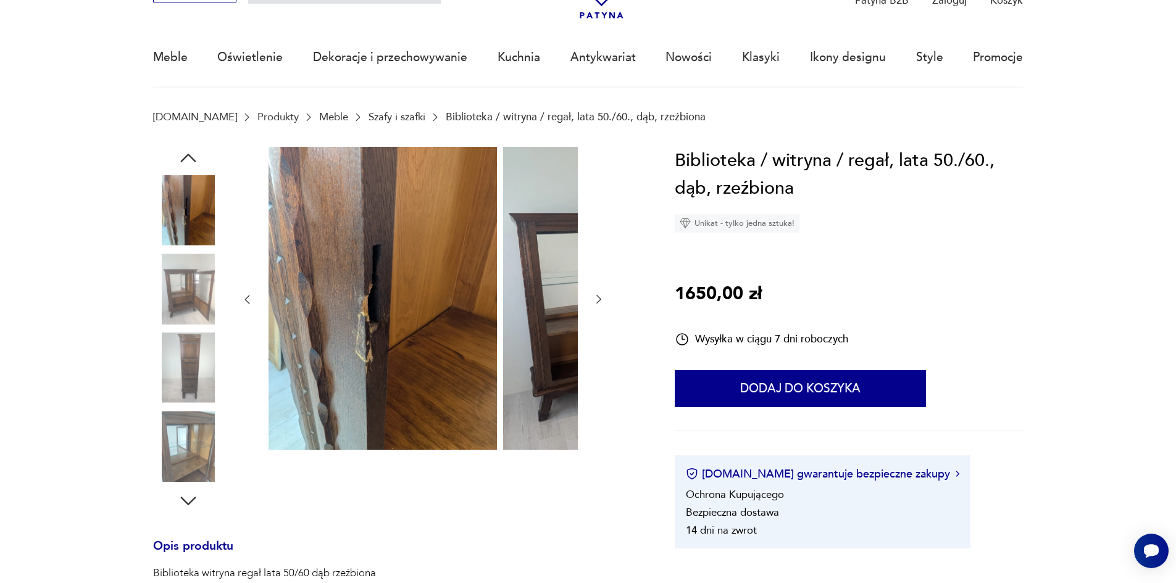
scroll to position [62, 0]
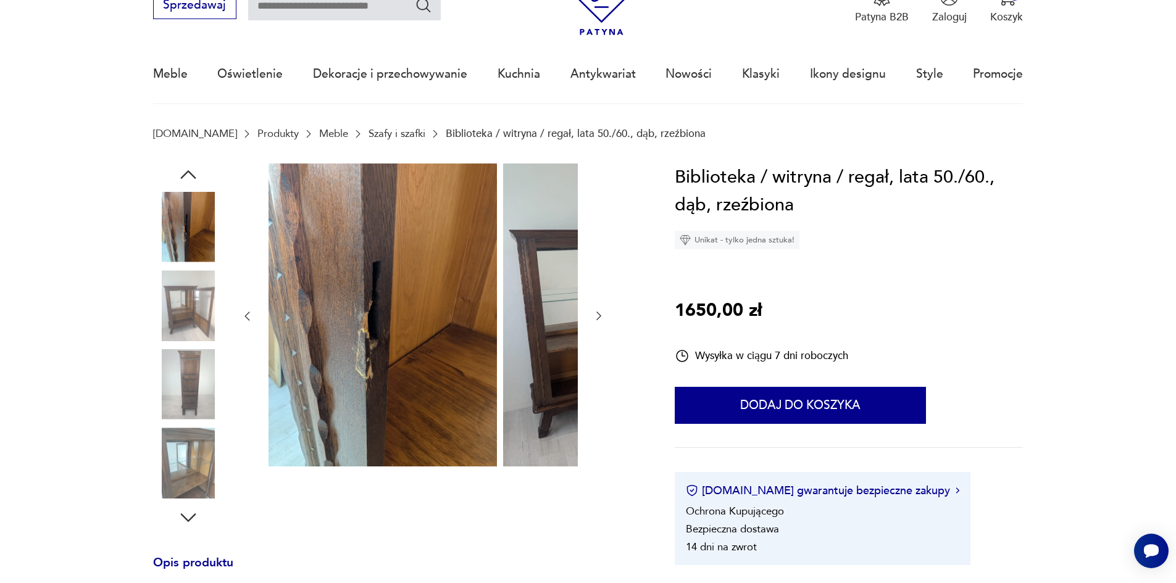
click at [162, 234] on img at bounding box center [188, 227] width 70 height 70
click at [160, 296] on img at bounding box center [188, 305] width 70 height 70
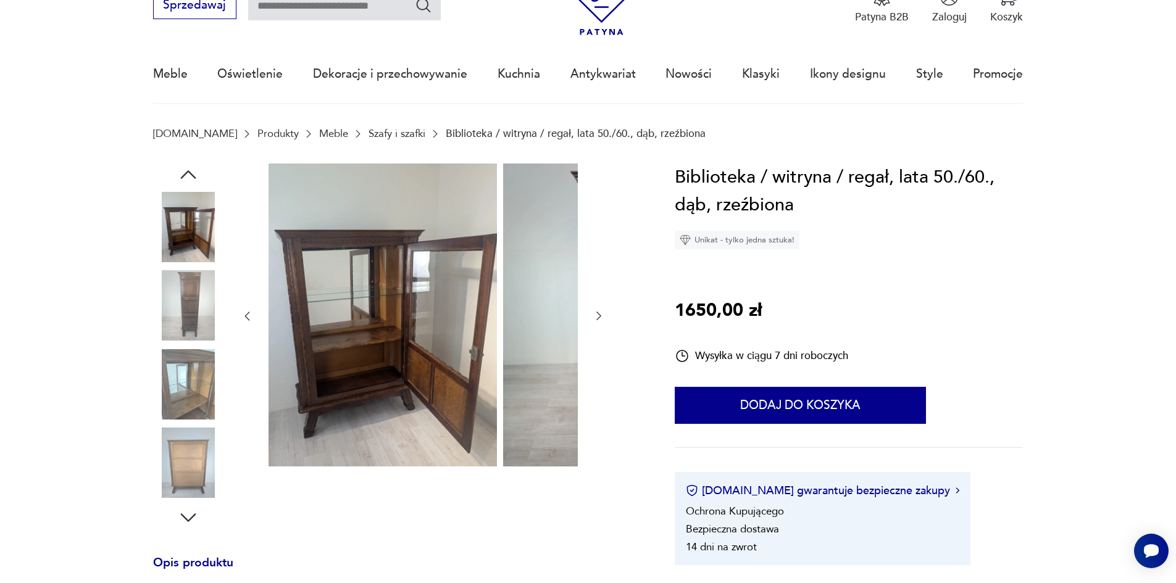
click at [161, 316] on img at bounding box center [188, 305] width 70 height 70
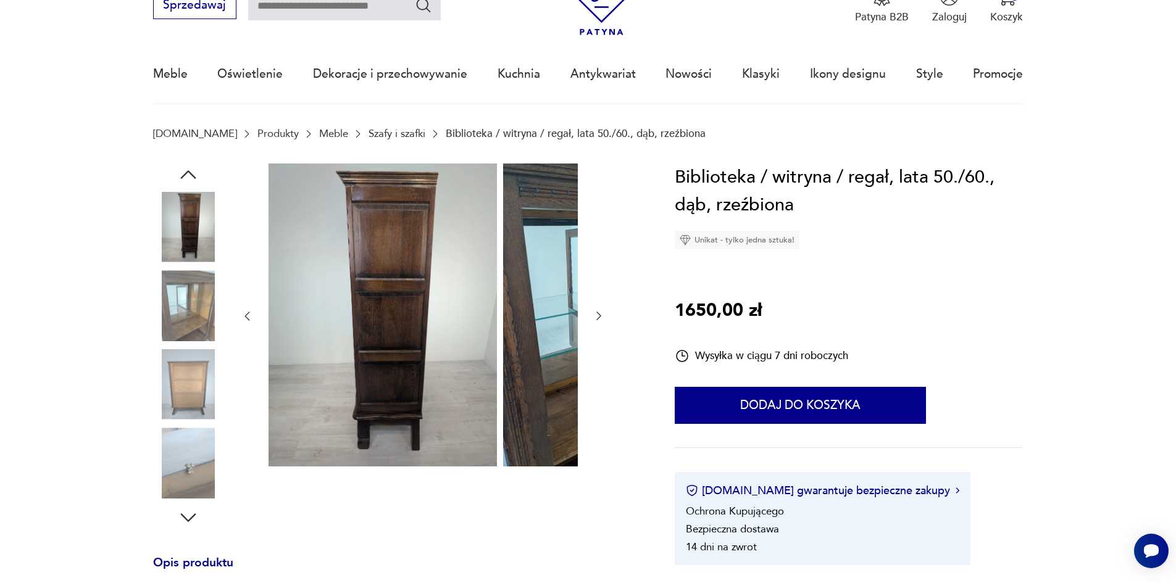
click at [167, 322] on img at bounding box center [188, 305] width 70 height 70
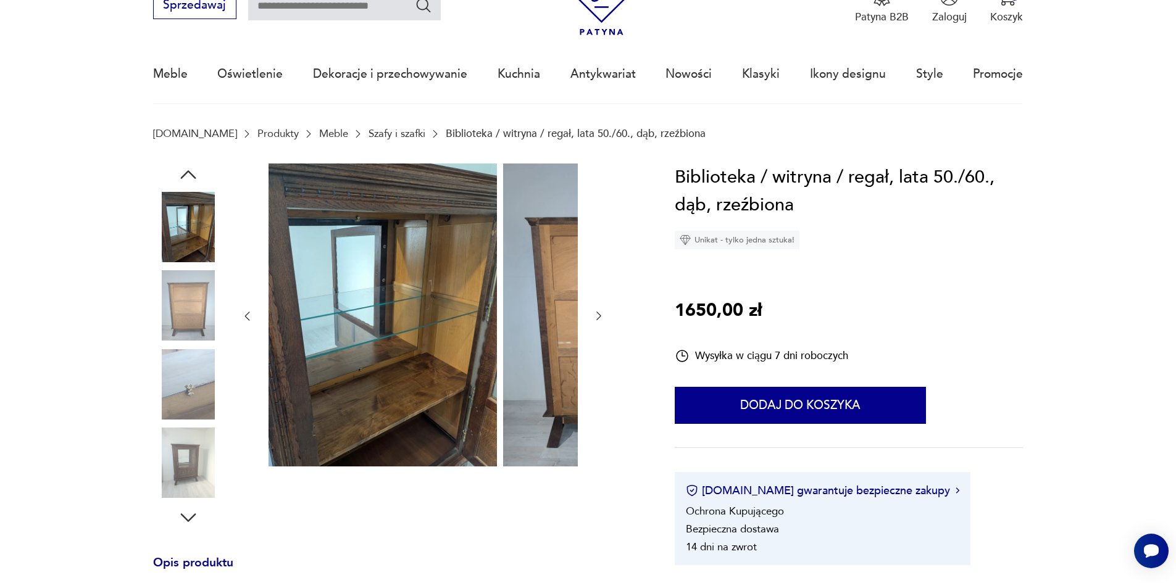
click at [174, 362] on img at bounding box center [188, 384] width 70 height 70
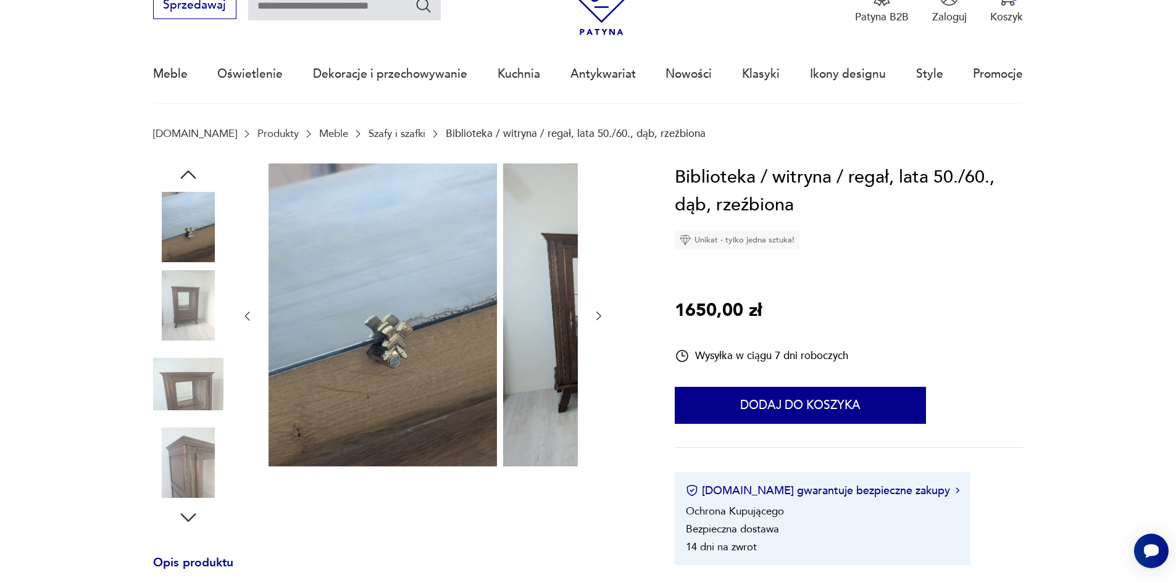
click at [164, 310] on img at bounding box center [188, 305] width 70 height 70
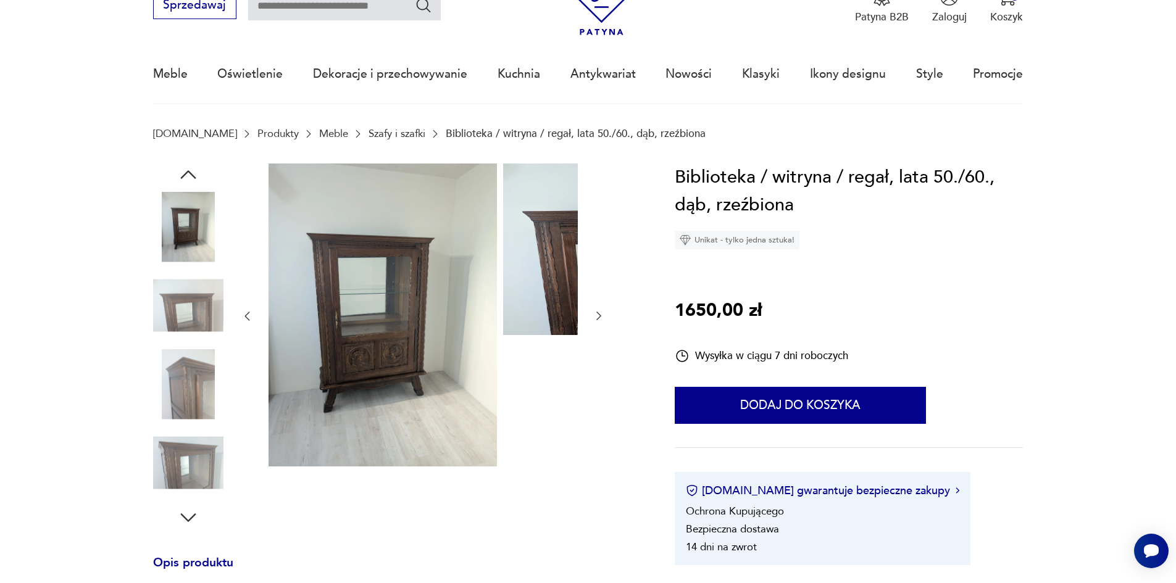
click at [169, 365] on img at bounding box center [188, 384] width 70 height 70
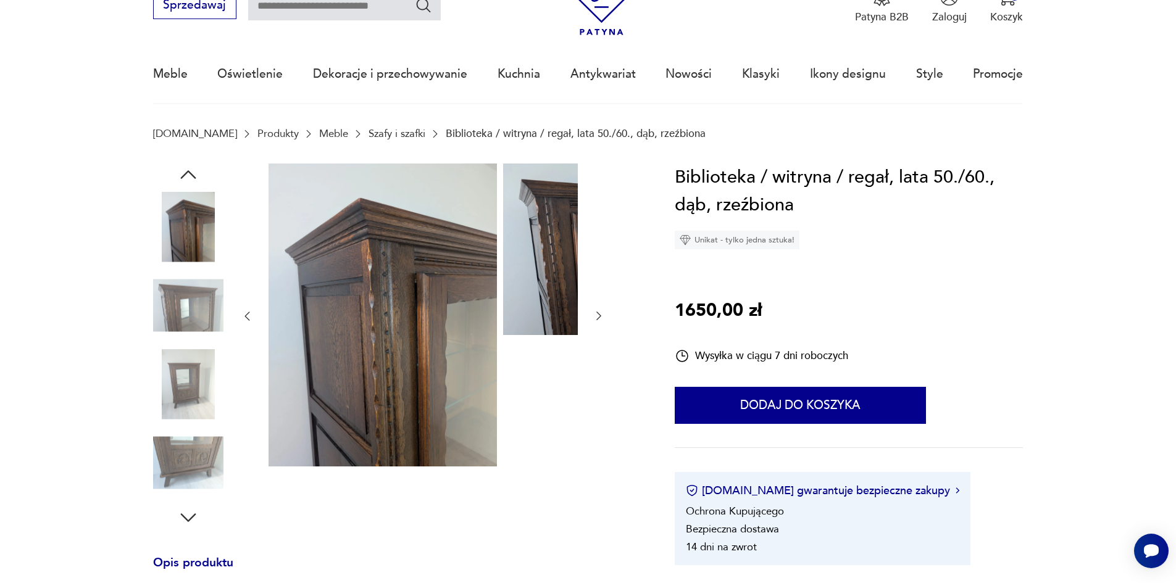
click at [165, 384] on img at bounding box center [188, 384] width 70 height 70
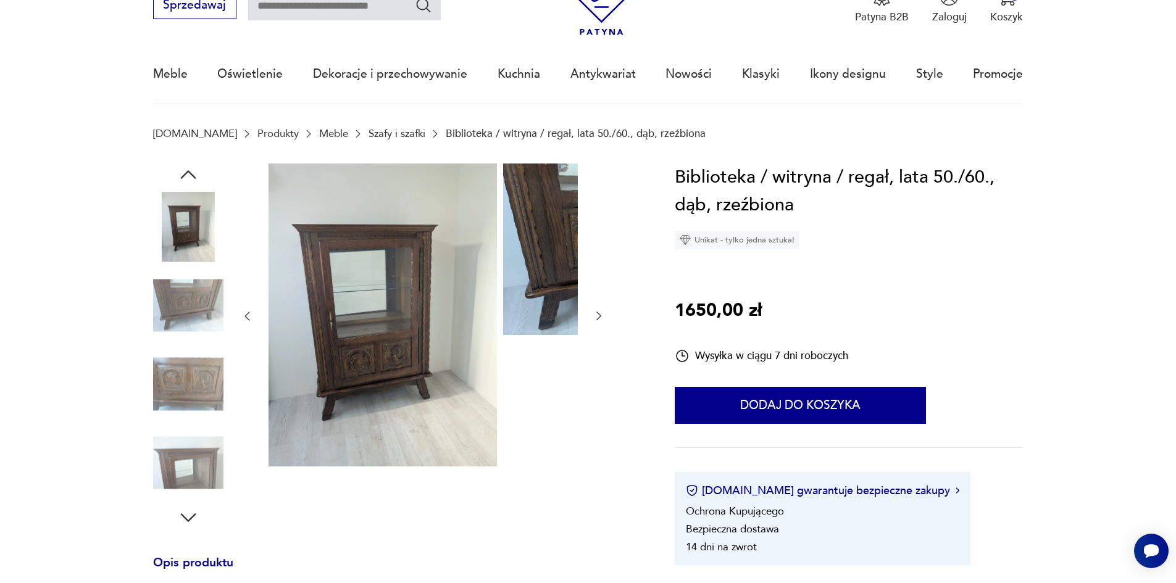
click at [165, 388] on img at bounding box center [188, 384] width 70 height 70
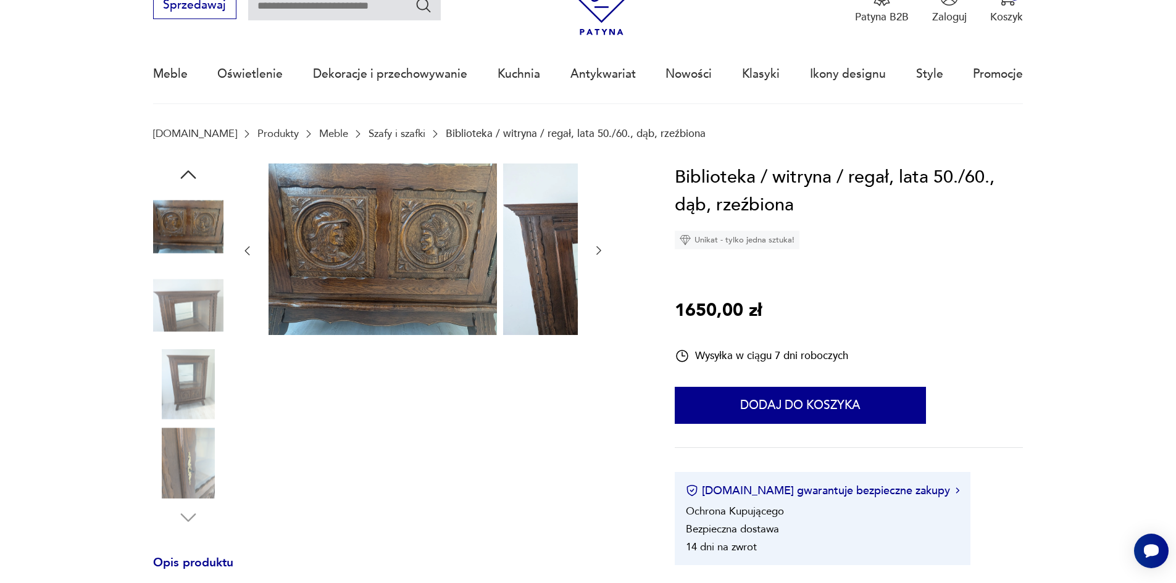
click at [168, 396] on img at bounding box center [188, 384] width 70 height 70
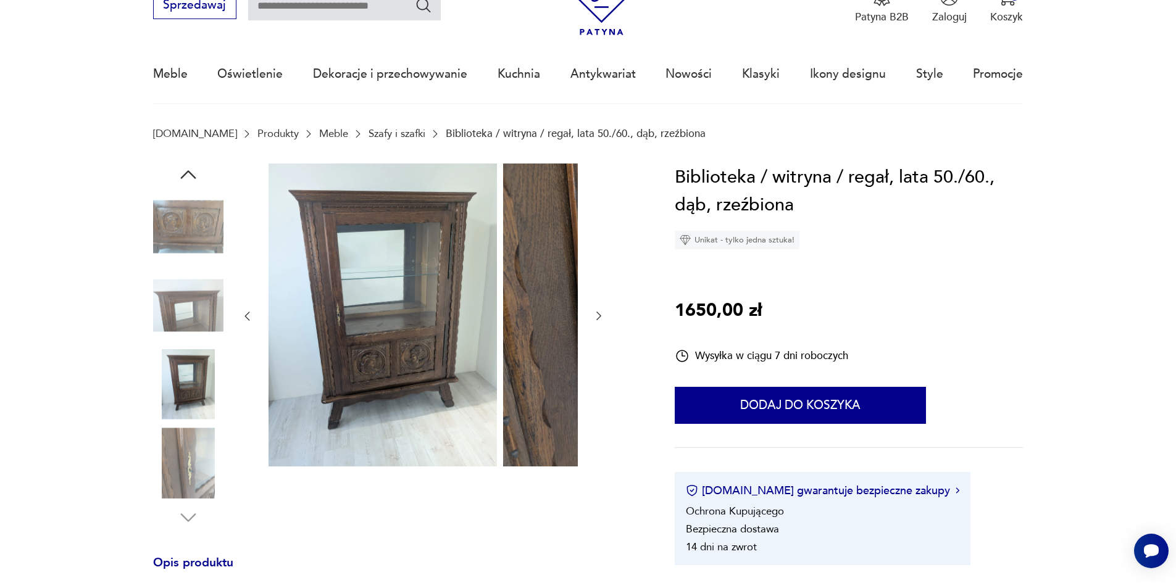
click at [175, 450] on img at bounding box center [188, 463] width 70 height 70
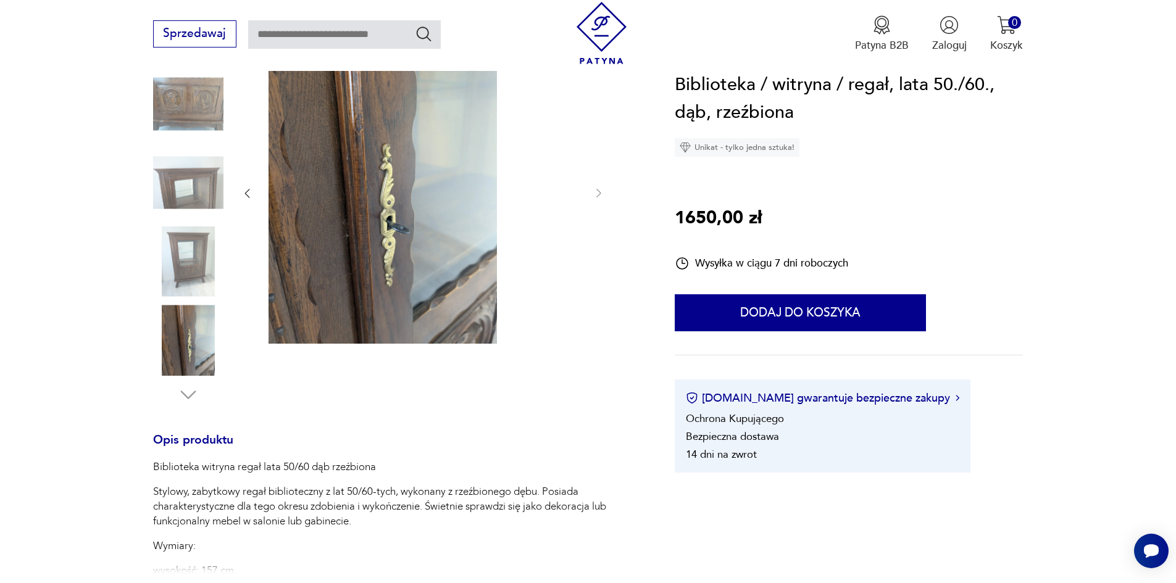
scroll to position [185, 0]
click at [154, 370] on img at bounding box center [188, 339] width 70 height 70
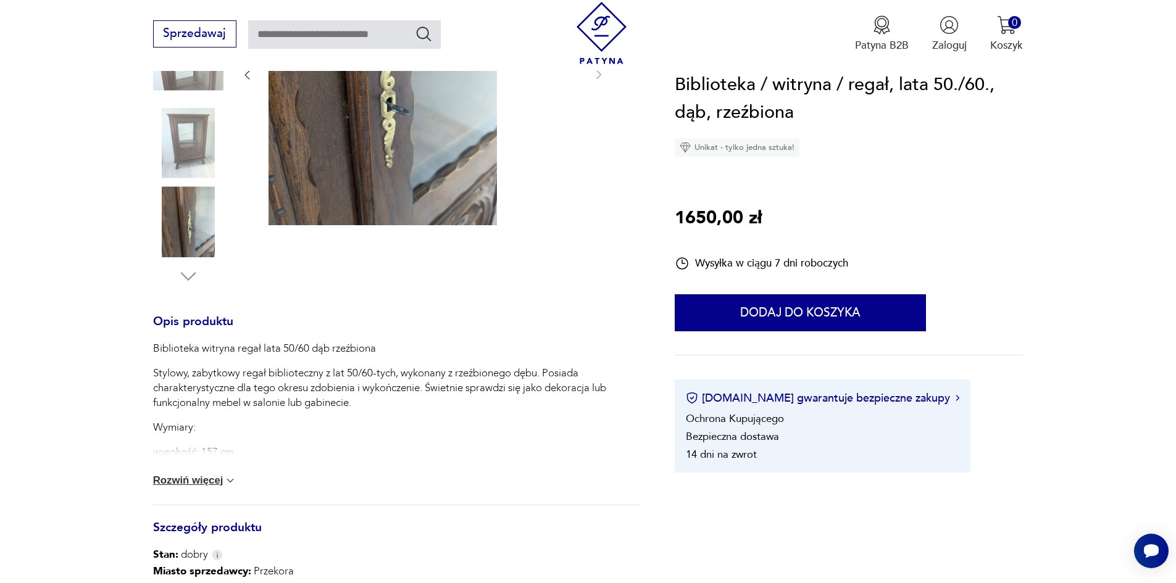
scroll to position [309, 0]
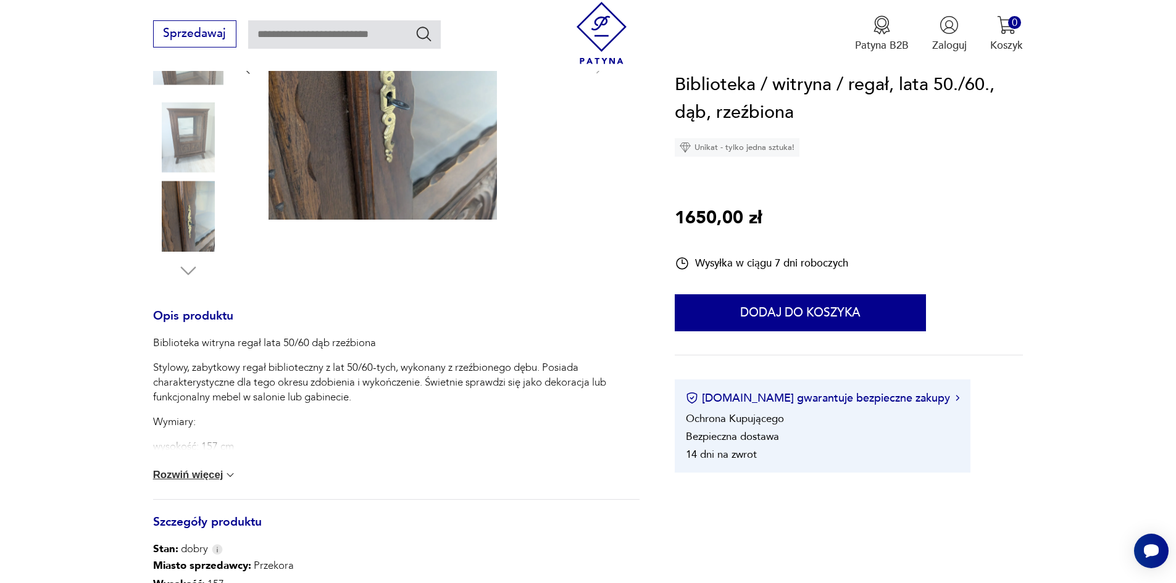
click at [153, 430] on p "Wymiary:" at bounding box center [396, 422] width 486 height 15
click at [167, 481] on button "Rozwiń więcej" at bounding box center [195, 475] width 84 height 12
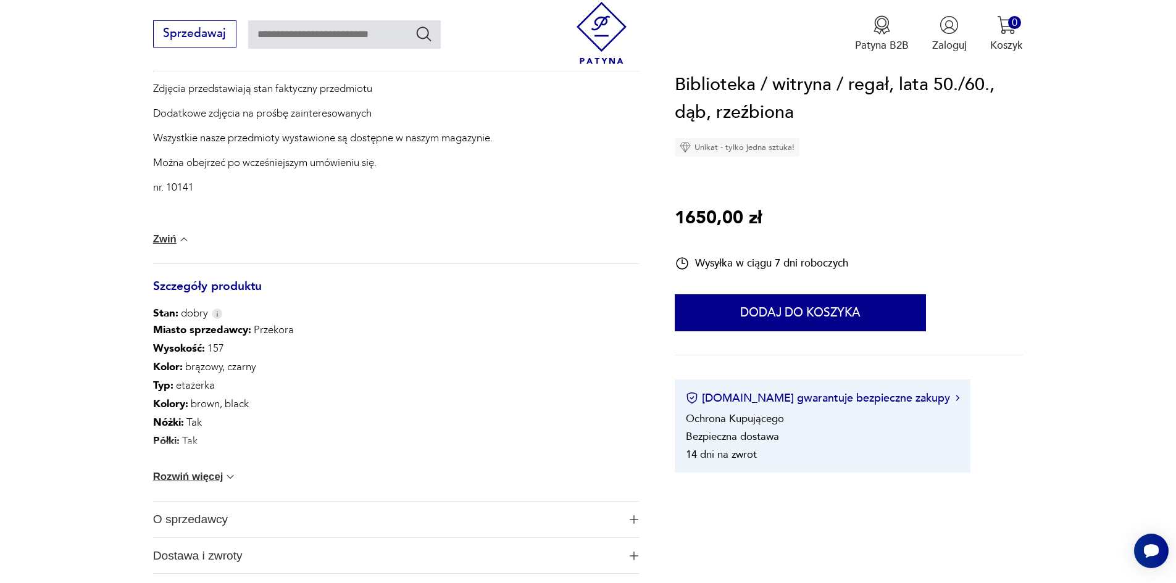
scroll to position [802, 0]
